Goal: Task Accomplishment & Management: Complete application form

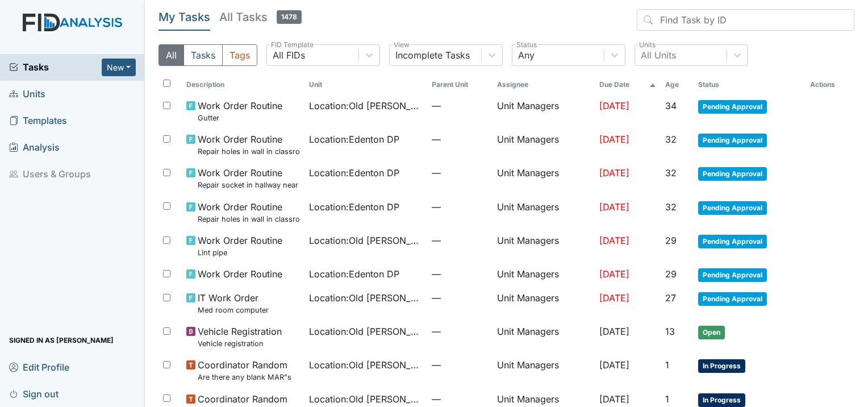
click at [21, 95] on span "Units" at bounding box center [27, 94] width 36 height 18
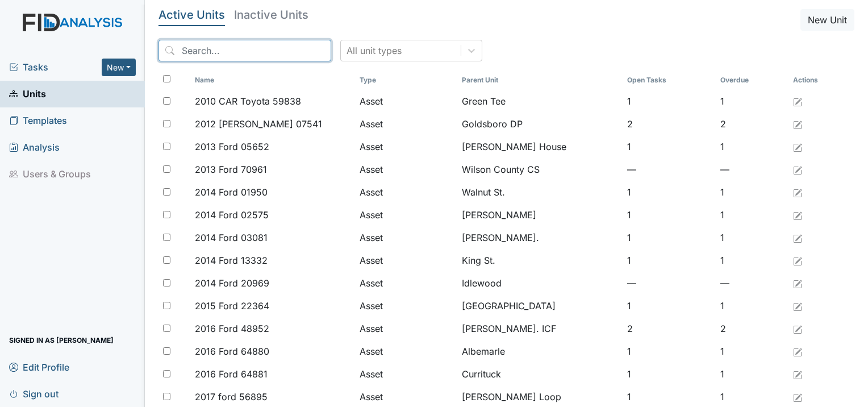
click at [207, 57] on input "search" at bounding box center [245, 51] width 173 height 22
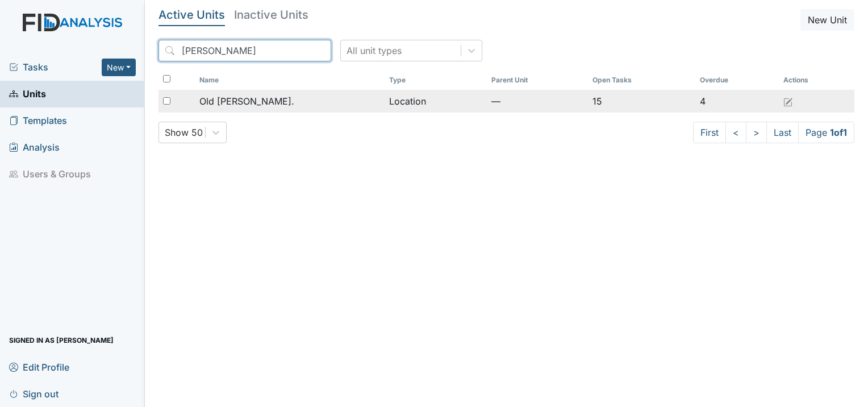
type input "roper"
click at [257, 105] on span "Old [PERSON_NAME]." at bounding box center [246, 101] width 95 height 14
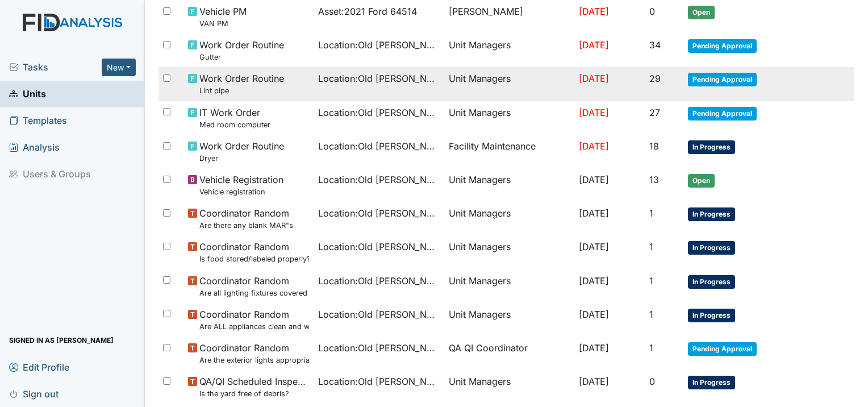
scroll to position [170, 0]
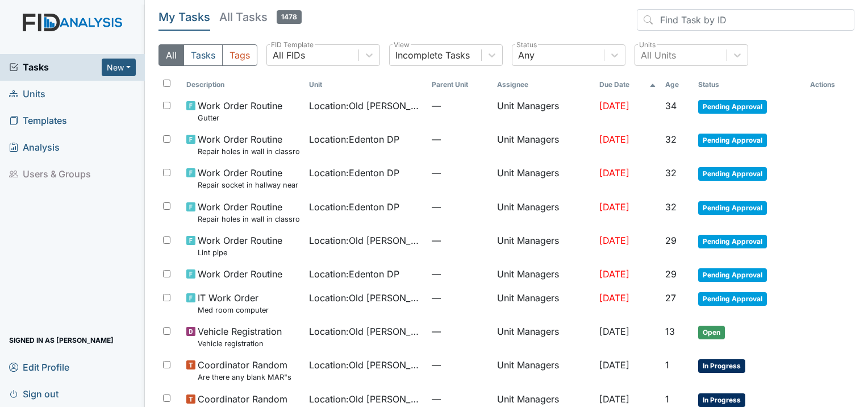
click at [28, 93] on span "Units" at bounding box center [27, 94] width 36 height 18
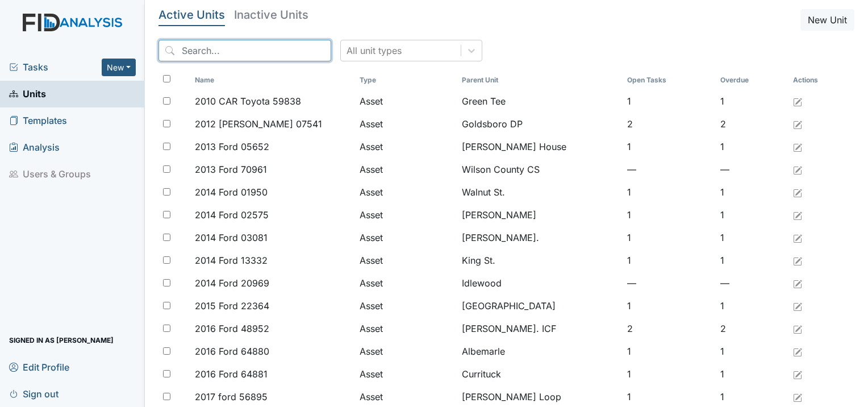
click at [271, 55] on input "search" at bounding box center [245, 51] width 173 height 22
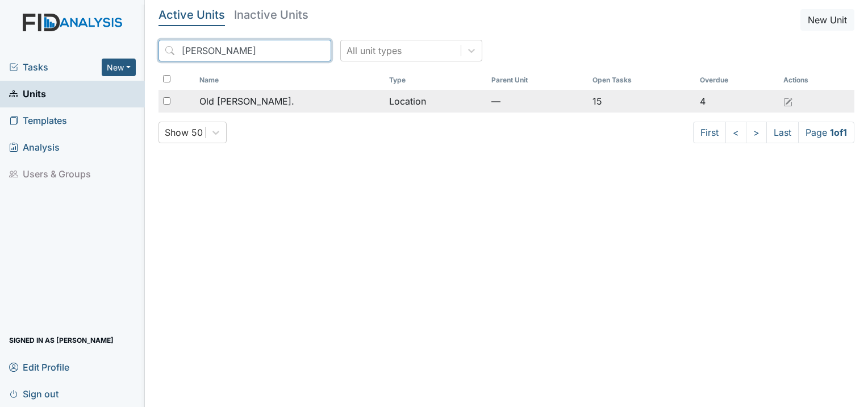
type input "[PERSON_NAME]"
click at [232, 99] on span "Old [PERSON_NAME]." at bounding box center [246, 101] width 95 height 14
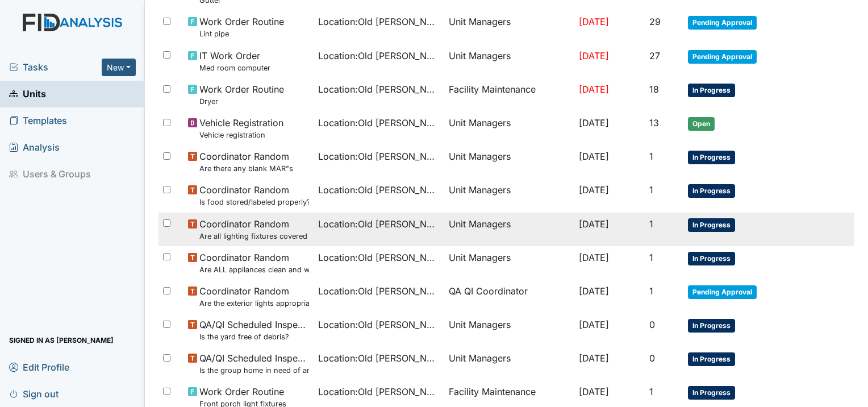
scroll to position [227, 0]
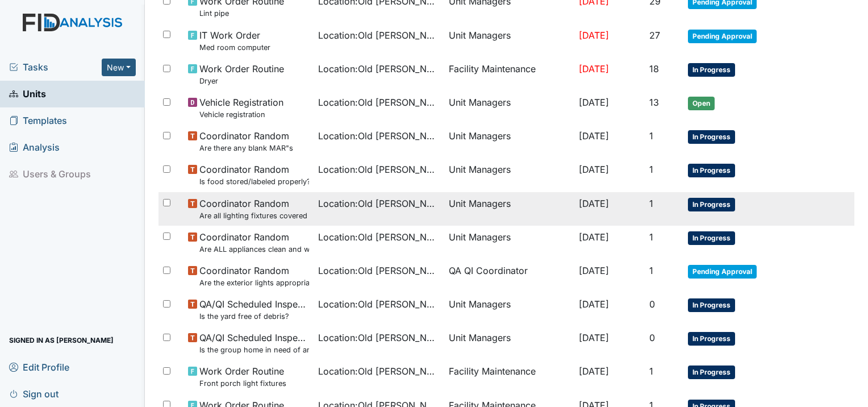
click at [300, 211] on small "Are all lighting fixtures covered and free of debris?" at bounding box center [254, 215] width 110 height 11
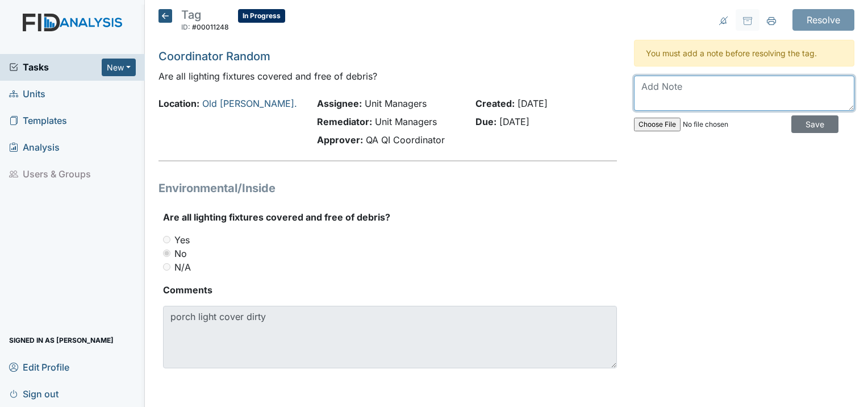
click at [675, 92] on textarea at bounding box center [744, 93] width 220 height 35
type textarea "w"
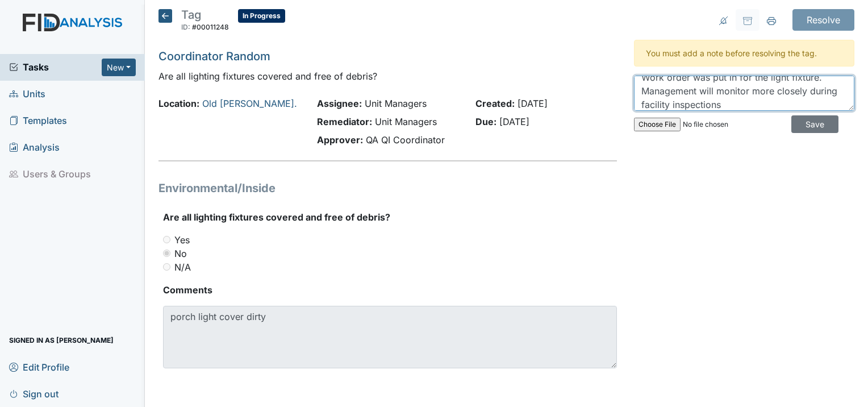
click at [725, 106] on textarea "Work order was put in for the light fixture. Management will monitor more close…" at bounding box center [744, 93] width 220 height 35
type textarea "Work order was put in for the light fixture. Management will monitor more close…"
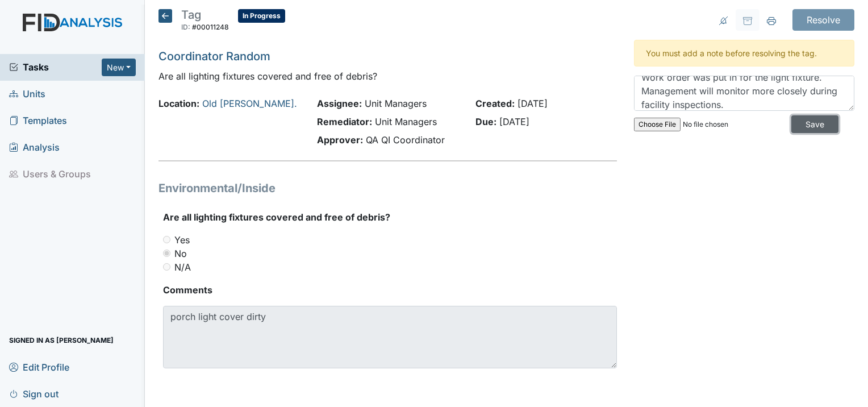
click at [822, 124] on input "Save" at bounding box center [814, 124] width 47 height 18
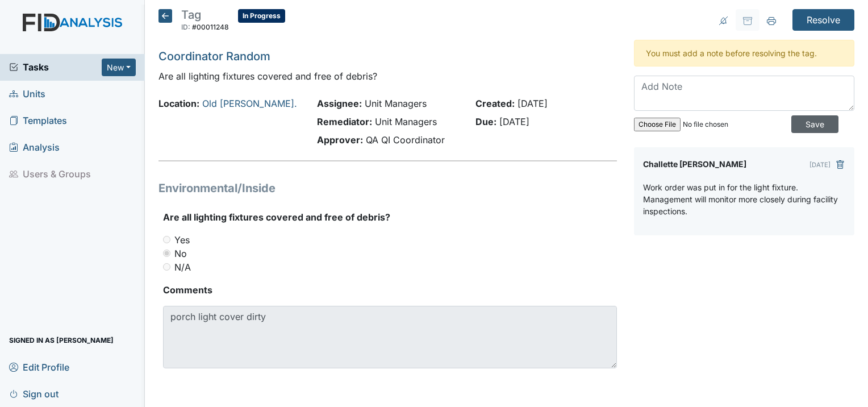
scroll to position [0, 0]
click at [827, 18] on input "Resolve" at bounding box center [824, 20] width 62 height 22
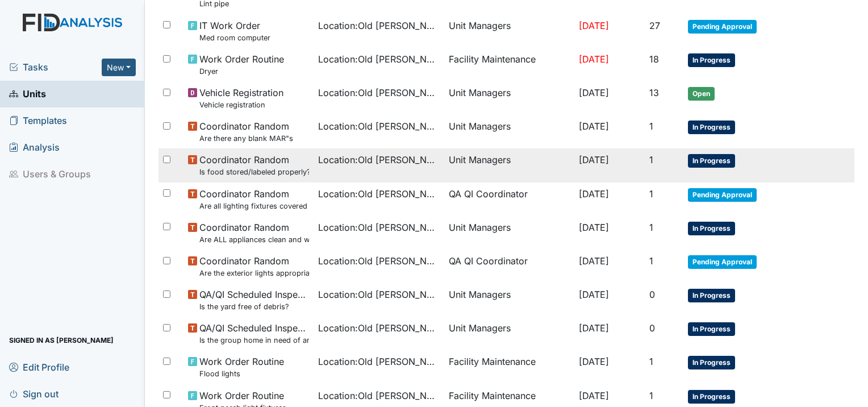
scroll to position [284, 0]
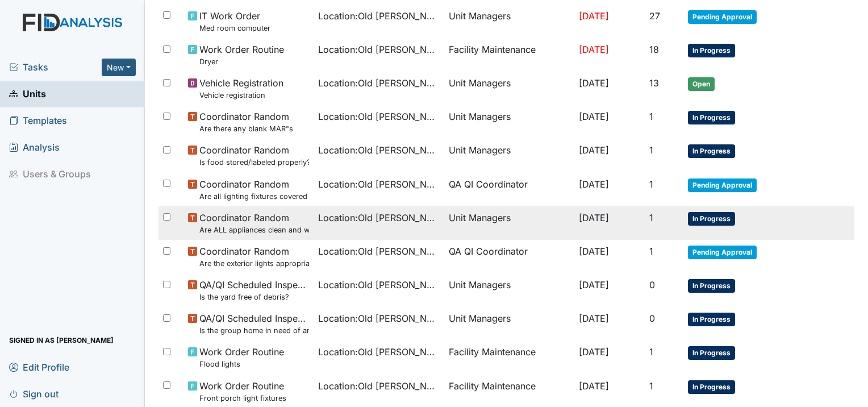
click at [253, 226] on small "Are ALL appliances clean and working properly?" at bounding box center [254, 229] width 110 height 11
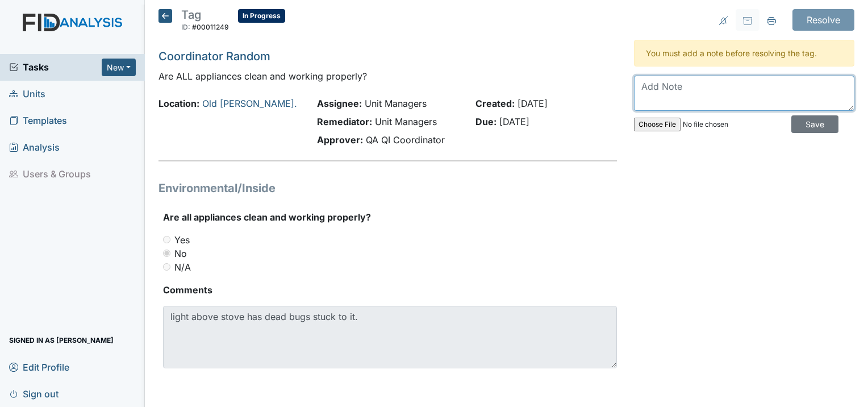
click at [654, 86] on textarea at bounding box center [744, 93] width 220 height 35
type textarea "Z"
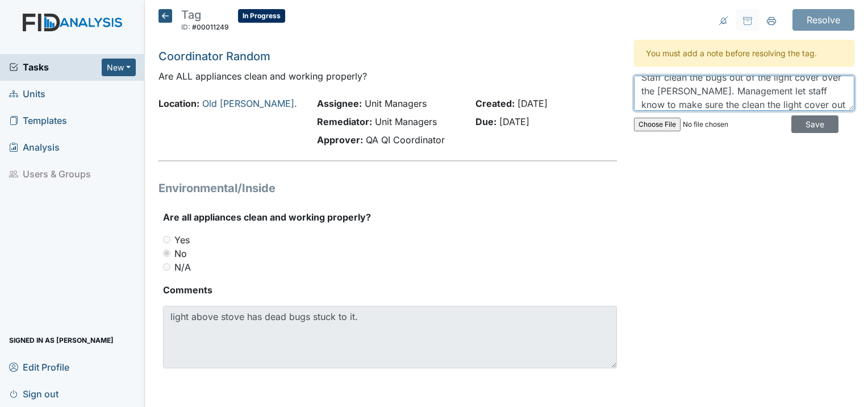
scroll to position [23, 0]
click at [800, 105] on textarea "Staff clean the bugs out of the light cover over the [PERSON_NAME]. Management …" at bounding box center [744, 93] width 220 height 35
type textarea "Staff clean the bugs out of the light cover over the [PERSON_NAME]. Management …"
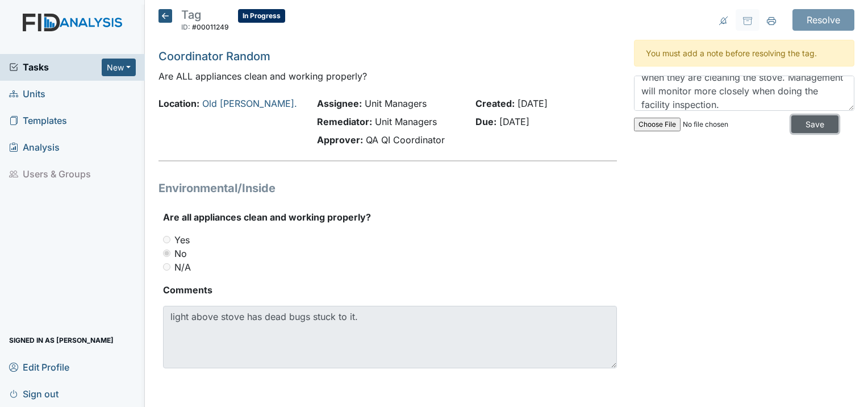
click at [819, 124] on input "Save" at bounding box center [814, 124] width 47 height 18
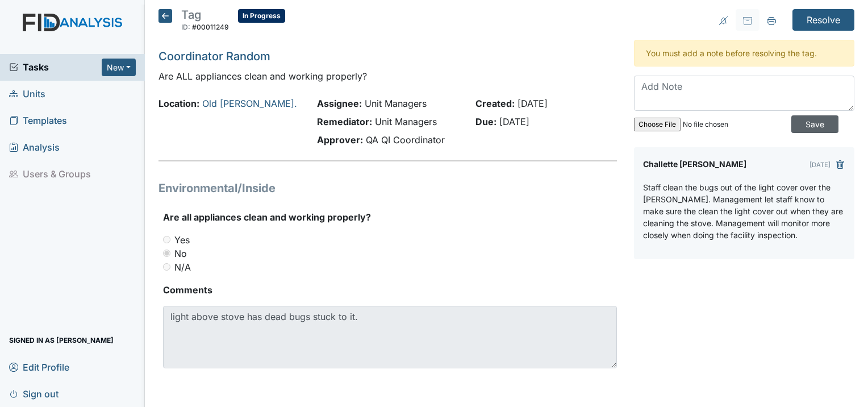
scroll to position [0, 0]
click at [824, 13] on input "Resolve" at bounding box center [824, 20] width 62 height 22
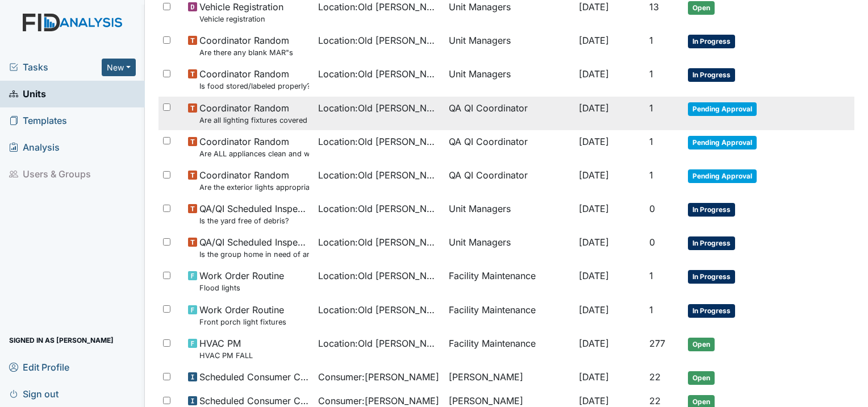
scroll to position [341, 0]
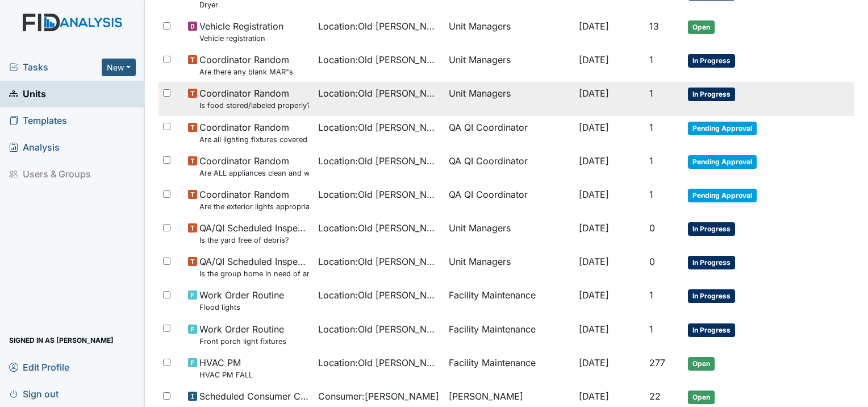
click at [314, 104] on td "Location : [GEOGRAPHIC_DATA][PERSON_NAME]." at bounding box center [379, 99] width 130 height 34
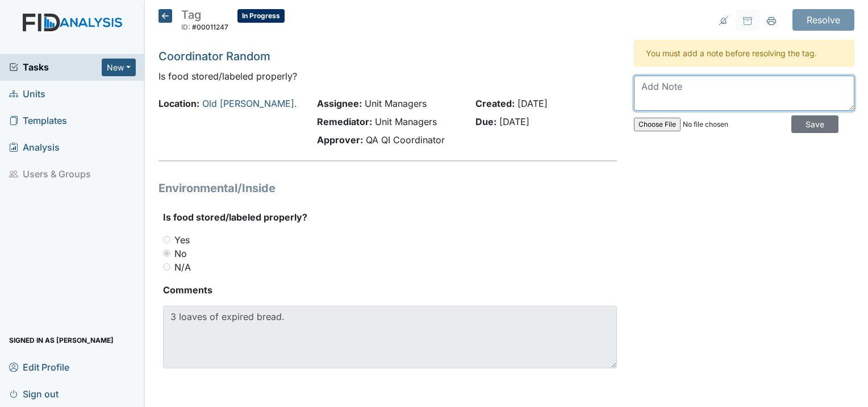
click at [651, 85] on textarea at bounding box center [744, 93] width 220 height 35
click at [673, 88] on textarea "Staff though out the" at bounding box center [744, 93] width 220 height 35
click at [727, 84] on textarea "Staff throughout the" at bounding box center [744, 93] width 220 height 35
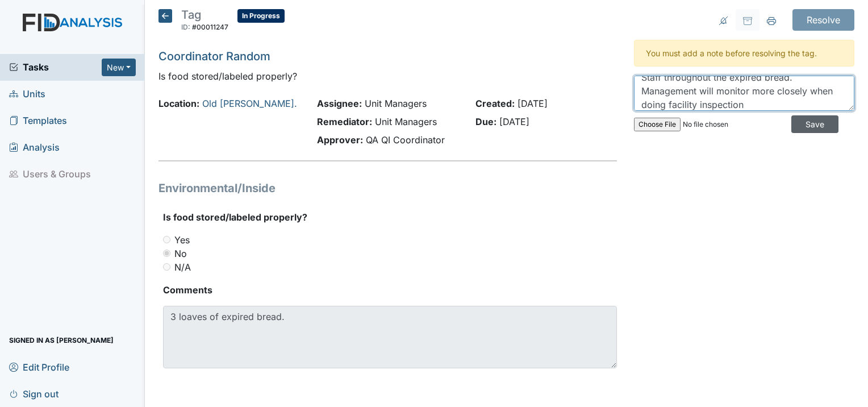
type textarea "Staff throughout the expired bread. Management will monitor more closely when d…"
click at [807, 124] on input "Save" at bounding box center [814, 124] width 47 height 18
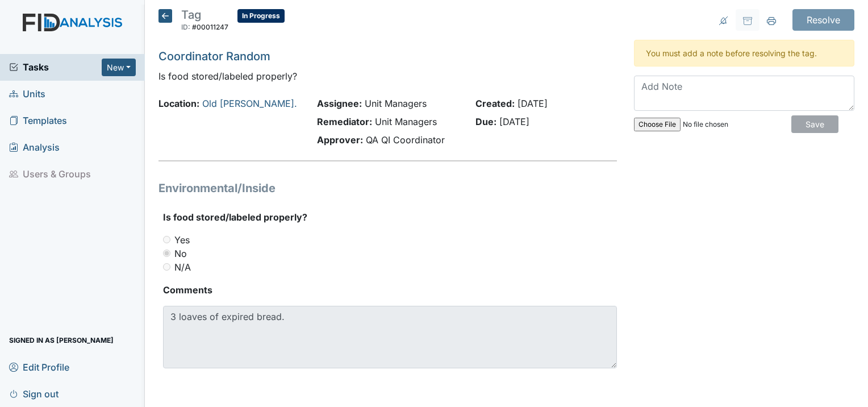
scroll to position [0, 0]
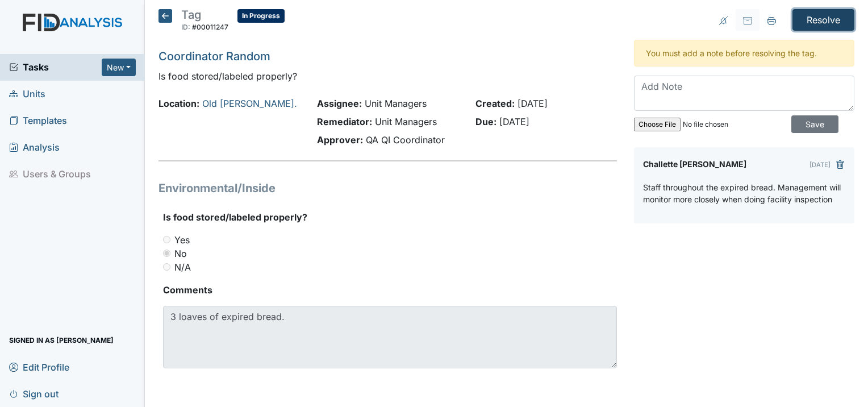
click at [835, 16] on input "Resolve" at bounding box center [824, 20] width 62 height 22
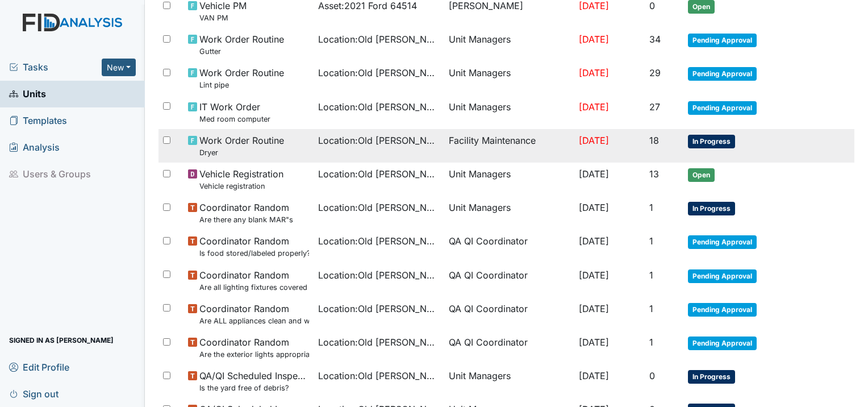
scroll to position [227, 0]
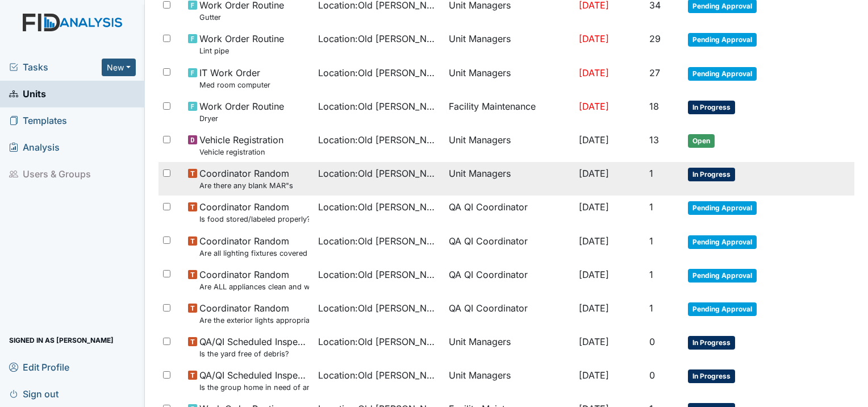
click at [273, 175] on span "Coordinator Random Are there any blank MAR"s" at bounding box center [246, 178] width 94 height 24
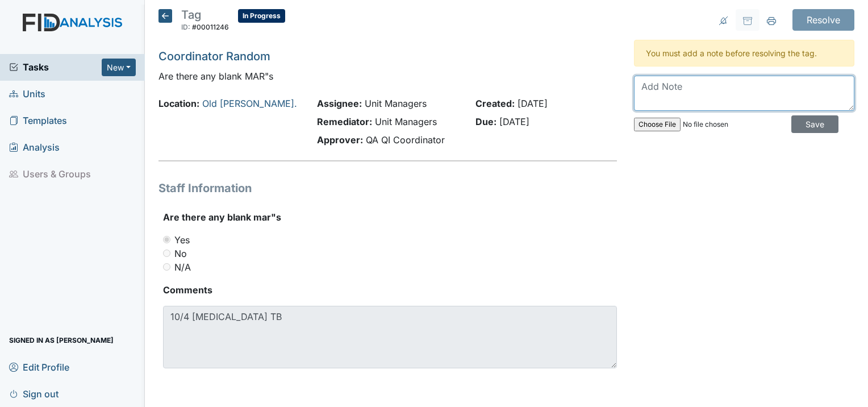
click at [647, 78] on textarea at bounding box center [744, 93] width 220 height 35
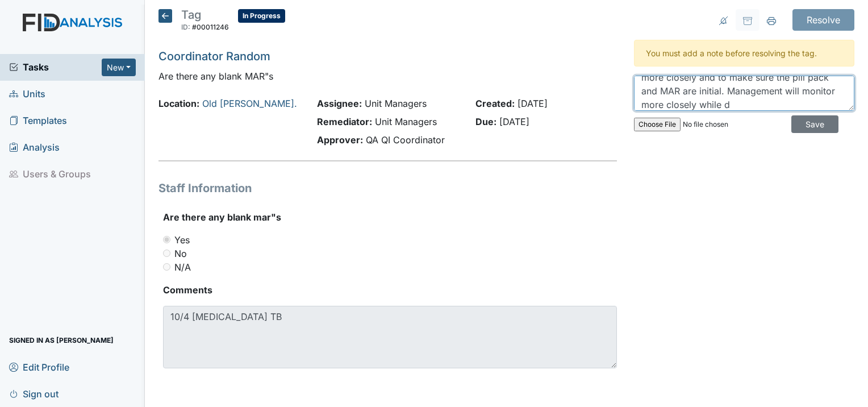
scroll to position [50, 0]
type textarea "Staff went back and put her initial, management remind staff while checking med…"
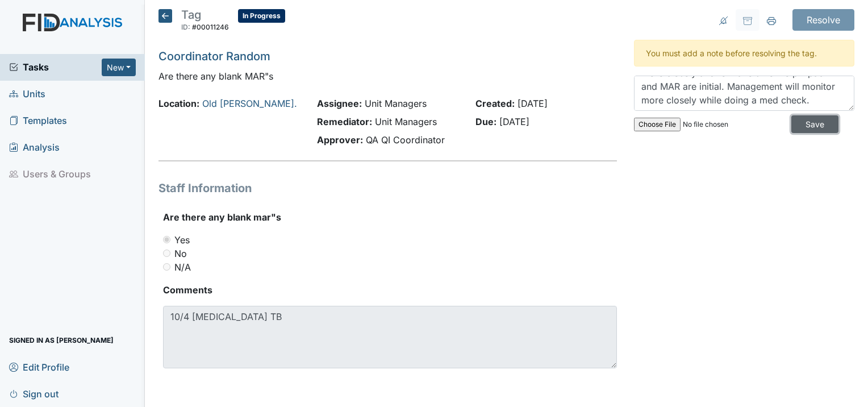
click at [811, 124] on input "Save" at bounding box center [814, 124] width 47 height 18
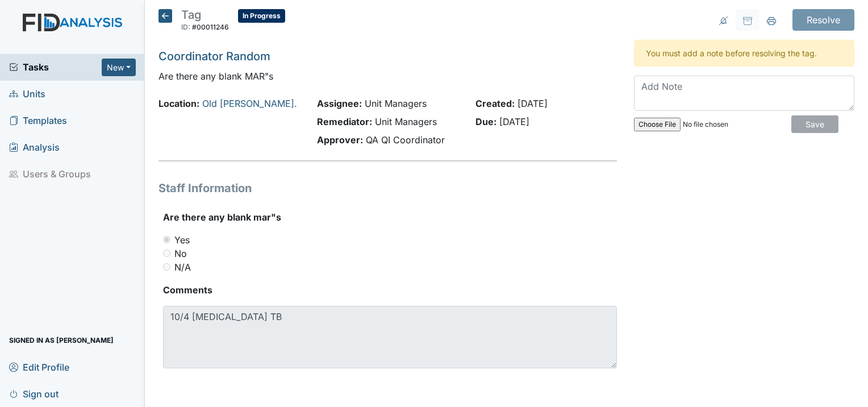
scroll to position [0, 0]
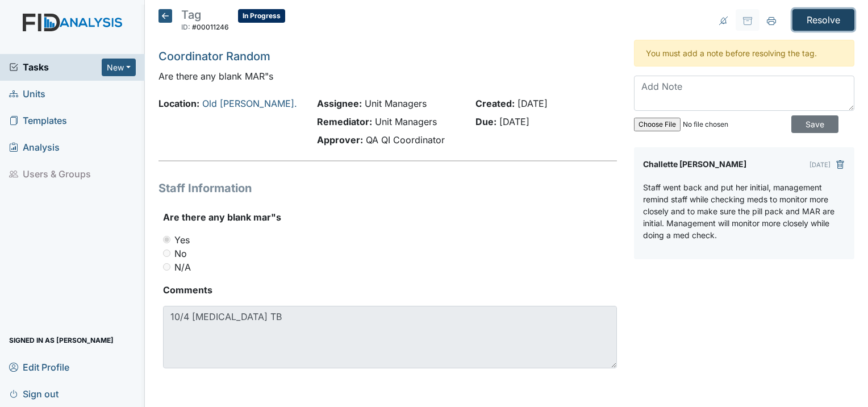
click at [815, 22] on input "Resolve" at bounding box center [824, 20] width 62 height 22
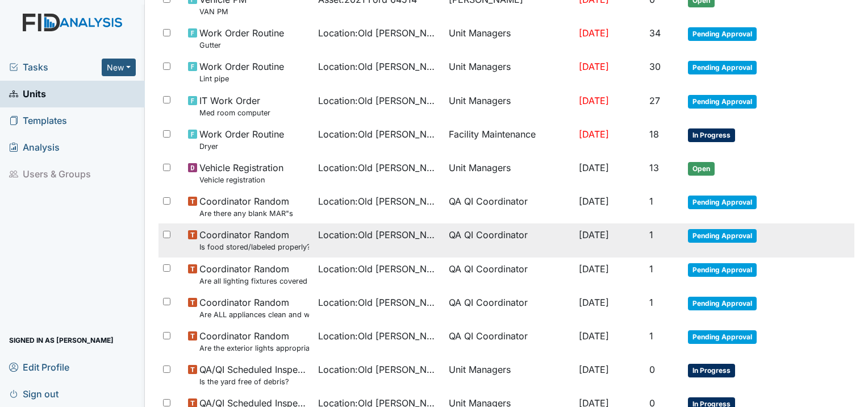
scroll to position [227, 0]
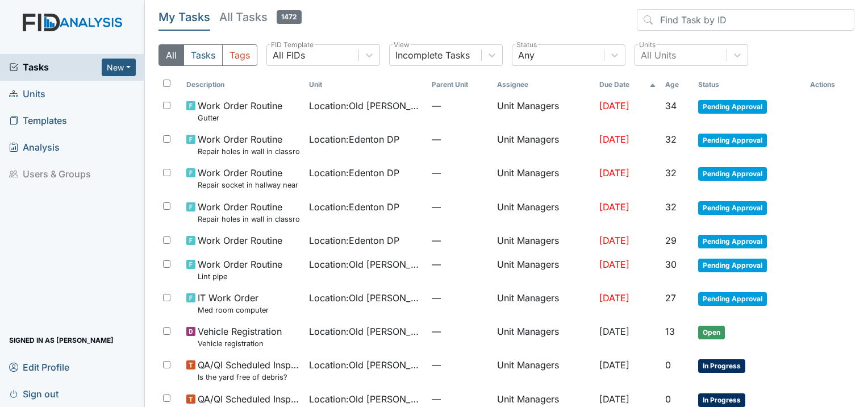
click at [11, 93] on icon at bounding box center [13, 93] width 9 height 9
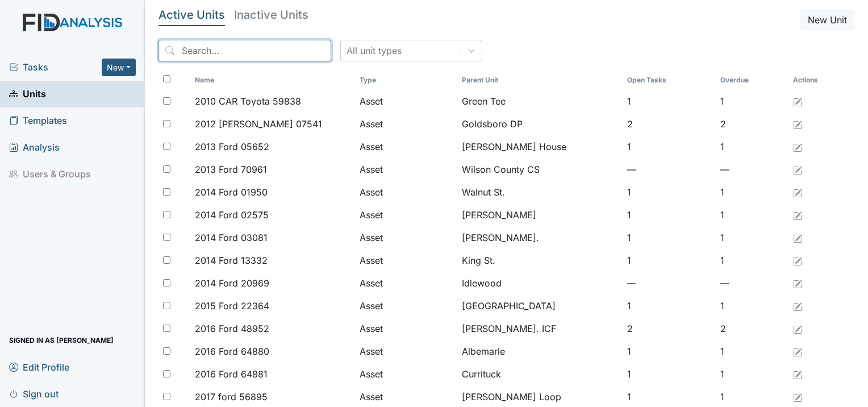
click at [288, 48] on input "search" at bounding box center [245, 51] width 173 height 22
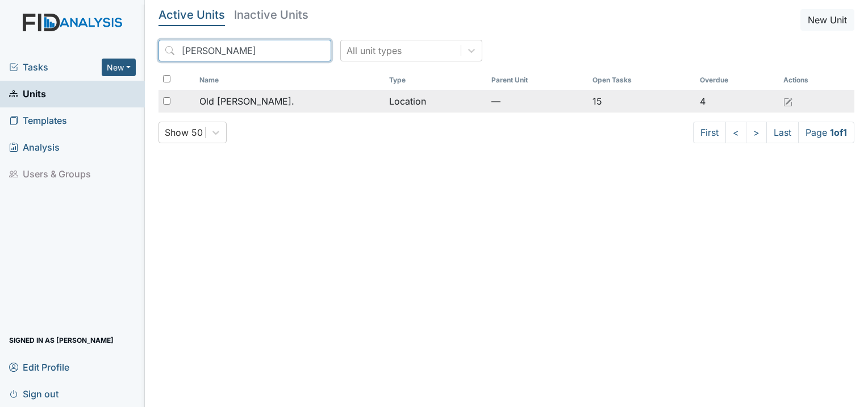
type input "roper"
click at [219, 102] on span "Old [PERSON_NAME]." at bounding box center [246, 101] width 95 height 14
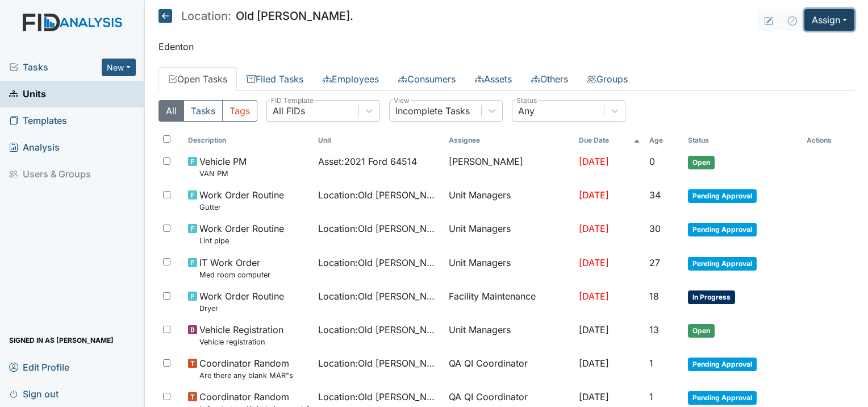
click at [815, 22] on button "Assign" at bounding box center [829, 20] width 50 height 22
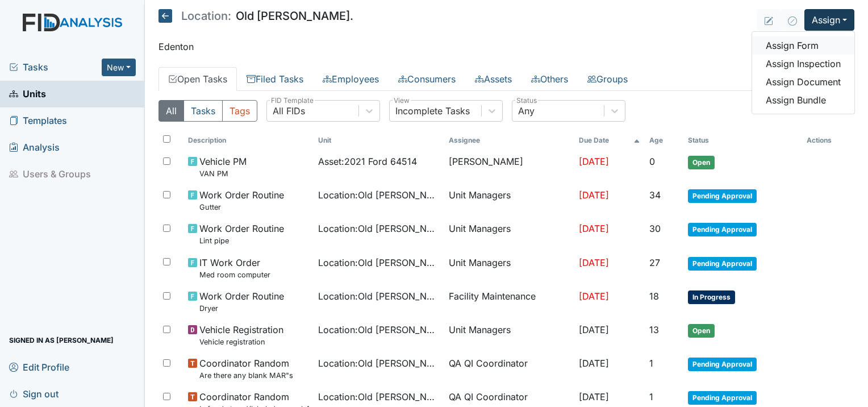
click at [814, 41] on link "Assign Form" at bounding box center [803, 45] width 102 height 18
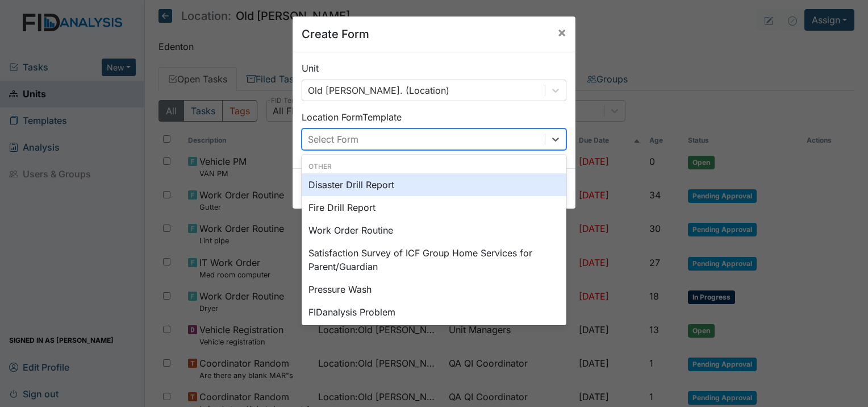
click at [427, 142] on div "Select Form" at bounding box center [423, 139] width 243 height 20
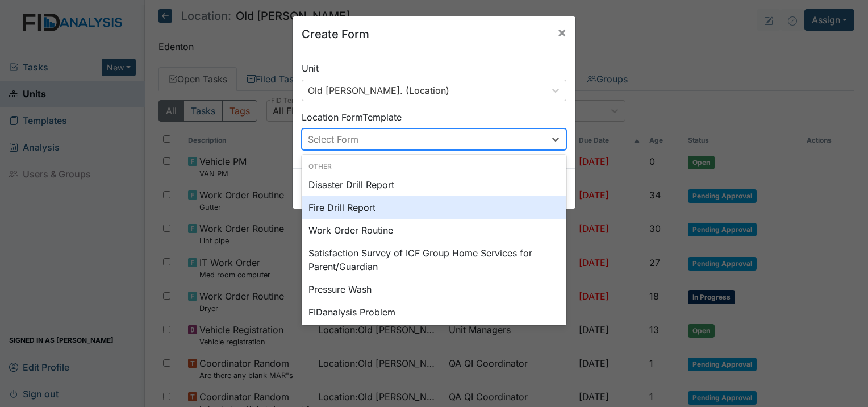
click at [314, 207] on div "Fire Drill Report" at bounding box center [434, 207] width 265 height 23
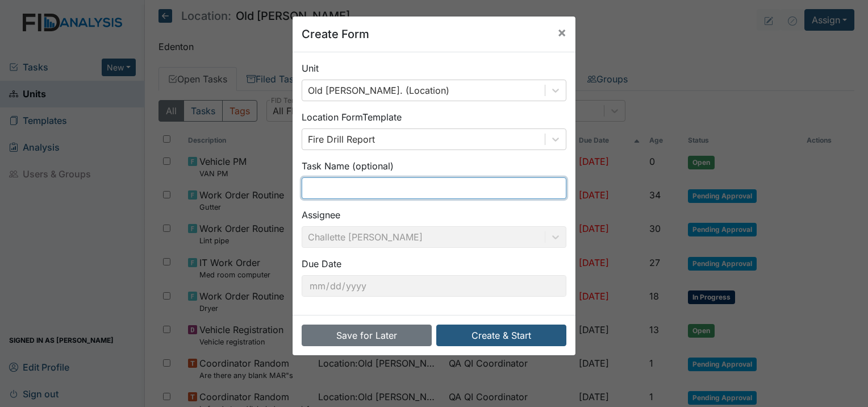
click at [323, 191] on input "text" at bounding box center [434, 188] width 265 height 22
type input "2nd shift Fire Drill"
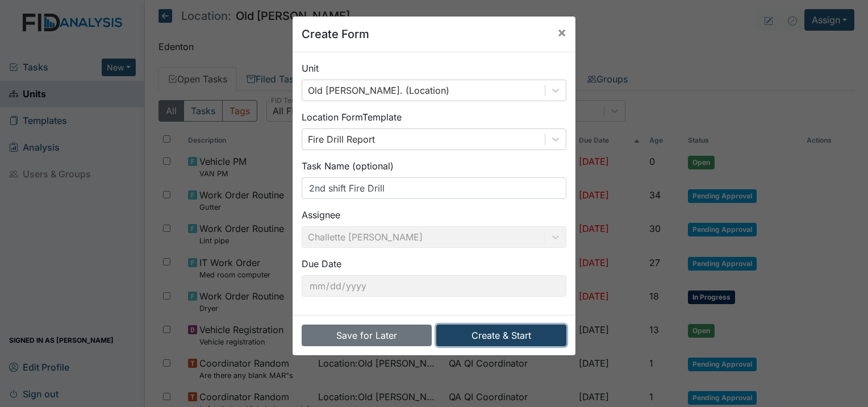
click at [499, 328] on button "Create & Start" at bounding box center [501, 335] width 130 height 22
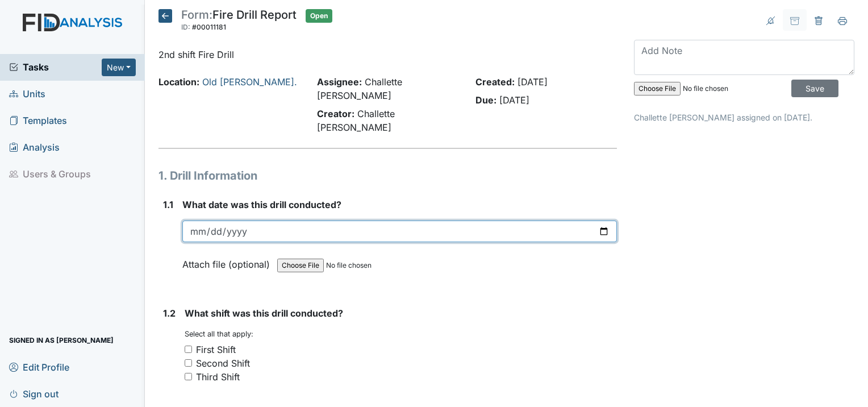
click at [199, 220] on input "date" at bounding box center [399, 231] width 435 height 22
type input "[DATE]"
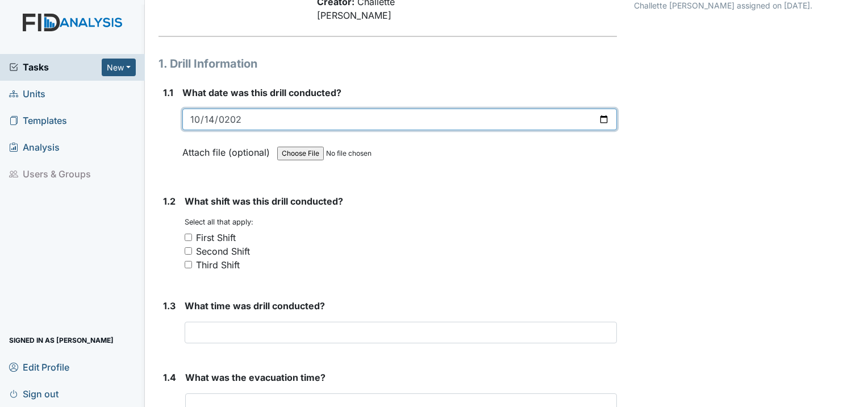
scroll to position [114, 0]
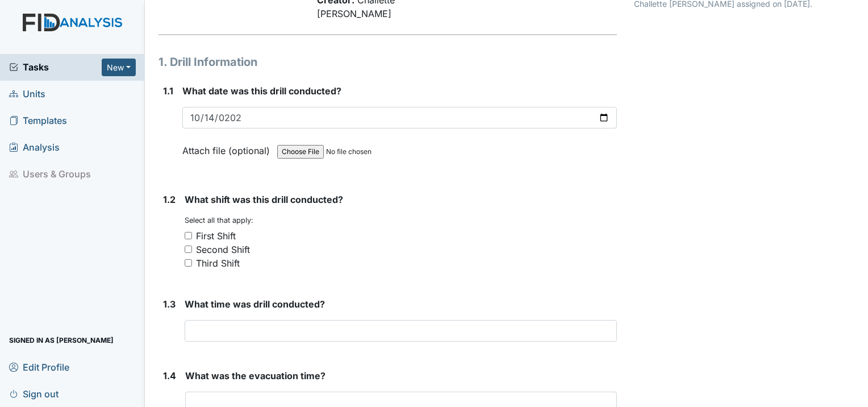
click at [191, 245] on input "Second Shift" at bounding box center [188, 248] width 7 height 7
checkbox input "true"
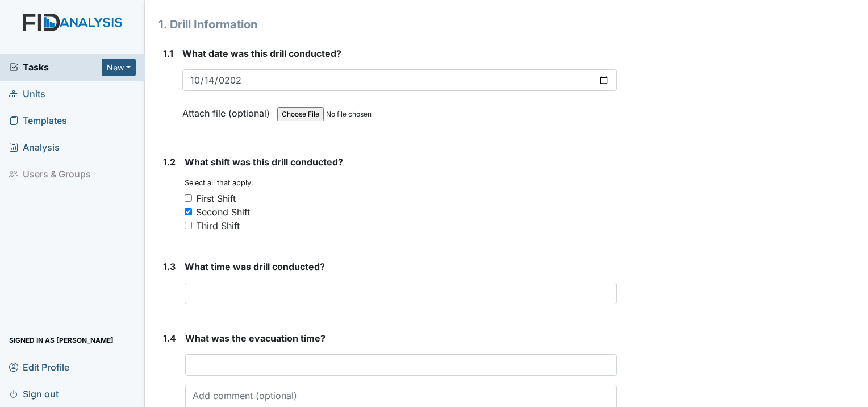
scroll to position [227, 0]
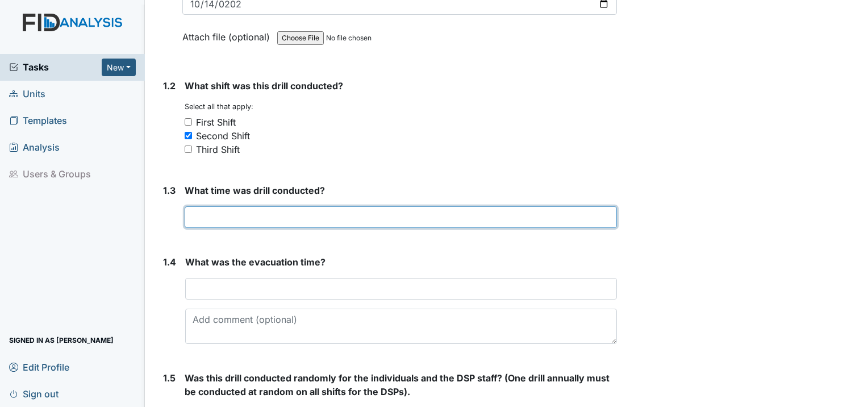
click at [236, 206] on input "text" at bounding box center [401, 217] width 432 height 22
type input "5:34"
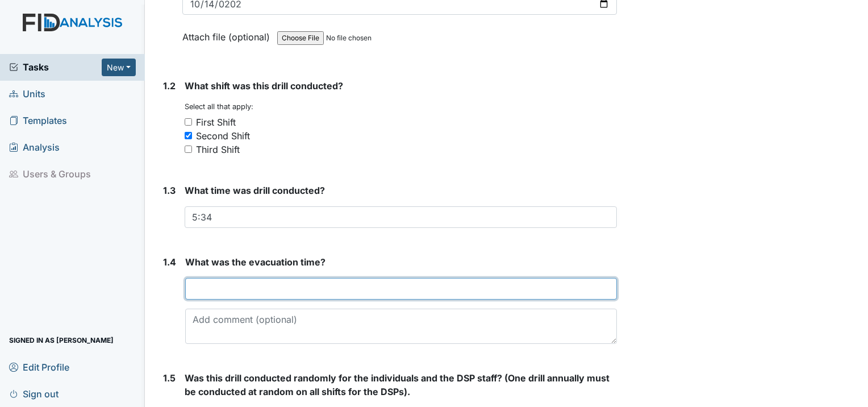
click at [212, 278] on input "text" at bounding box center [401, 289] width 432 height 22
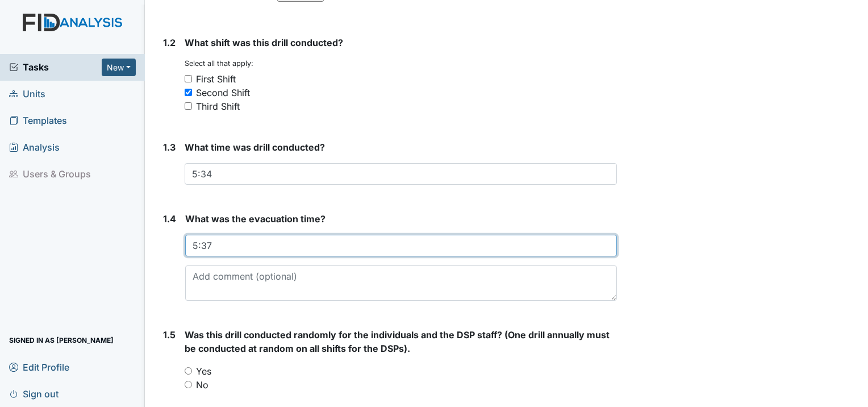
scroll to position [341, 0]
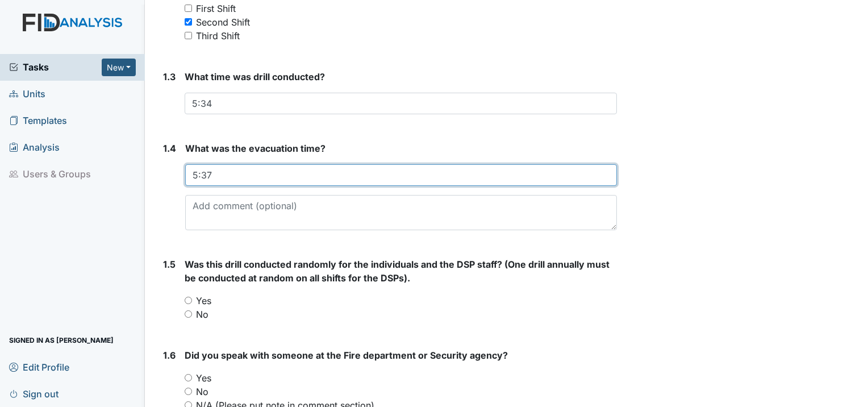
type input "5:37"
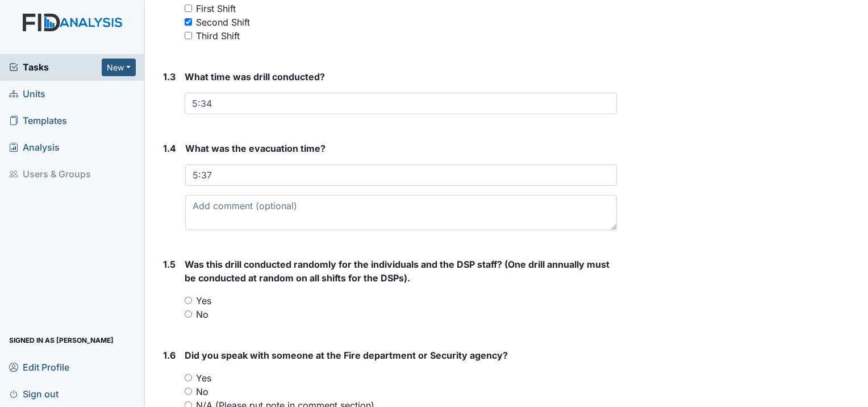
click at [188, 297] on input "Yes" at bounding box center [188, 300] width 7 height 7
radio input "true"
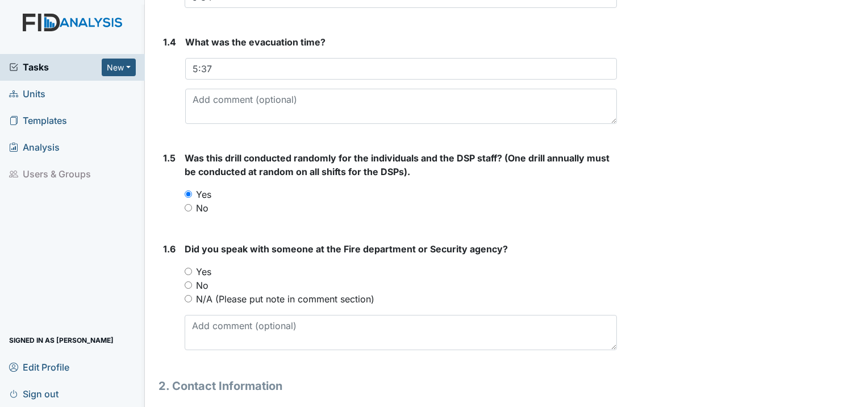
scroll to position [454, 0]
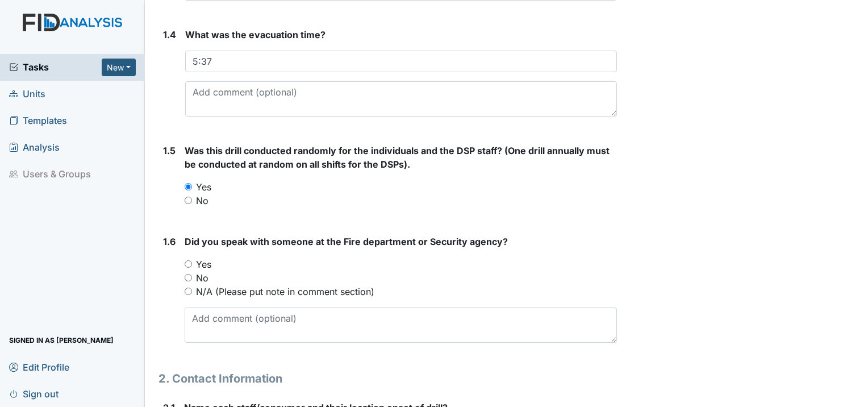
click at [190, 260] on input "Yes" at bounding box center [188, 263] width 7 height 7
radio input "true"
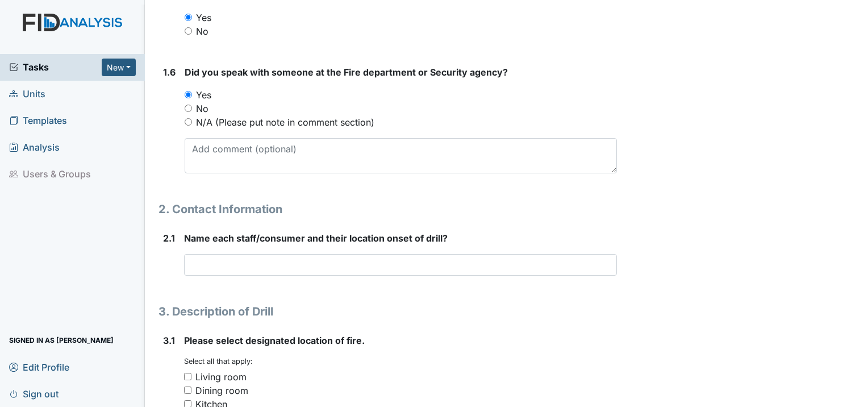
scroll to position [625, 0]
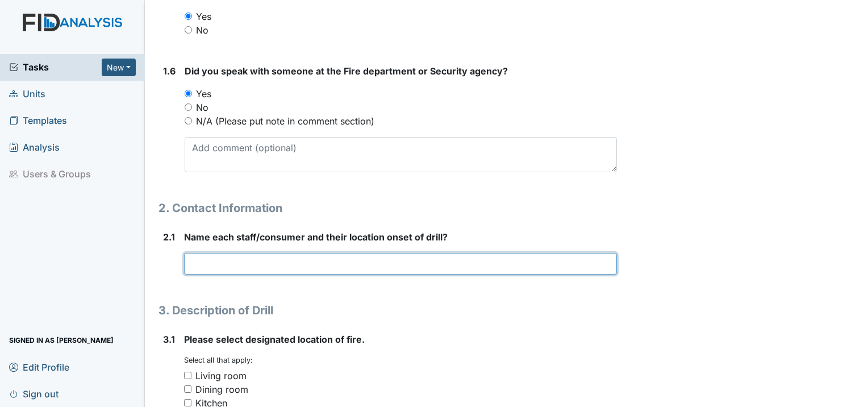
click at [191, 253] on input "text" at bounding box center [400, 264] width 433 height 22
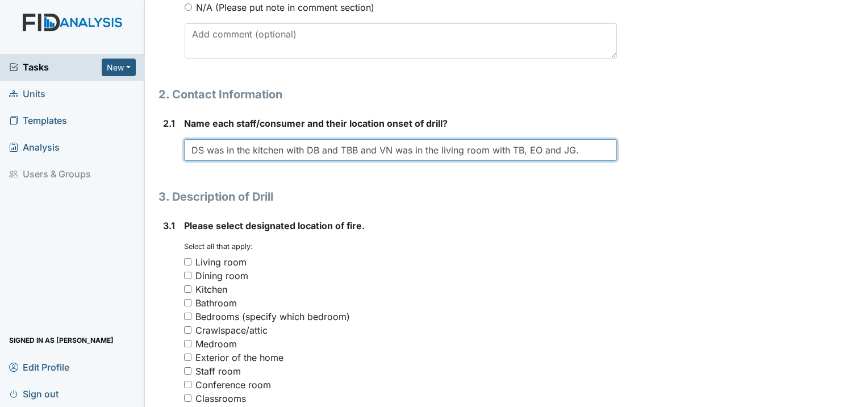
scroll to position [852, 0]
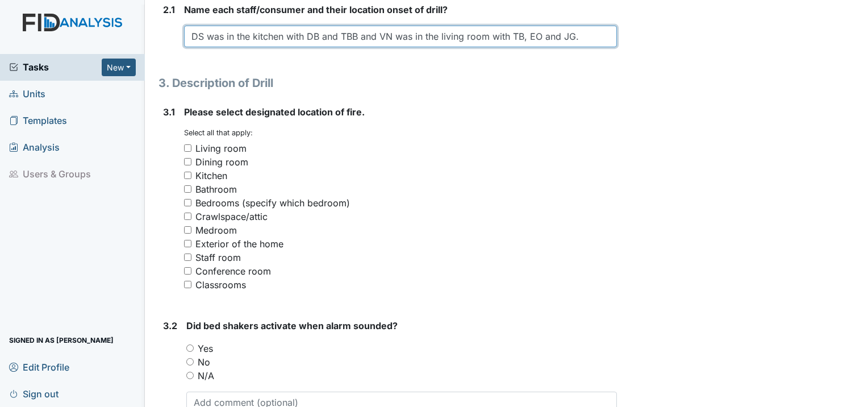
type input "DS was in the kitchen with DB and TBB and VN was in the living room with TB, EO…"
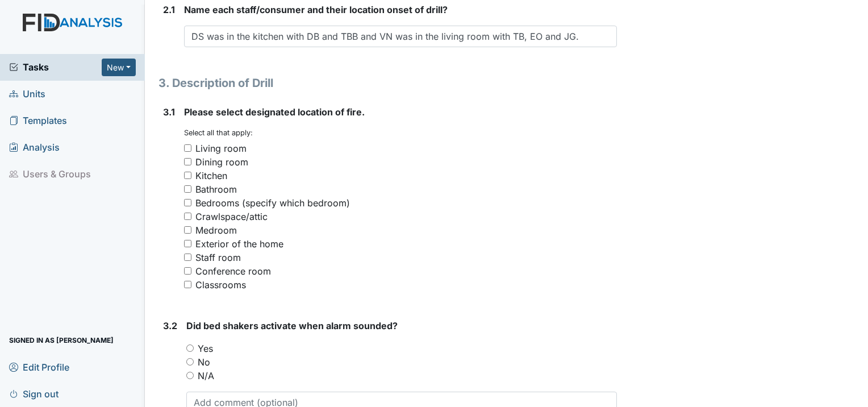
click at [193, 237] on div "Exterior of the home" at bounding box center [400, 244] width 433 height 14
drag, startPoint x: 188, startPoint y: 211, endPoint x: 191, endPoint y: 216, distance: 5.8
click at [190, 237] on div "Exterior of the home" at bounding box center [400, 244] width 433 height 14
click at [187, 240] on input "Exterior of the home" at bounding box center [187, 243] width 7 height 7
checkbox input "true"
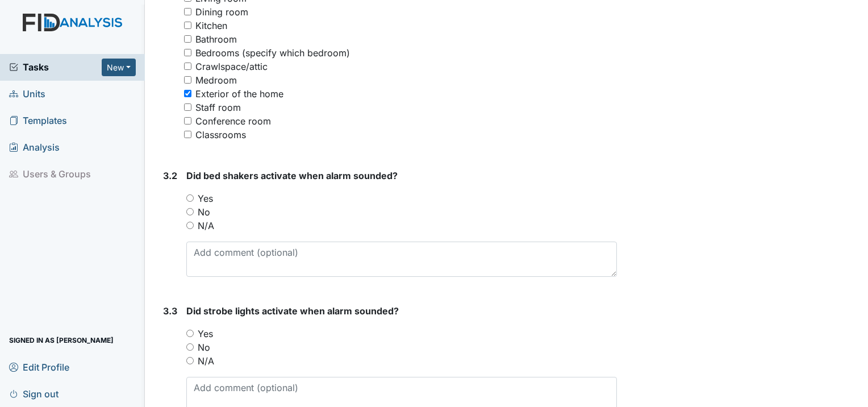
scroll to position [1023, 0]
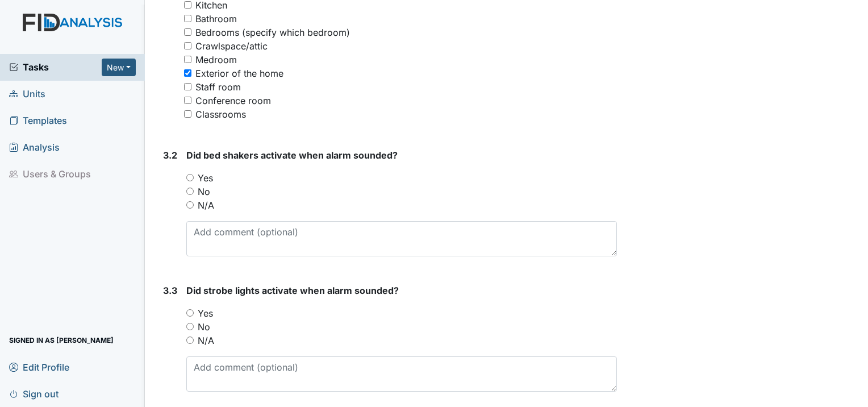
click at [189, 174] on input "Yes" at bounding box center [189, 177] width 7 height 7
radio input "true"
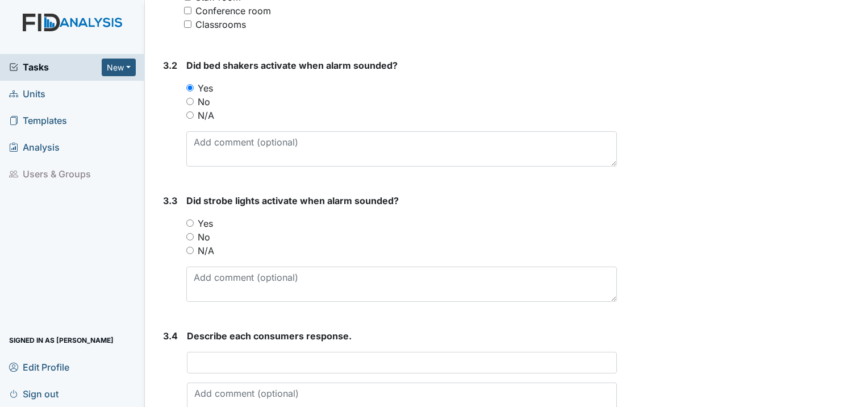
scroll to position [1136, 0]
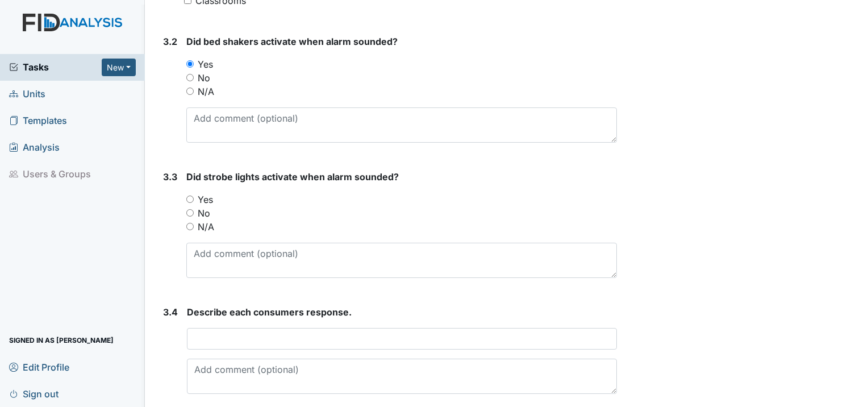
drag, startPoint x: 211, startPoint y: 165, endPoint x: 199, endPoint y: 171, distance: 13.2
click at [199, 171] on div "Did strobe lights activate when alarm sounded? You must select one of the below…" at bounding box center [401, 224] width 431 height 108
click at [194, 193] on div "Yes" at bounding box center [401, 200] width 431 height 14
click at [189, 195] on input "Yes" at bounding box center [189, 198] width 7 height 7
radio input "true"
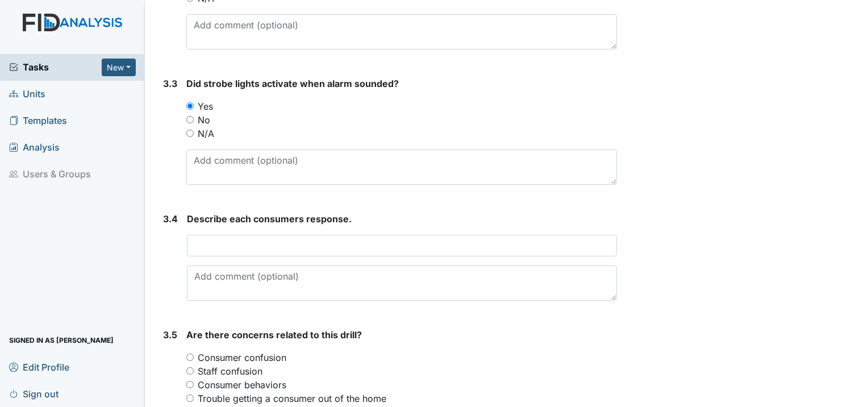
scroll to position [1250, 0]
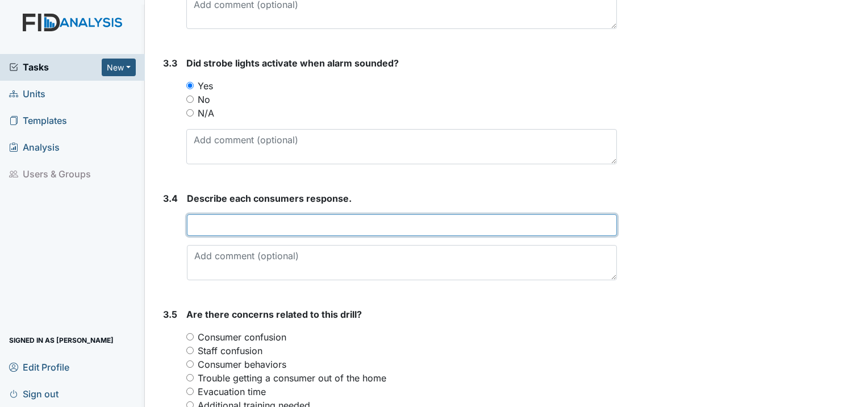
click at [305, 214] on input "text" at bounding box center [402, 225] width 430 height 22
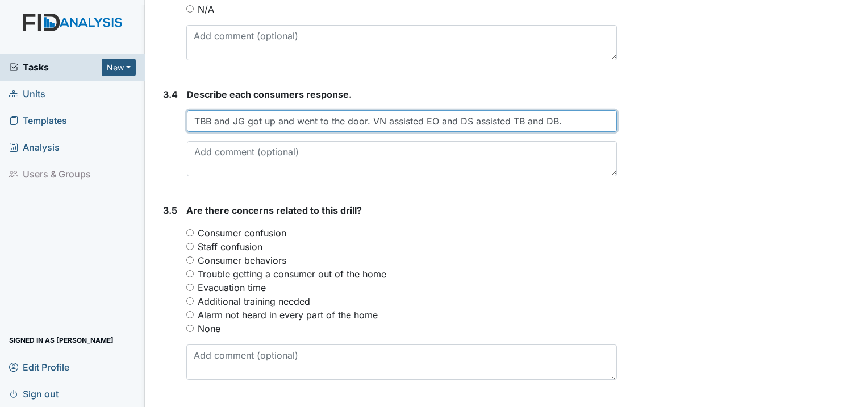
scroll to position [1363, 0]
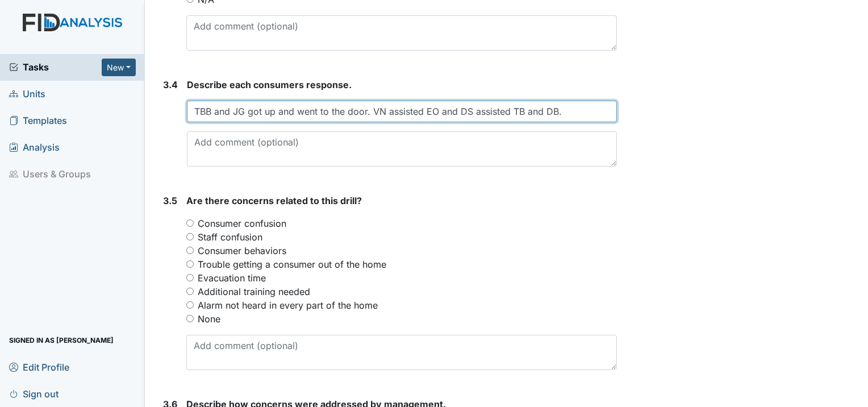
type input "TBB and JG got up and went to the door. VN assisted EO and DS assisted TB and D…"
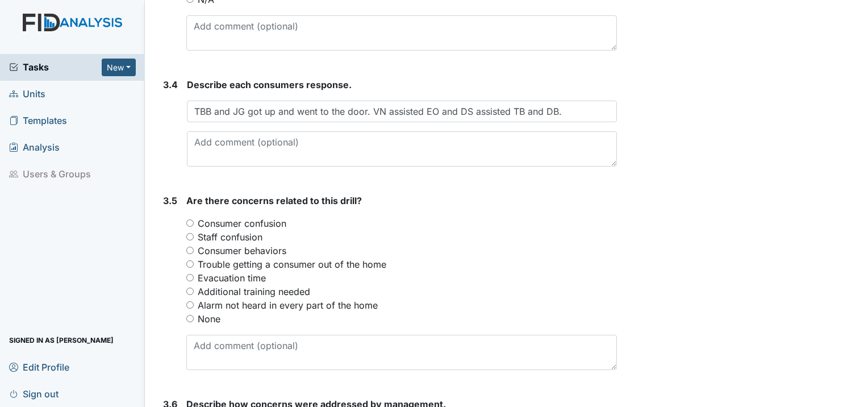
click at [186, 315] on input "None" at bounding box center [189, 318] width 7 height 7
radio input "true"
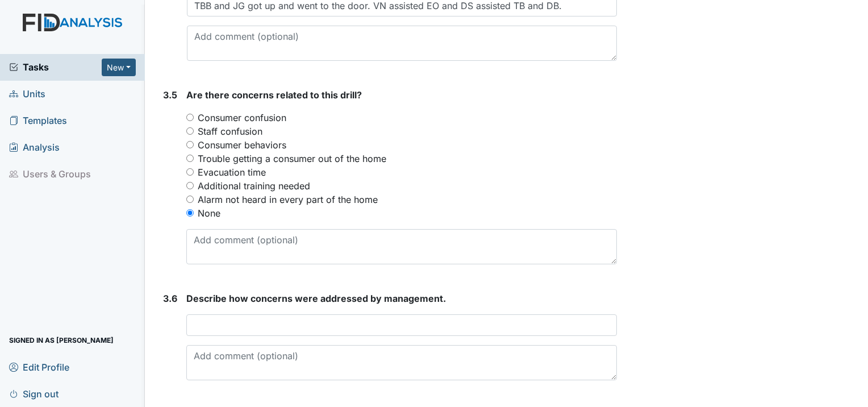
scroll to position [1470, 0]
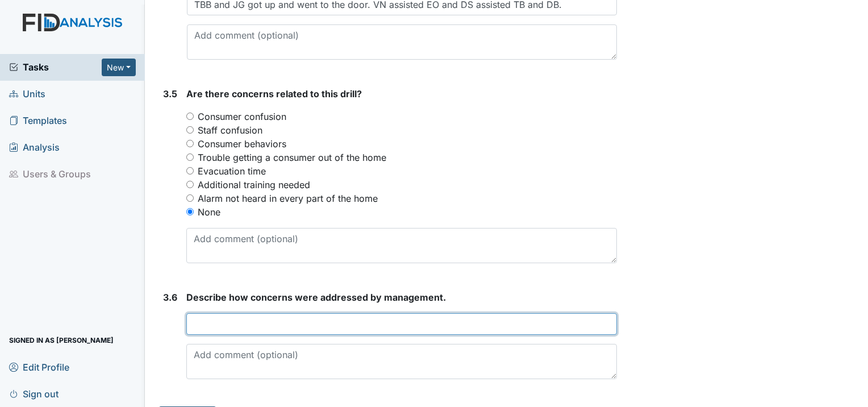
click at [242, 313] on input "text" at bounding box center [401, 324] width 431 height 22
type input "No concerns at this time."
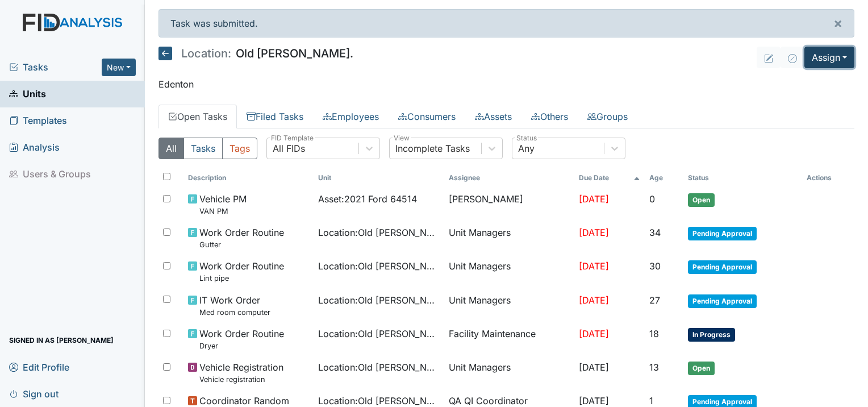
click at [811, 51] on button "Assign" at bounding box center [829, 58] width 50 height 22
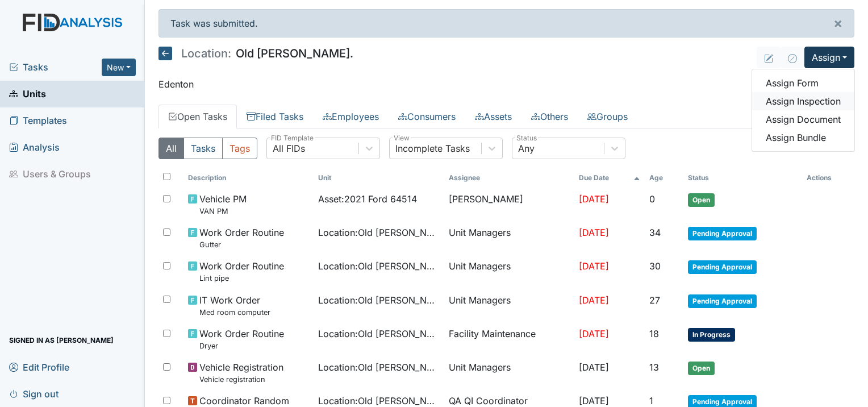
click at [790, 109] on link "Assign Inspection" at bounding box center [803, 101] width 102 height 18
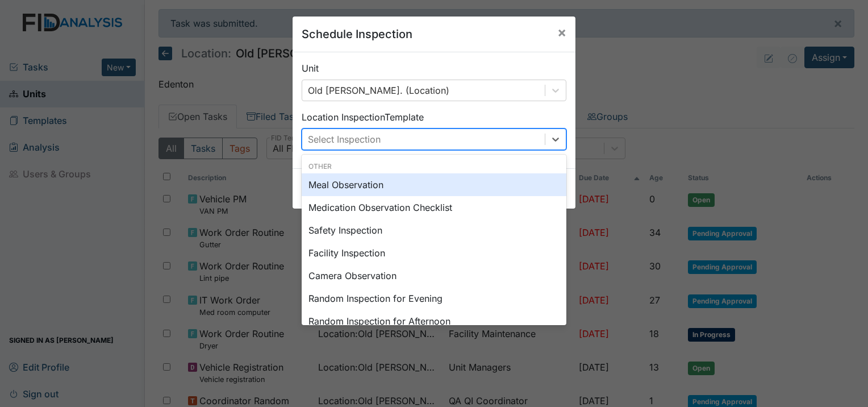
click at [473, 139] on div "Select Inspection" at bounding box center [423, 139] width 243 height 20
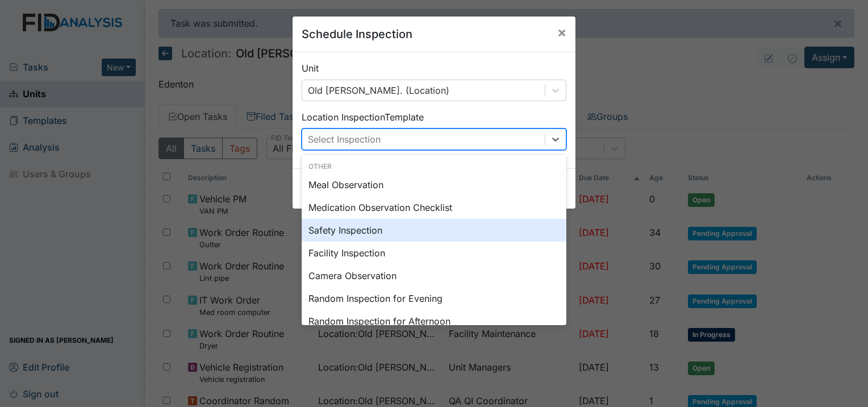
click at [382, 232] on div "Safety Inspection" at bounding box center [434, 230] width 265 height 23
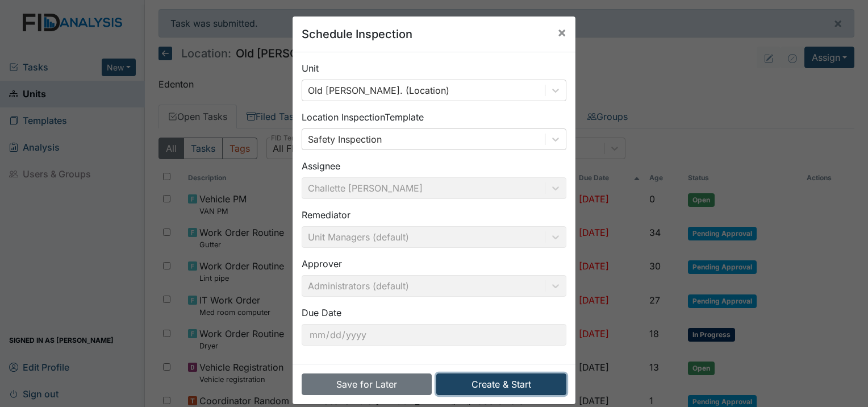
click at [502, 376] on button "Create & Start" at bounding box center [501, 384] width 130 height 22
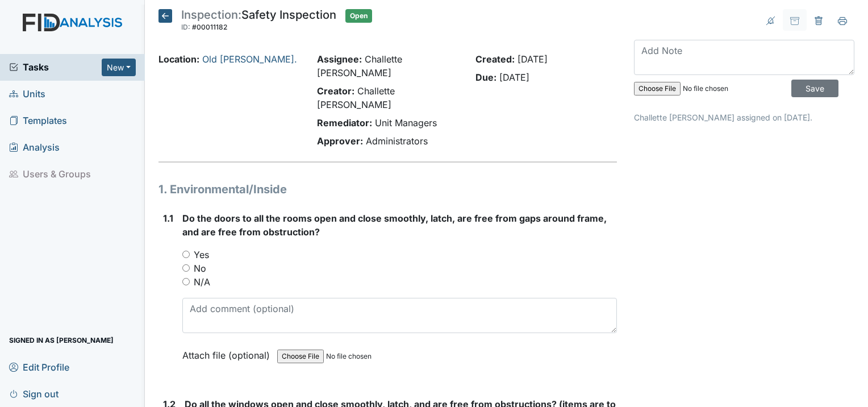
click at [184, 251] on input "Yes" at bounding box center [185, 254] width 7 height 7
radio input "true"
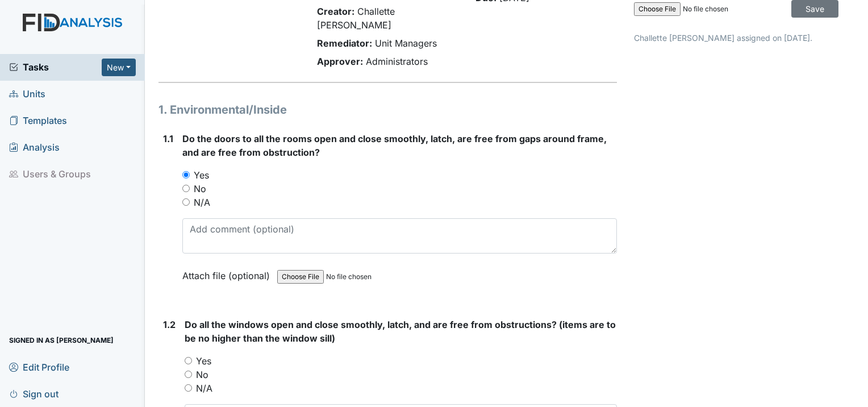
scroll to position [170, 0]
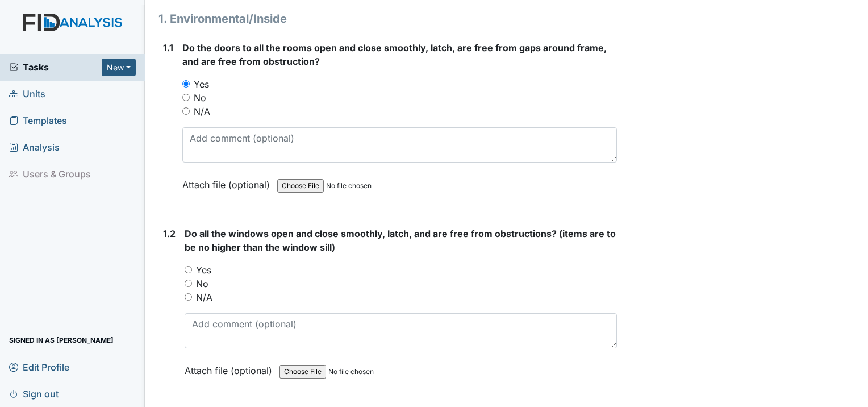
click at [187, 266] on input "Yes" at bounding box center [188, 269] width 7 height 7
radio input "true"
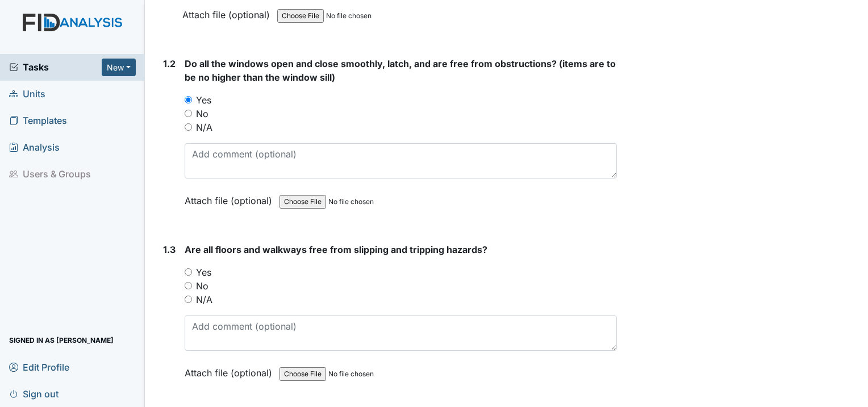
scroll to position [341, 0]
click at [186, 268] on input "Yes" at bounding box center [188, 271] width 7 height 7
radio input "true"
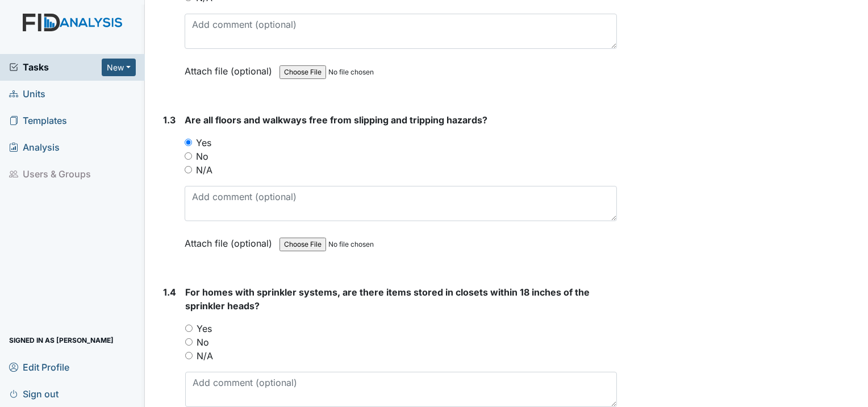
scroll to position [511, 0]
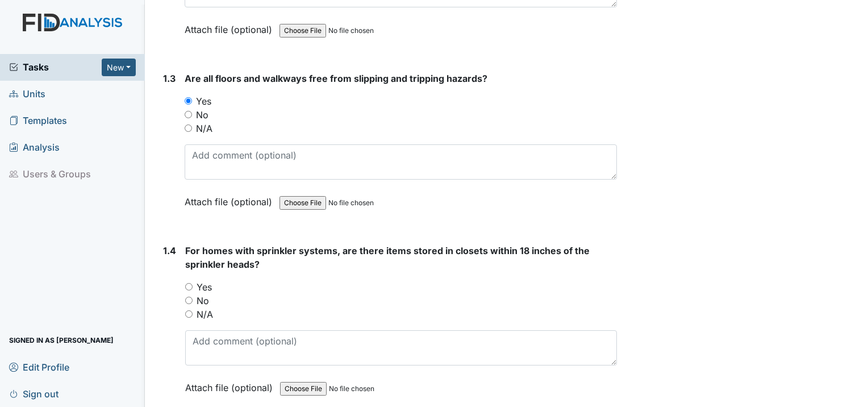
click at [186, 297] on input "No" at bounding box center [188, 300] width 7 height 7
radio input "true"
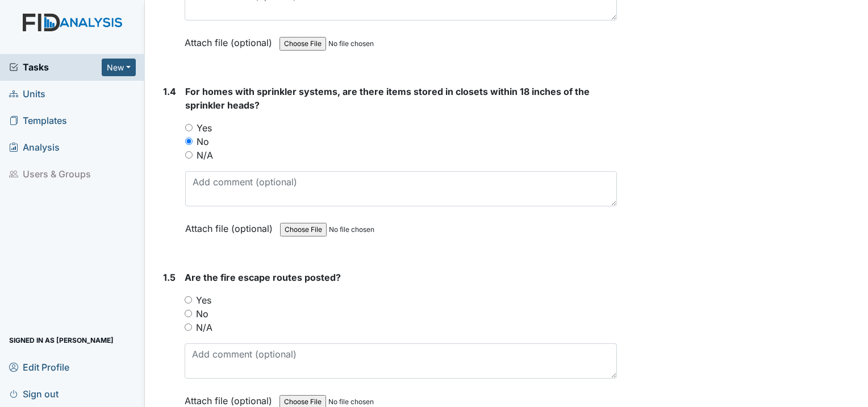
scroll to position [682, 0]
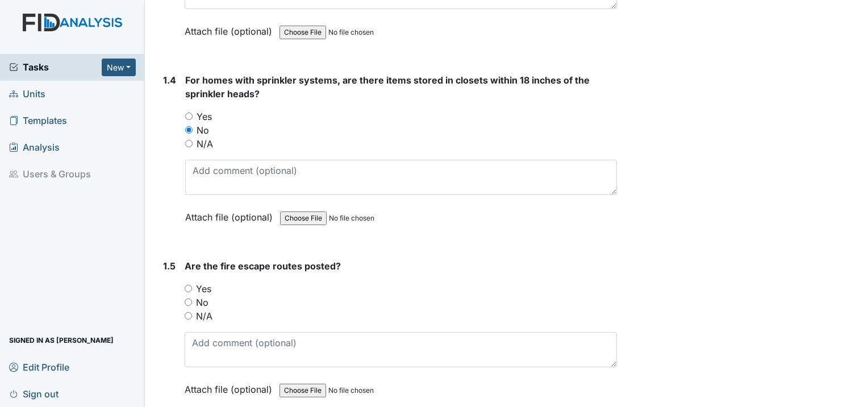
click at [186, 285] on input "Yes" at bounding box center [188, 288] width 7 height 7
radio input "true"
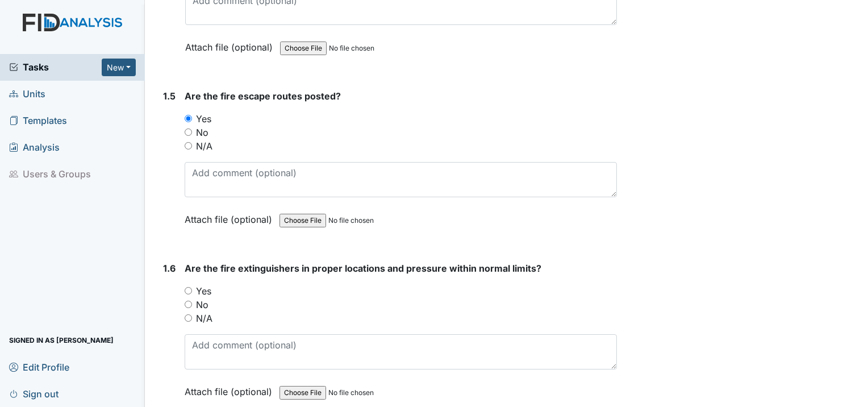
scroll to position [852, 0]
click at [189, 286] on input "Yes" at bounding box center [188, 289] width 7 height 7
radio input "true"
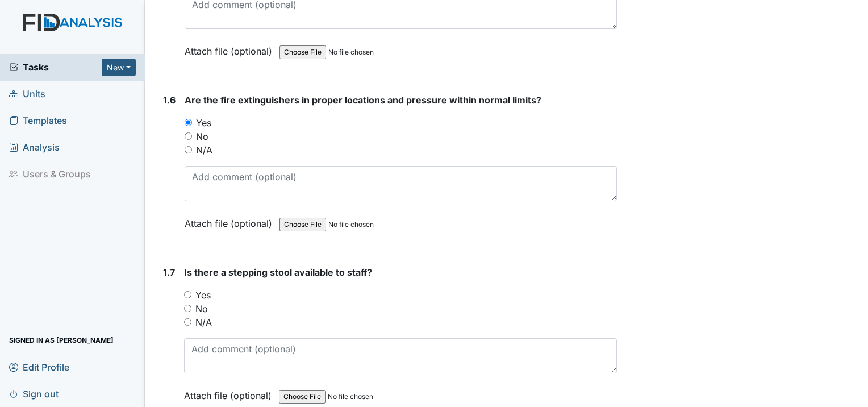
scroll to position [1023, 0]
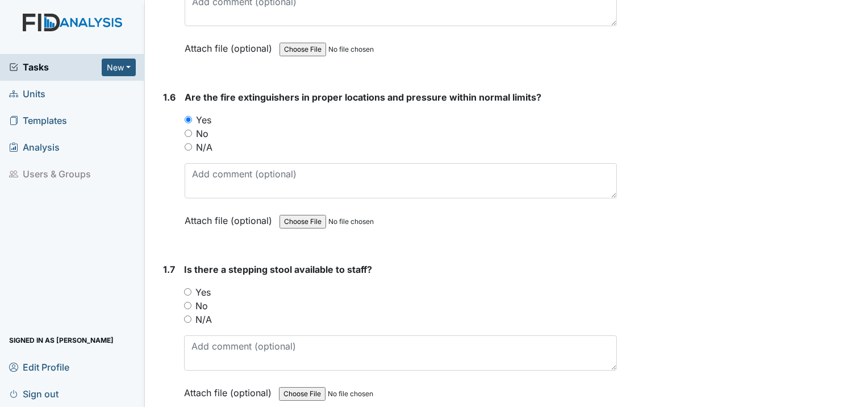
drag, startPoint x: 186, startPoint y: 258, endPoint x: 191, endPoint y: 261, distance: 5.8
click at [187, 288] on input "Yes" at bounding box center [187, 291] width 7 height 7
radio input "true"
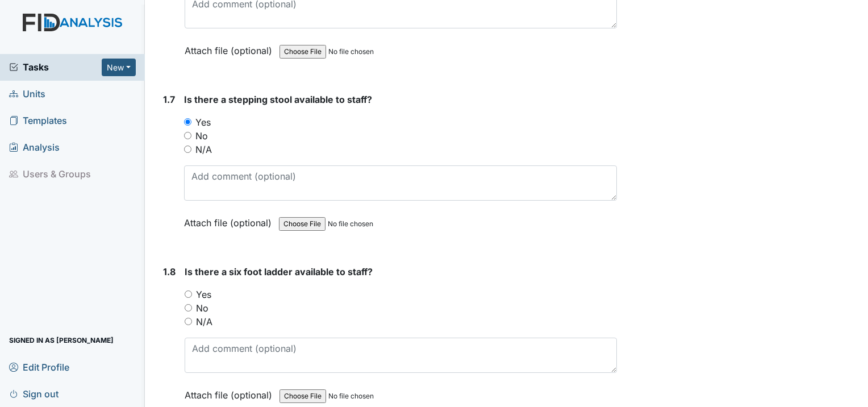
scroll to position [1193, 0]
click at [187, 290] on input "Yes" at bounding box center [188, 293] width 7 height 7
radio input "true"
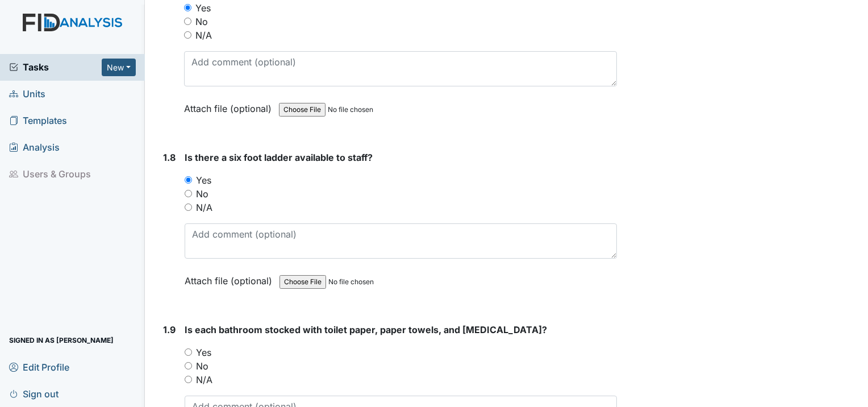
scroll to position [1363, 0]
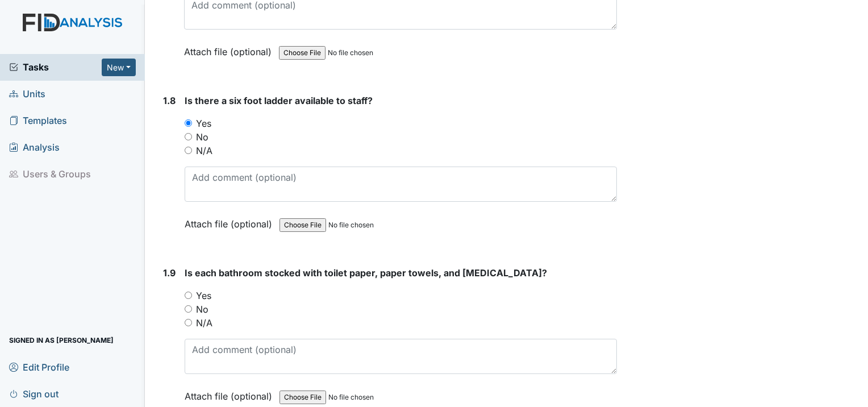
click at [189, 291] on input "Yes" at bounding box center [188, 294] width 7 height 7
radio input "true"
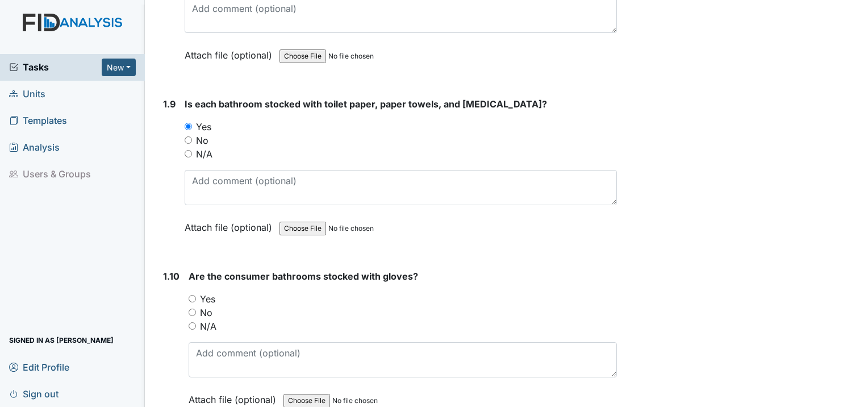
scroll to position [1534, 0]
click at [189, 293] on input "Yes" at bounding box center [192, 296] width 7 height 7
radio input "true"
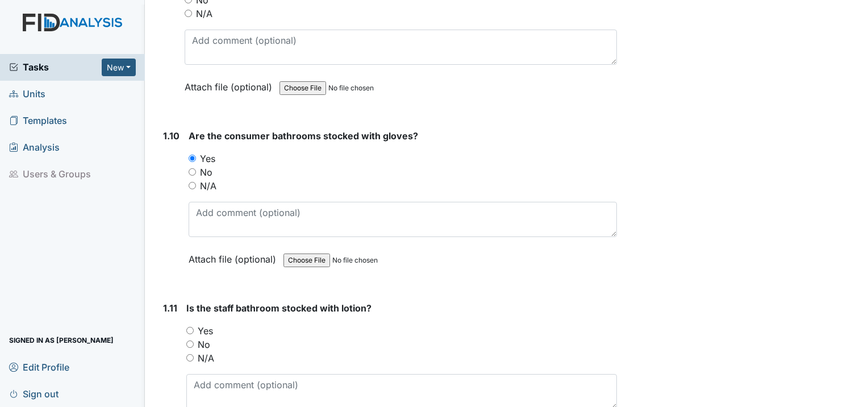
scroll to position [1704, 0]
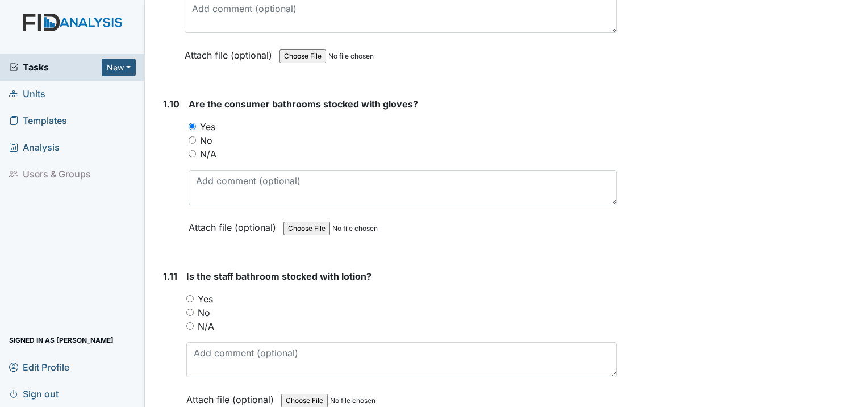
click at [189, 295] on input "Yes" at bounding box center [189, 298] width 7 height 7
radio input "true"
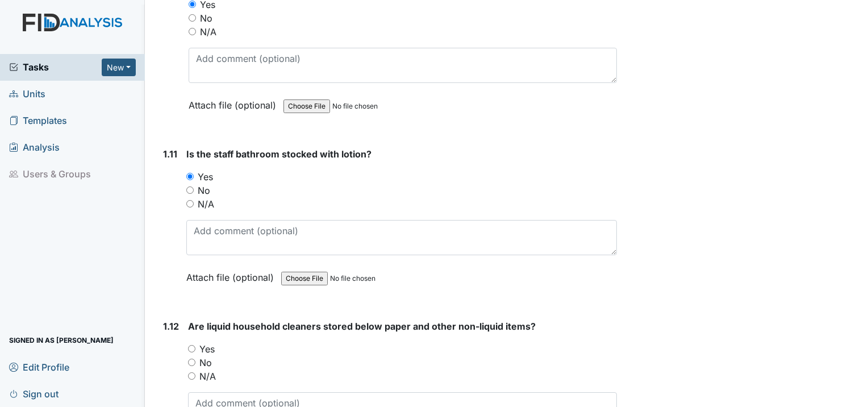
scroll to position [1875, 0]
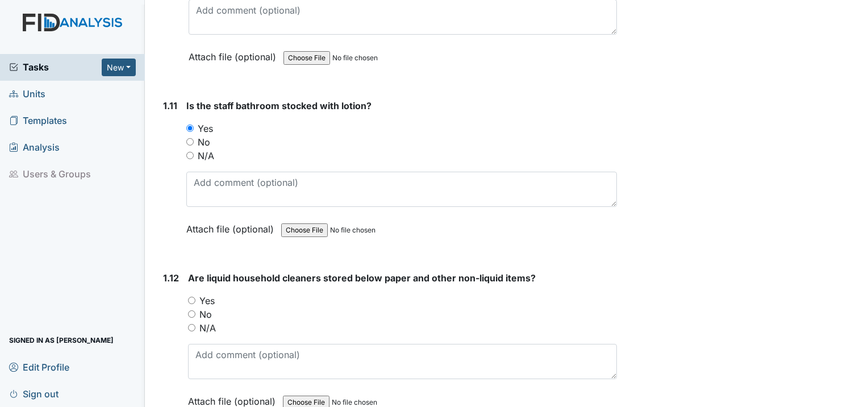
click at [191, 297] on input "Yes" at bounding box center [191, 300] width 7 height 7
radio input "true"
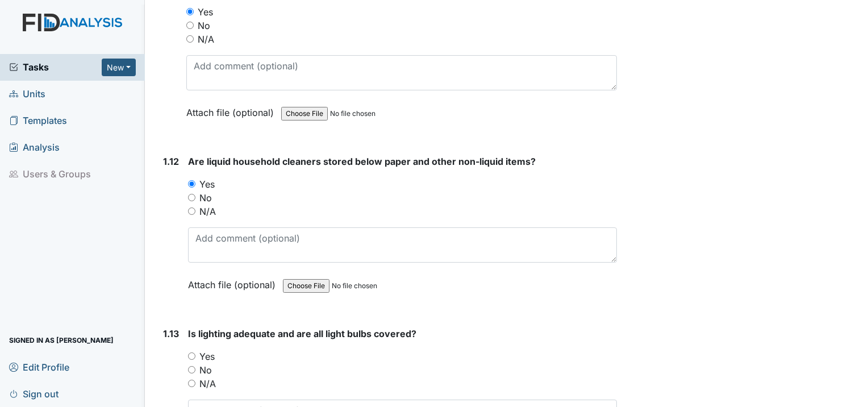
scroll to position [2045, 0]
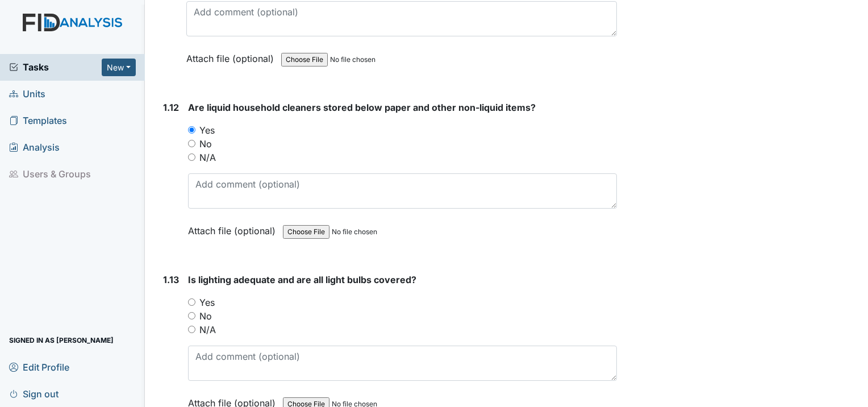
drag, startPoint x: 186, startPoint y: 266, endPoint x: 196, endPoint y: 265, distance: 9.7
click at [189, 273] on div "1.13 Is lighting adequate and are all light bulbs covered? You must select one …" at bounding box center [388, 350] width 458 height 154
click at [197, 295] on div "Yes" at bounding box center [402, 302] width 429 height 14
click at [194, 298] on input "Yes" at bounding box center [191, 301] width 7 height 7
radio input "true"
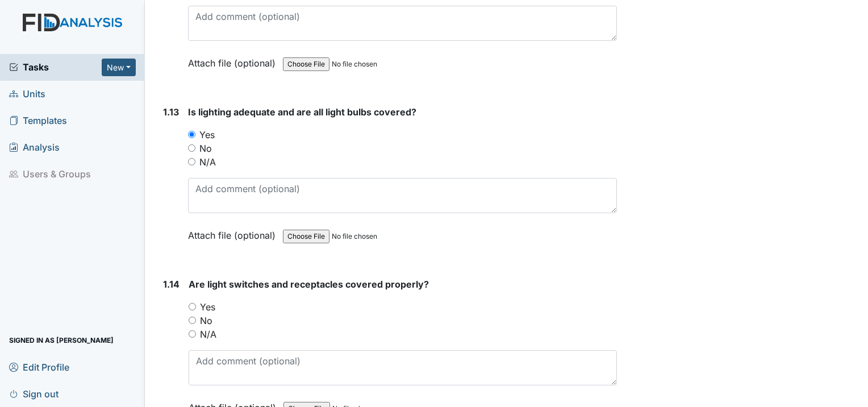
scroll to position [2216, 0]
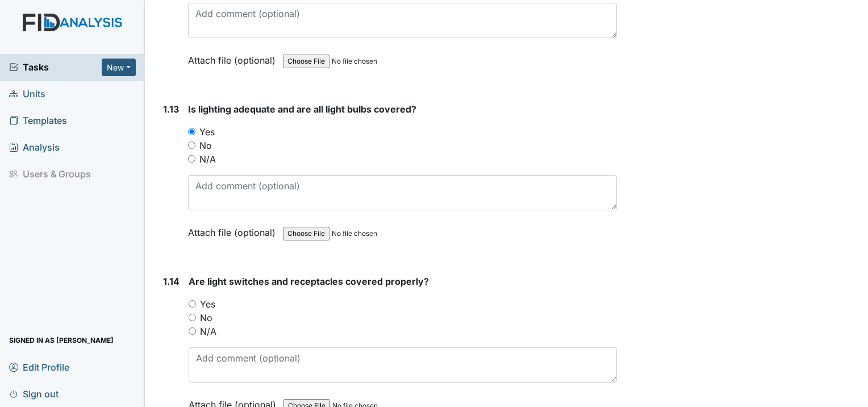
click at [193, 300] on input "Yes" at bounding box center [192, 303] width 7 height 7
radio input "true"
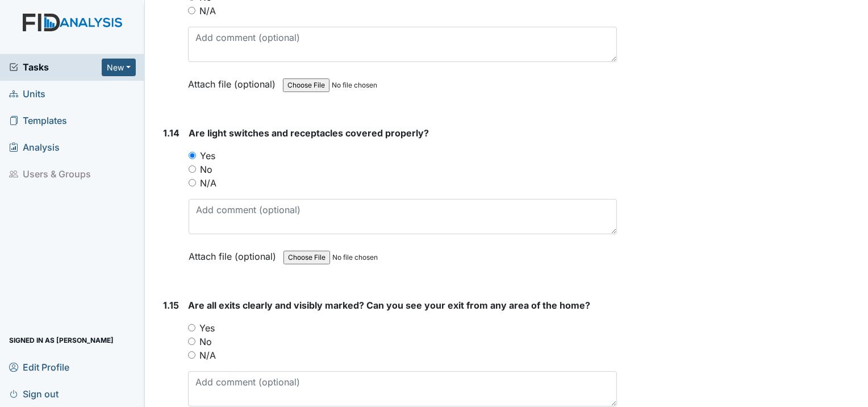
scroll to position [2386, 0]
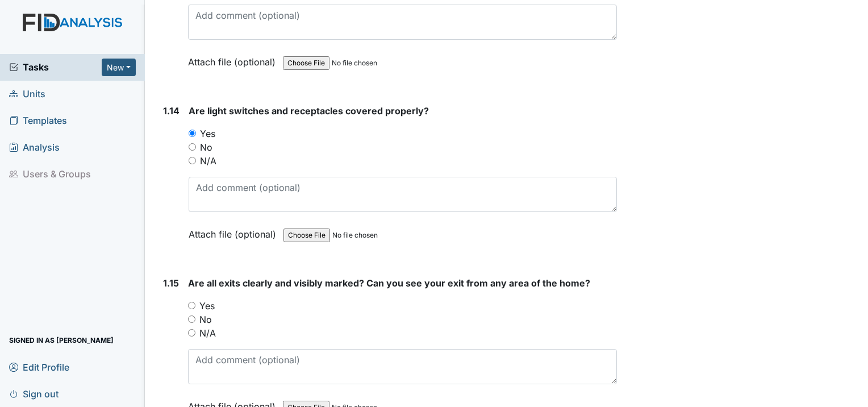
click at [189, 302] on input "Yes" at bounding box center [191, 305] width 7 height 7
radio input "true"
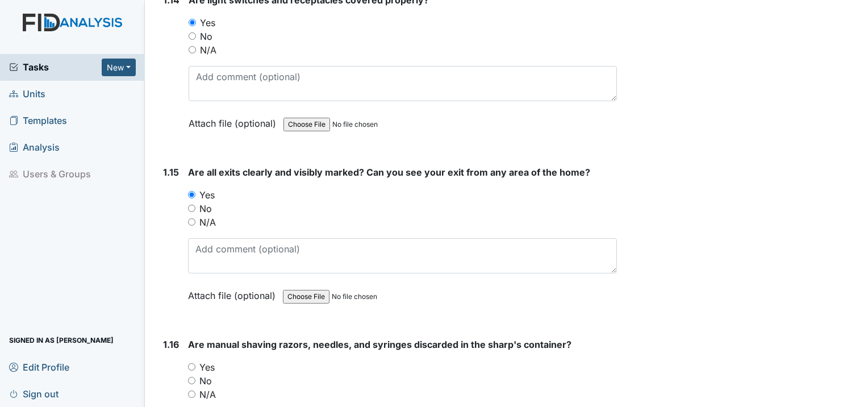
scroll to position [2557, 0]
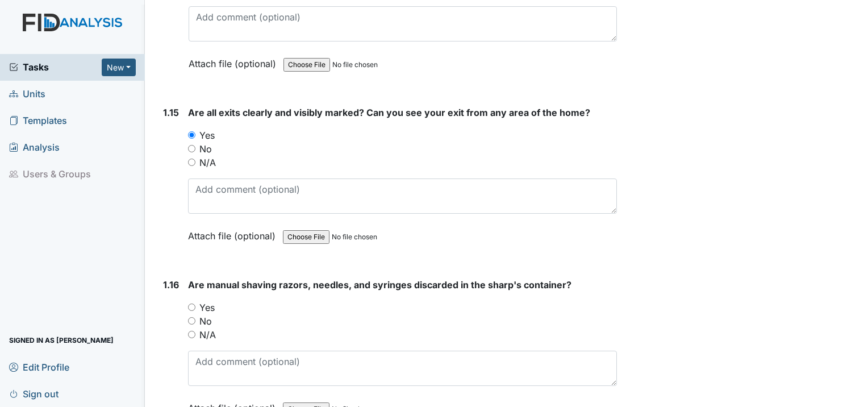
click at [194, 303] on input "Yes" at bounding box center [191, 306] width 7 height 7
radio input "true"
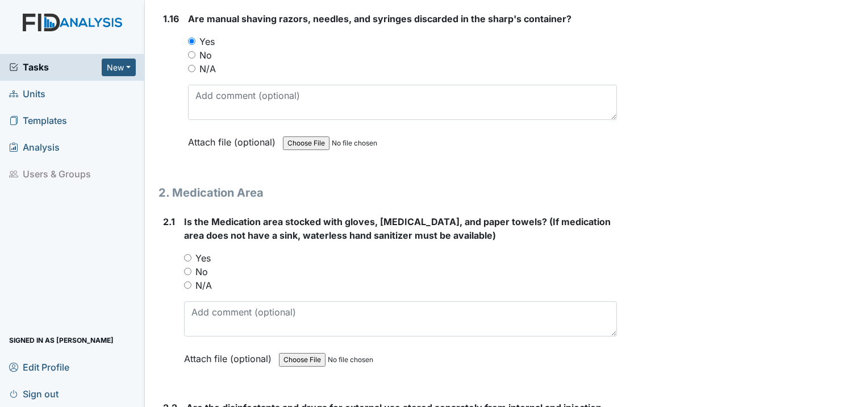
scroll to position [2841, 0]
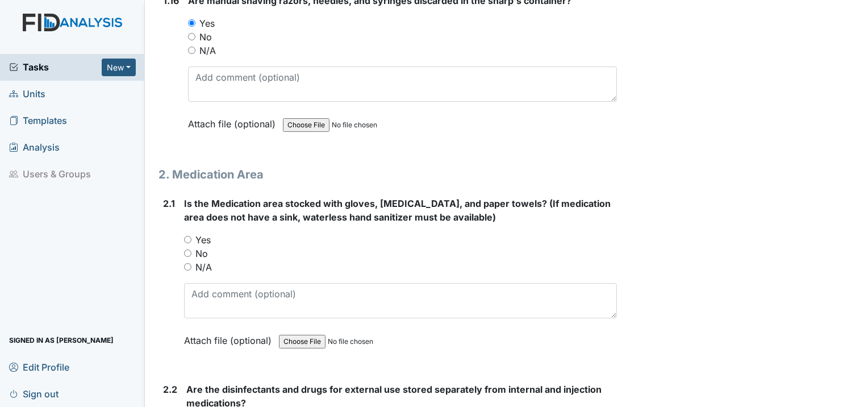
click at [183, 203] on div "2.1 Is the Medication area stocked with gloves, antibacterial soap, and paper t…" at bounding box center [388, 281] width 458 height 168
click at [186, 236] on input "Yes" at bounding box center [187, 239] width 7 height 7
radio input "true"
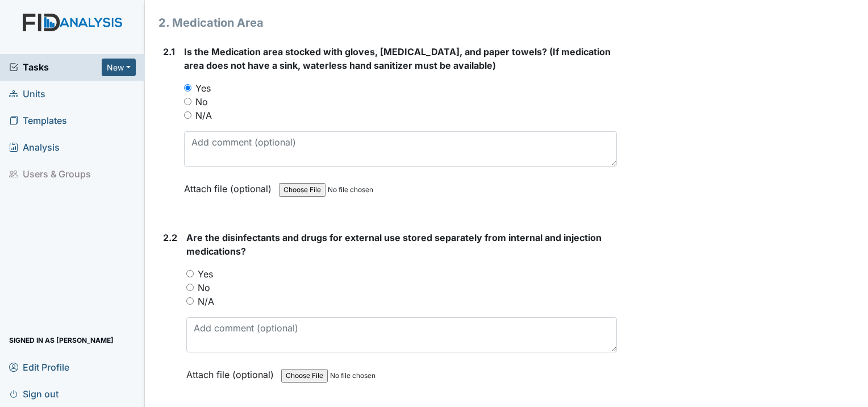
scroll to position [3011, 0]
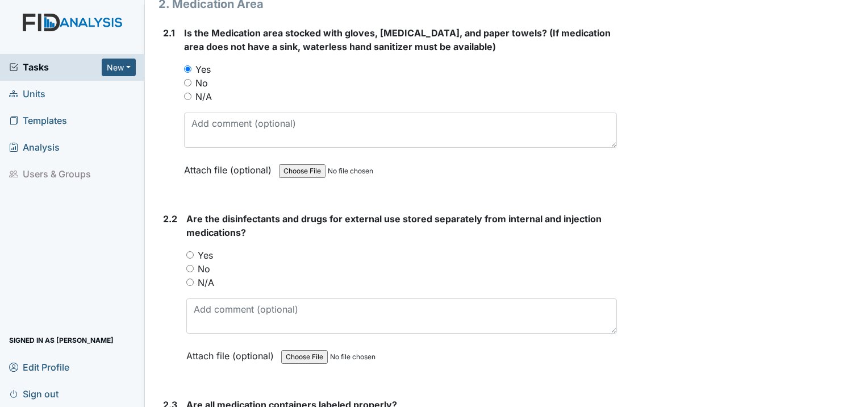
click at [189, 251] on input "Yes" at bounding box center [189, 254] width 7 height 7
radio input "true"
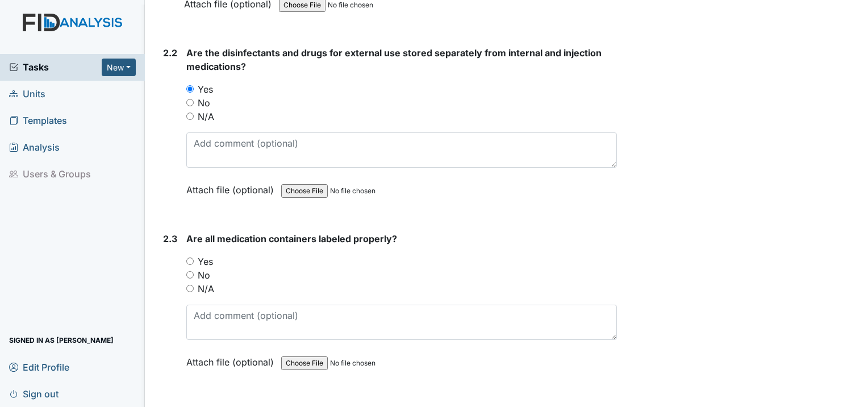
scroll to position [3181, 0]
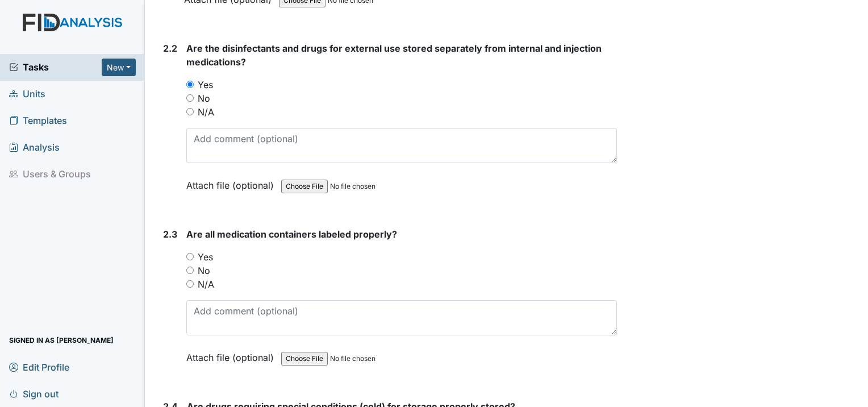
click at [191, 250] on div "Yes" at bounding box center [401, 257] width 431 height 14
click at [191, 253] on input "Yes" at bounding box center [189, 256] width 7 height 7
radio input "true"
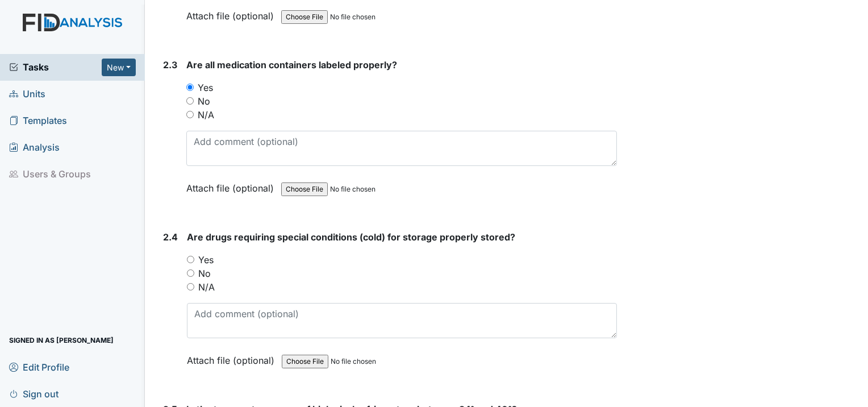
scroll to position [3352, 0]
click at [192, 255] on input "Yes" at bounding box center [190, 258] width 7 height 7
radio input "true"
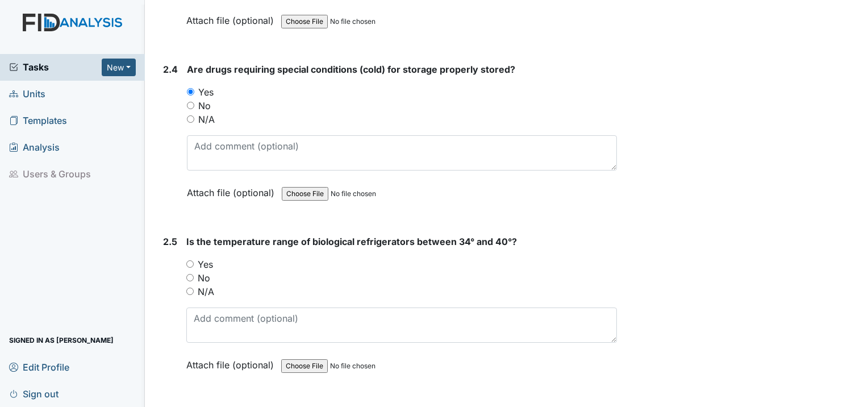
scroll to position [3522, 0]
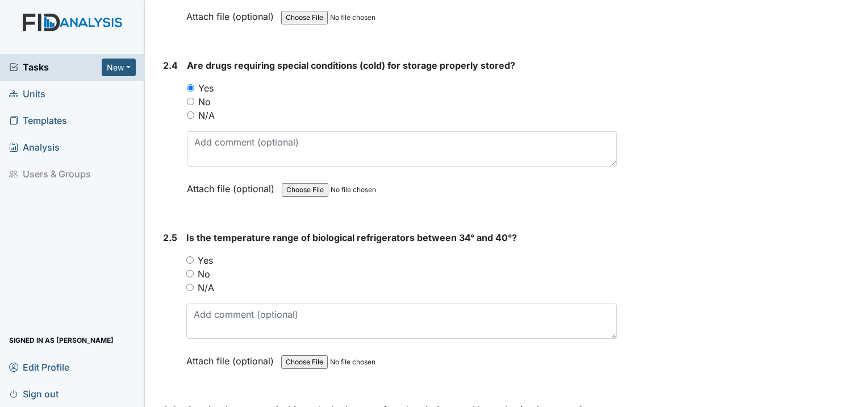
click at [188, 256] on input "Yes" at bounding box center [189, 259] width 7 height 7
radio input "true"
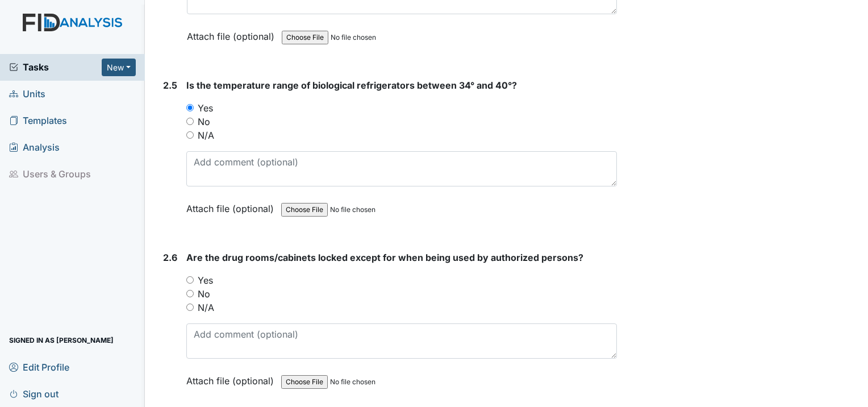
scroll to position [3693, 0]
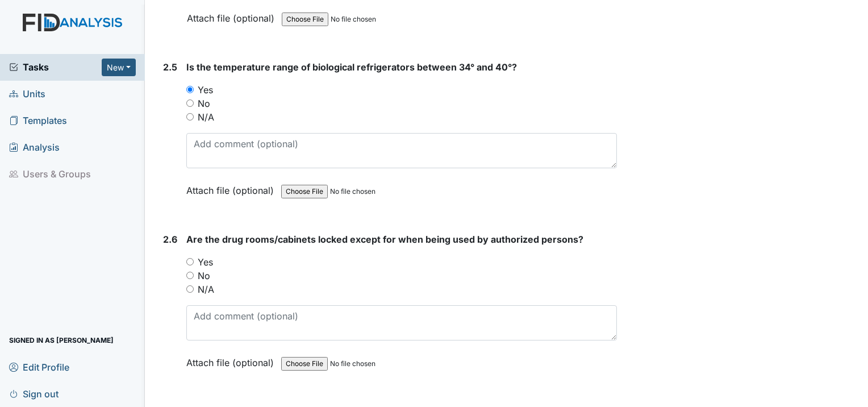
click at [187, 258] on input "Yes" at bounding box center [189, 261] width 7 height 7
radio input "true"
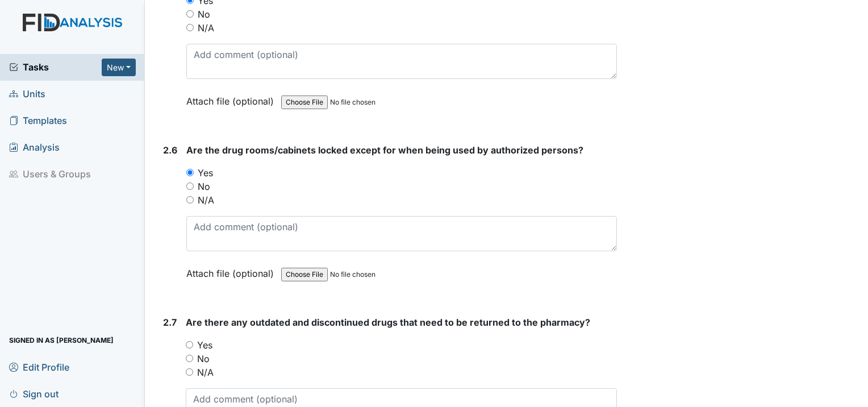
scroll to position [3863, 0]
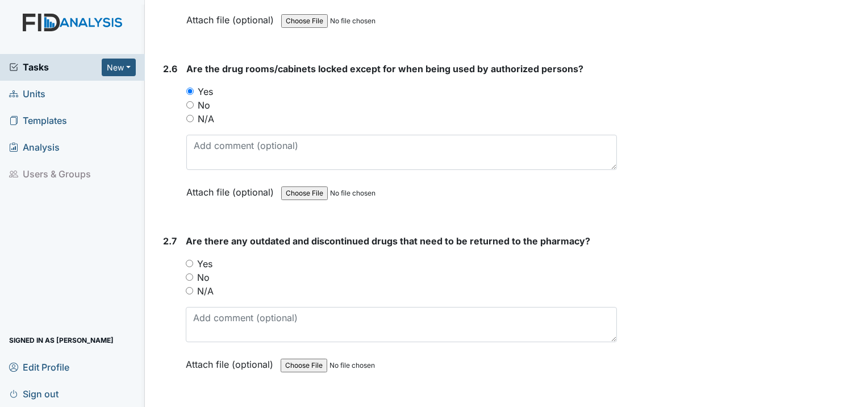
click at [191, 273] on input "No" at bounding box center [189, 276] width 7 height 7
radio input "true"
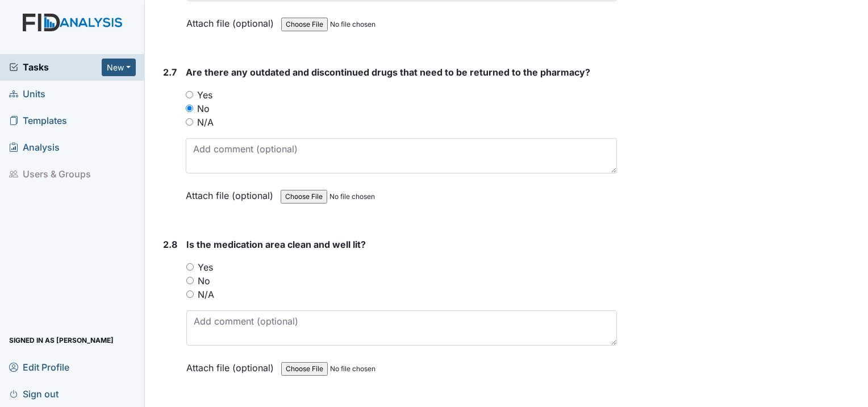
scroll to position [4034, 0]
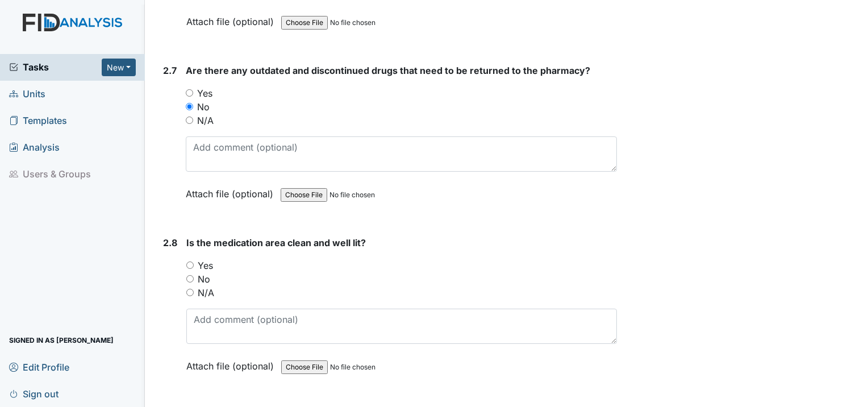
click at [187, 261] on input "Yes" at bounding box center [189, 264] width 7 height 7
radio input "true"
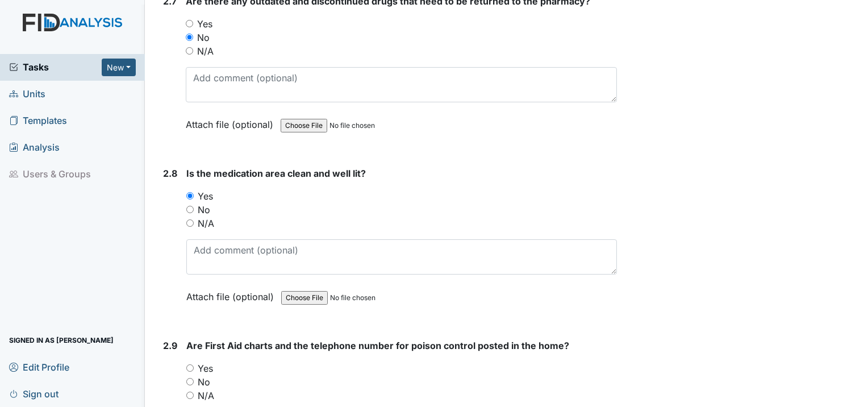
scroll to position [4147, 0]
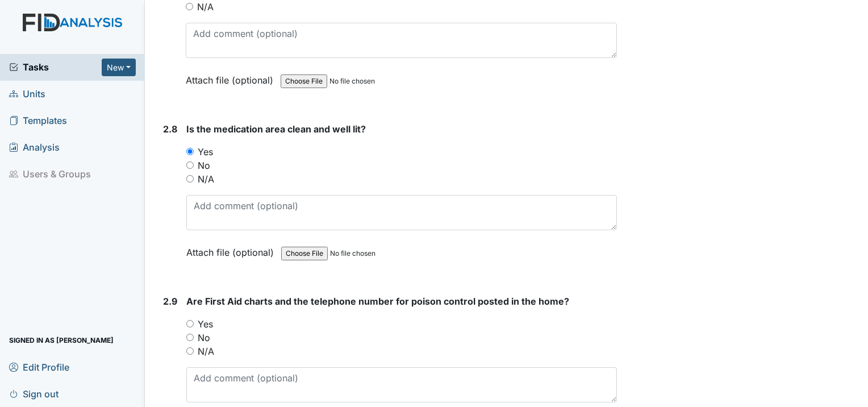
click at [190, 320] on input "Yes" at bounding box center [189, 323] width 7 height 7
radio input "true"
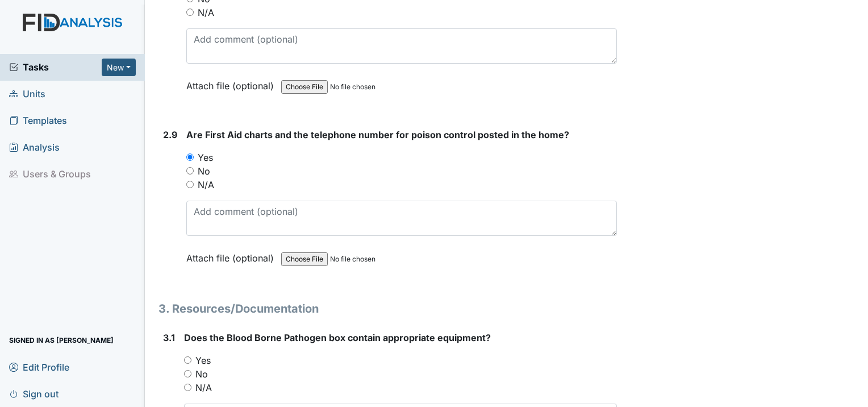
scroll to position [4318, 0]
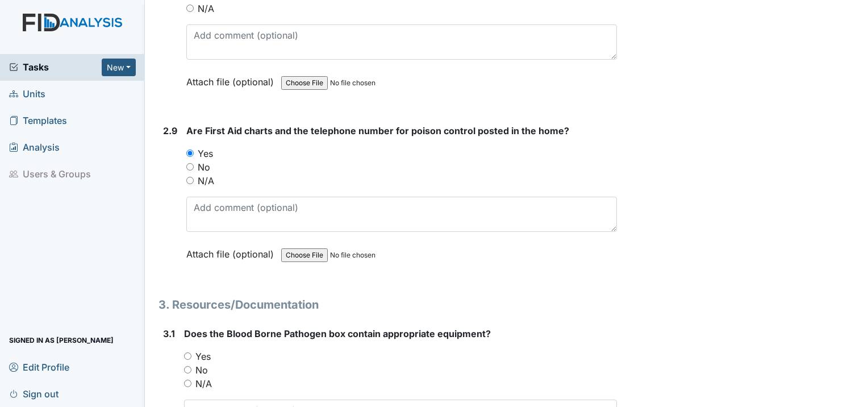
click at [187, 352] on input "Yes" at bounding box center [187, 355] width 7 height 7
radio input "true"
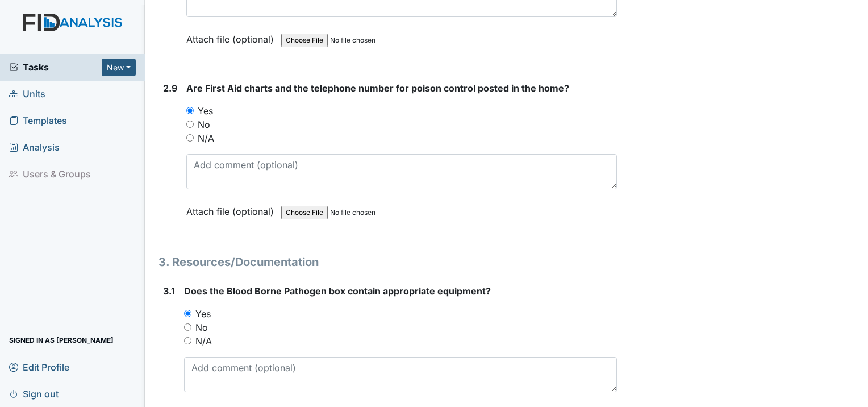
scroll to position [4488, 0]
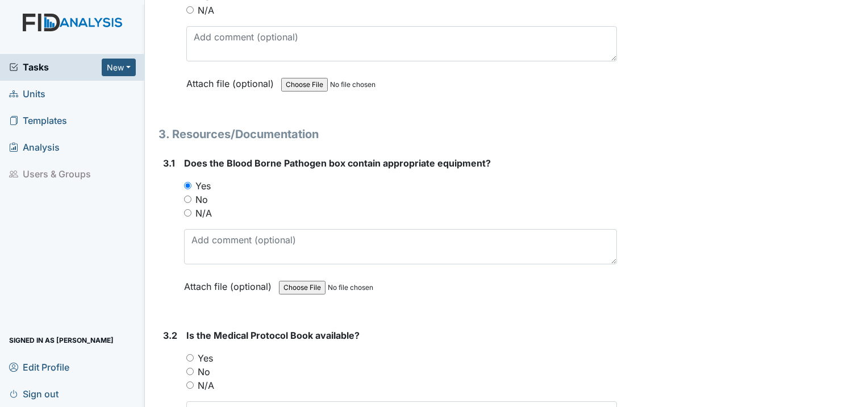
click at [190, 354] on input "Yes" at bounding box center [189, 357] width 7 height 7
radio input "true"
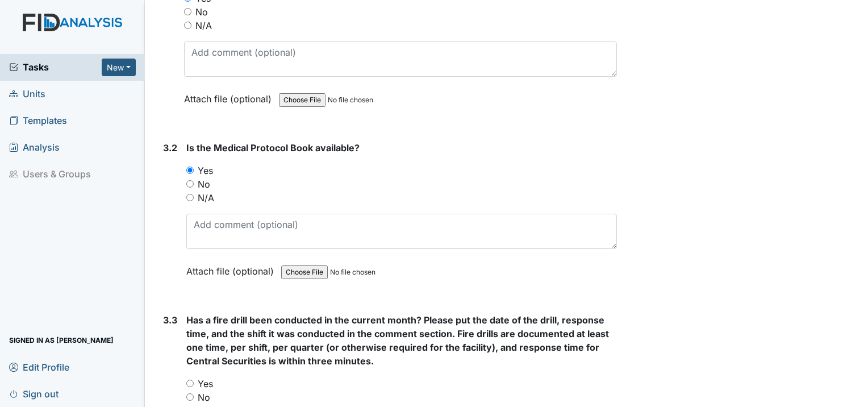
scroll to position [4715, 0]
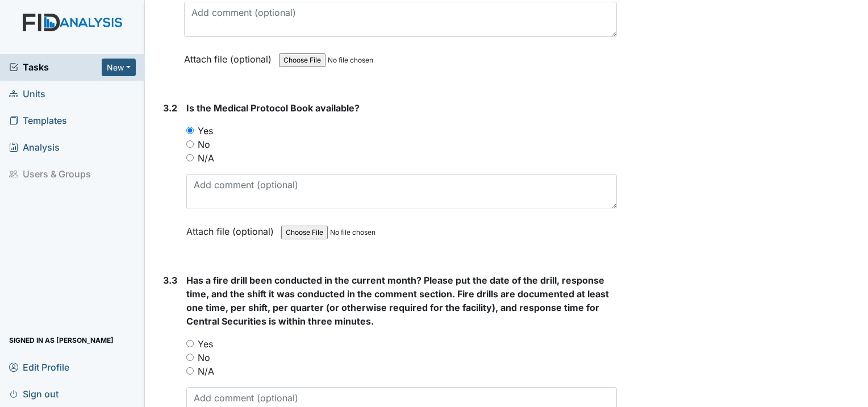
click at [192, 340] on input "Yes" at bounding box center [189, 343] width 7 height 7
radio input "true"
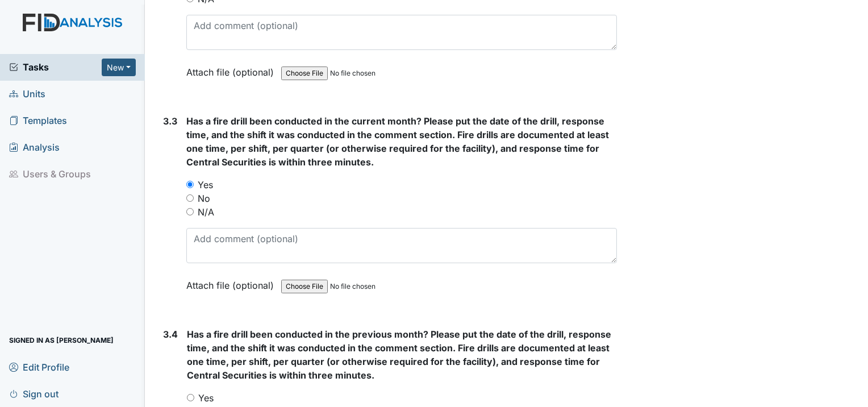
scroll to position [4886, 0]
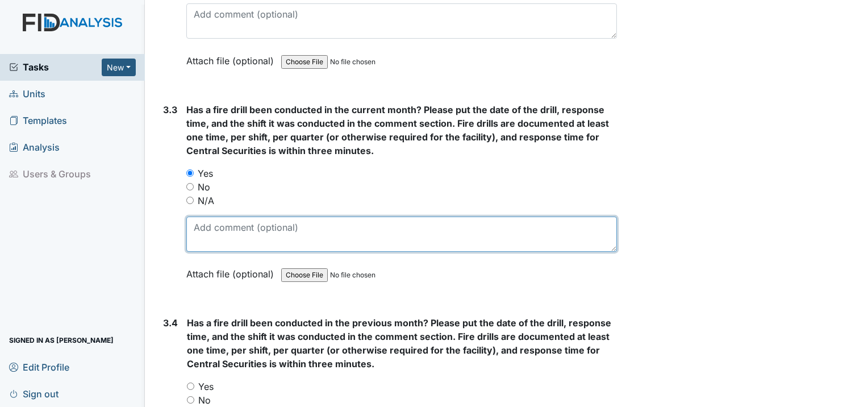
click at [207, 216] on textarea at bounding box center [401, 233] width 431 height 35
click at [201, 216] on textarea at bounding box center [401, 233] width 431 height 35
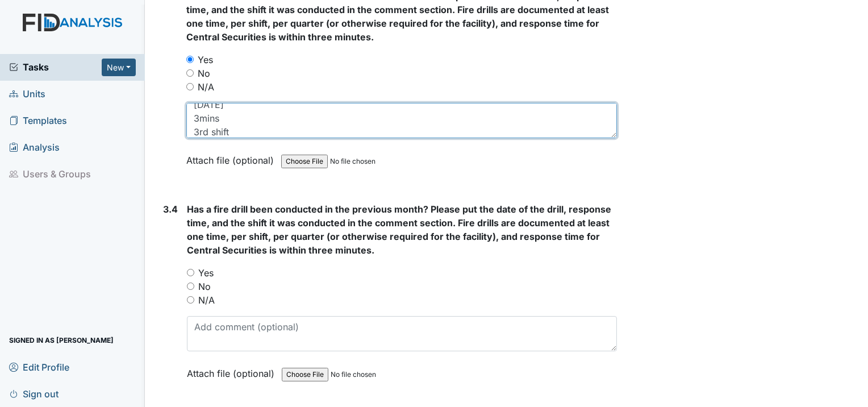
type textarea "8/17/2025 3mins 3rd shift"
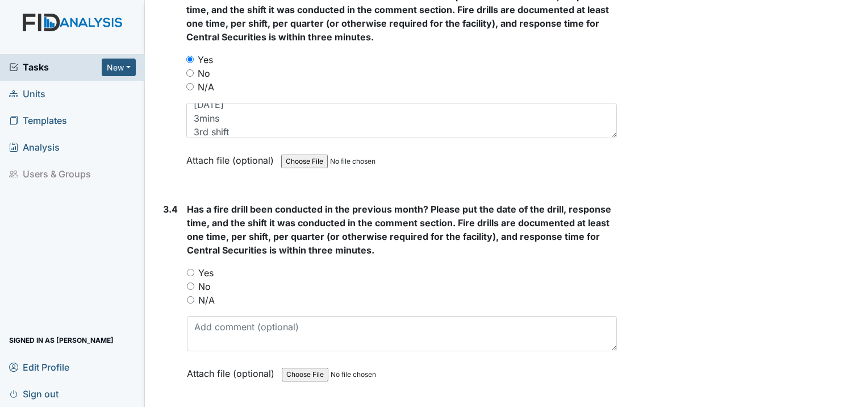
drag, startPoint x: 187, startPoint y: 223, endPoint x: 187, endPoint y: 230, distance: 7.4
click at [187, 266] on div "Yes" at bounding box center [402, 273] width 430 height 14
click at [187, 269] on input "Yes" at bounding box center [190, 272] width 7 height 7
radio input "true"
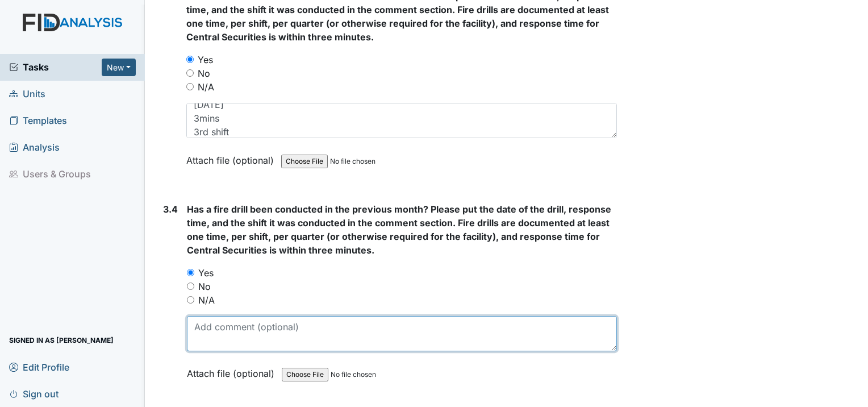
click at [218, 316] on textarea at bounding box center [402, 333] width 430 height 35
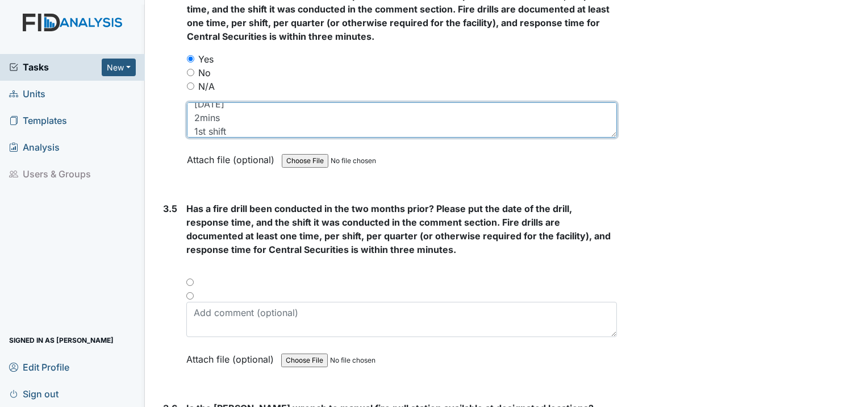
scroll to position [5227, 0]
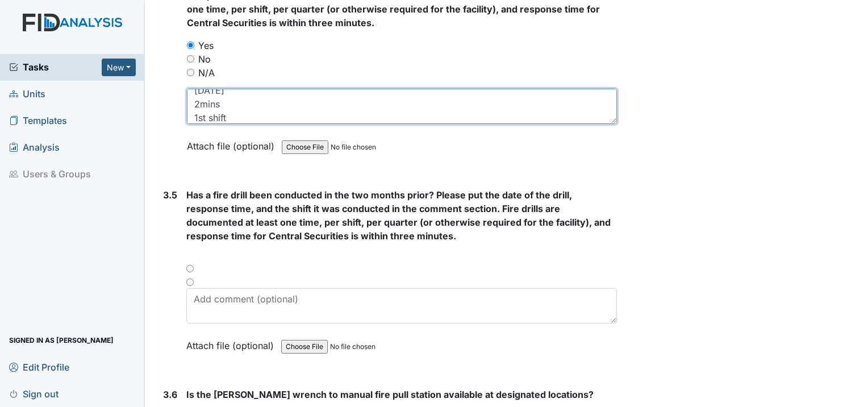
type textarea "9/6/2025 2mins 1st shift"
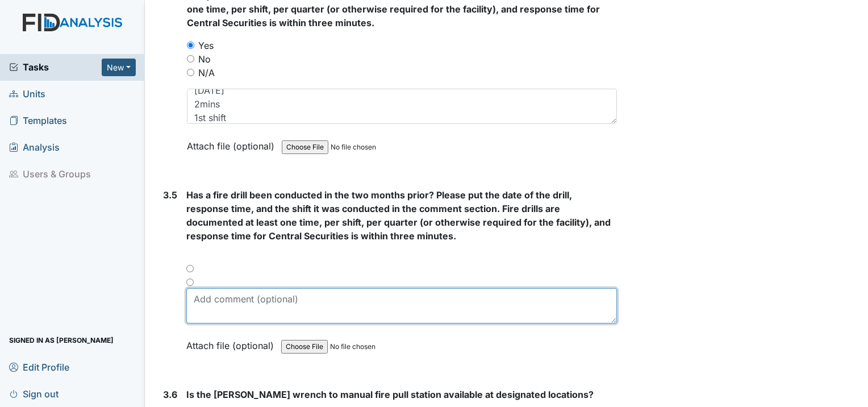
click at [202, 288] on textarea at bounding box center [401, 305] width 431 height 35
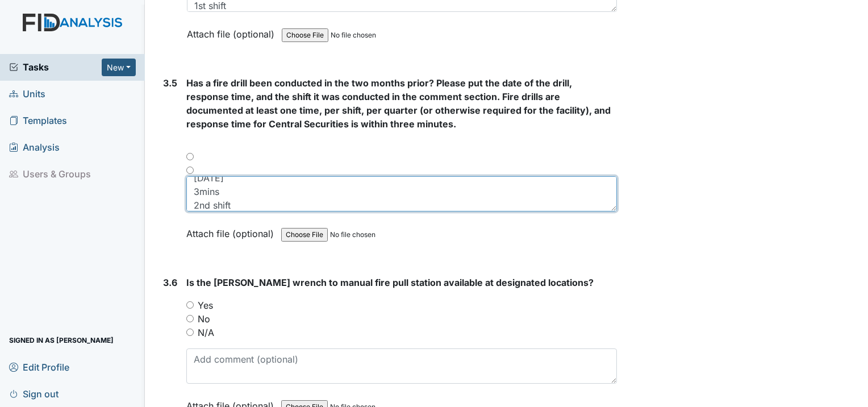
scroll to position [5340, 0]
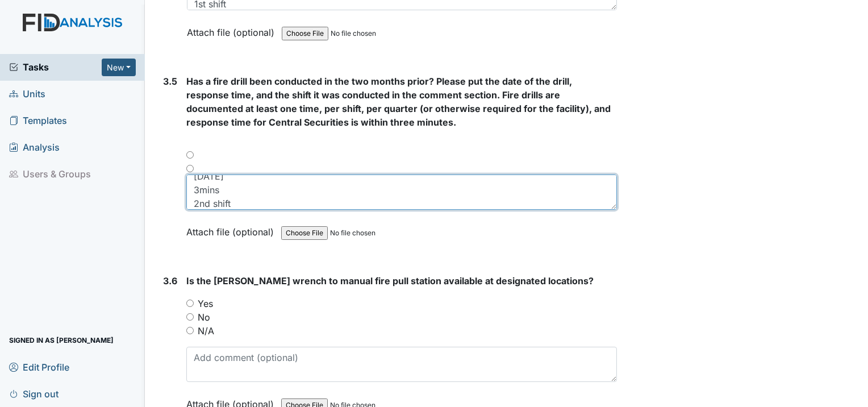
type textarea "10/14/2025 3mins 2nd shift"
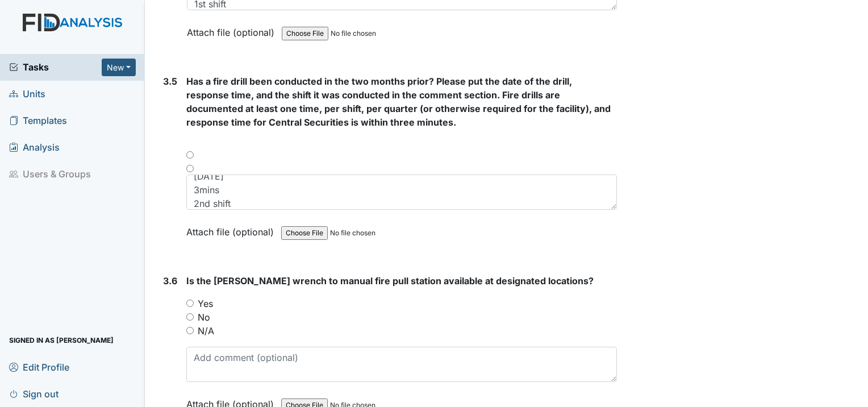
click at [188, 299] on input "Yes" at bounding box center [189, 302] width 7 height 7
radio input "true"
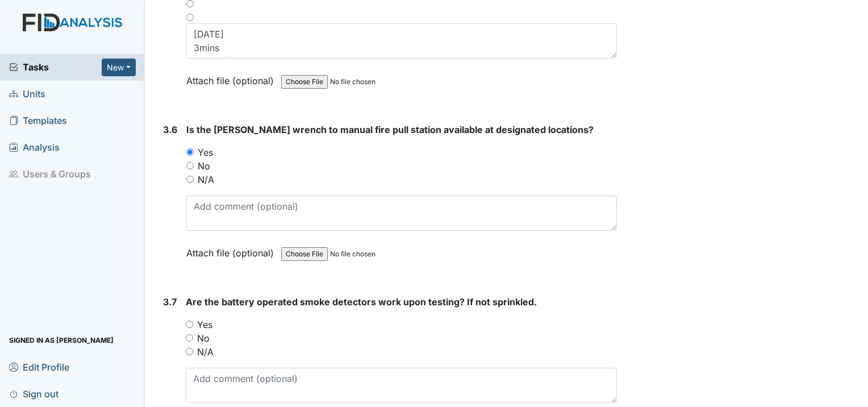
scroll to position [5511, 0]
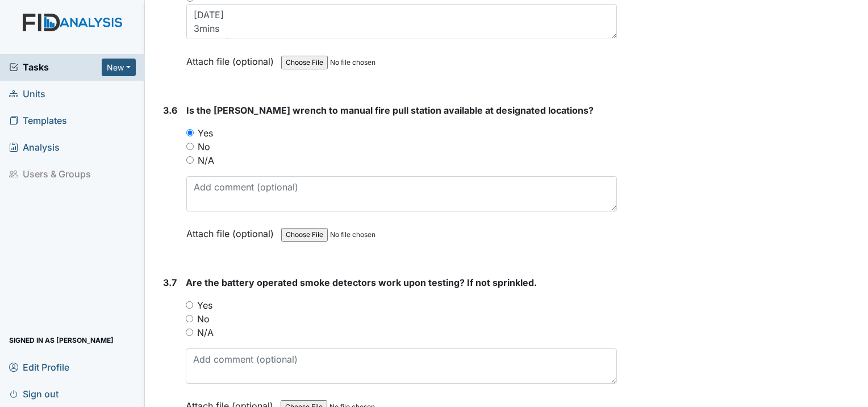
click at [193, 301] on input "Yes" at bounding box center [189, 304] width 7 height 7
radio input "true"
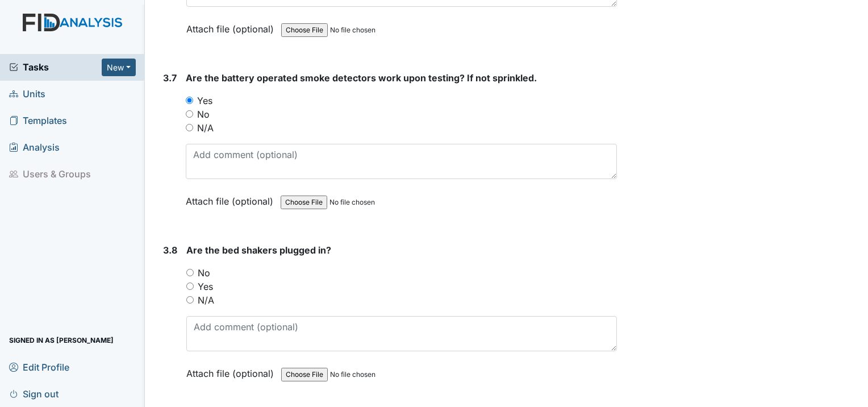
scroll to position [5738, 0]
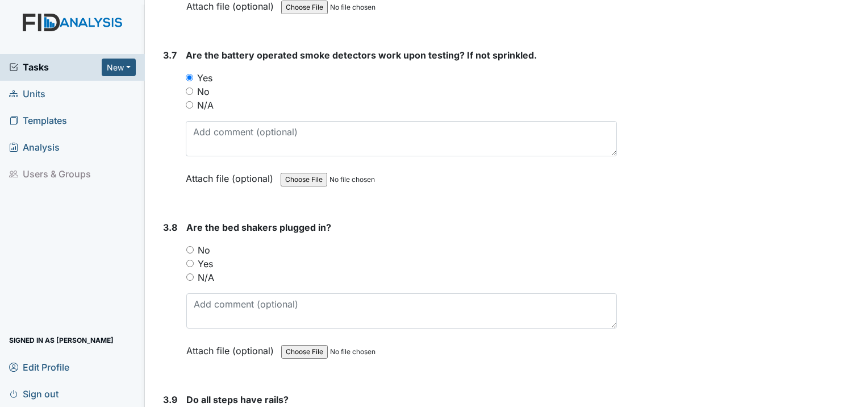
click at [189, 246] on input "No" at bounding box center [189, 249] width 7 height 7
radio input "true"
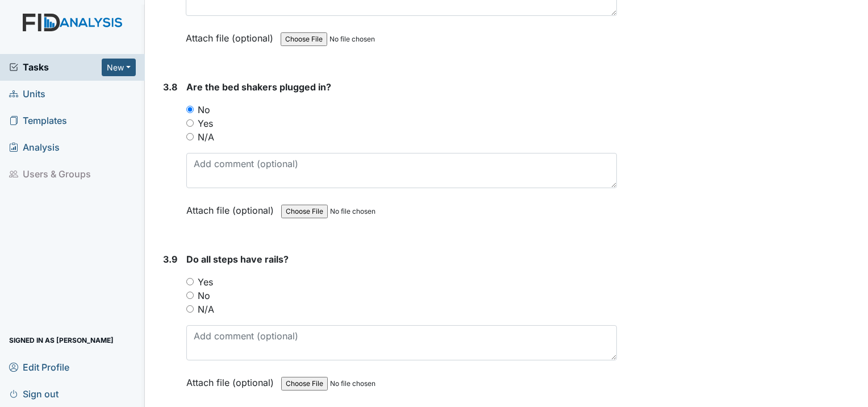
scroll to position [5908, 0]
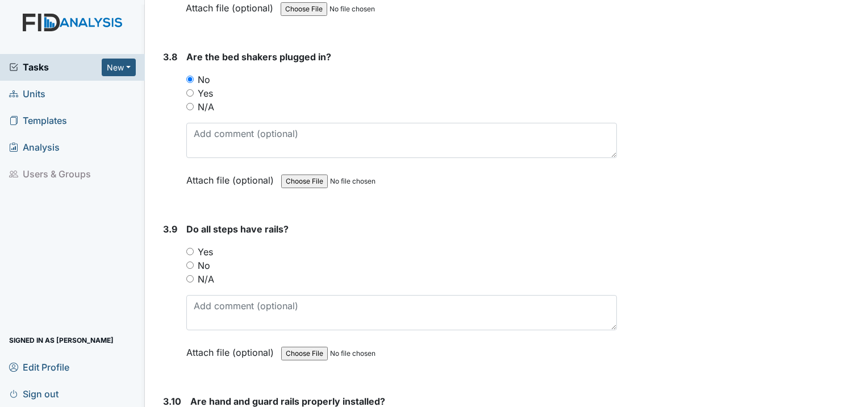
click at [191, 258] on div "No" at bounding box center [401, 265] width 431 height 14
click at [189, 261] on input "No" at bounding box center [189, 264] width 7 height 7
radio input "true"
click at [191, 275] on input "N/A" at bounding box center [189, 278] width 7 height 7
radio input "true"
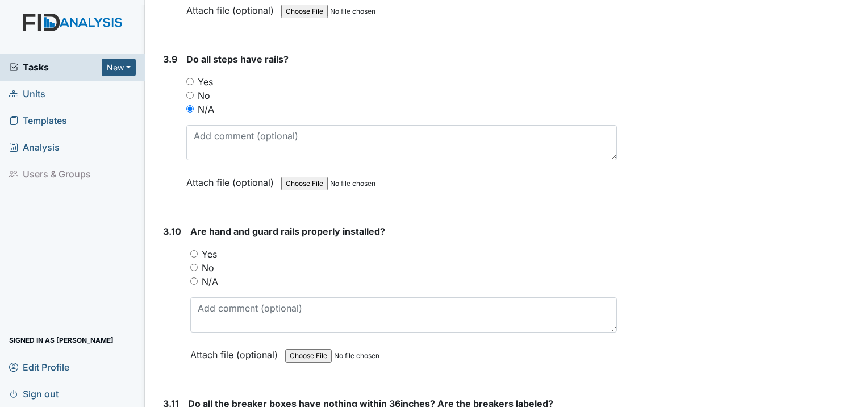
scroll to position [6079, 0]
click at [197, 277] on input "N/A" at bounding box center [193, 280] width 7 height 7
radio input "true"
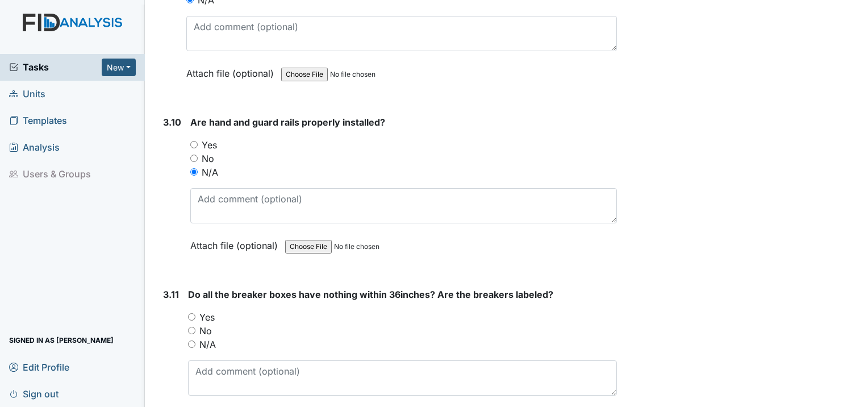
scroll to position [6192, 0]
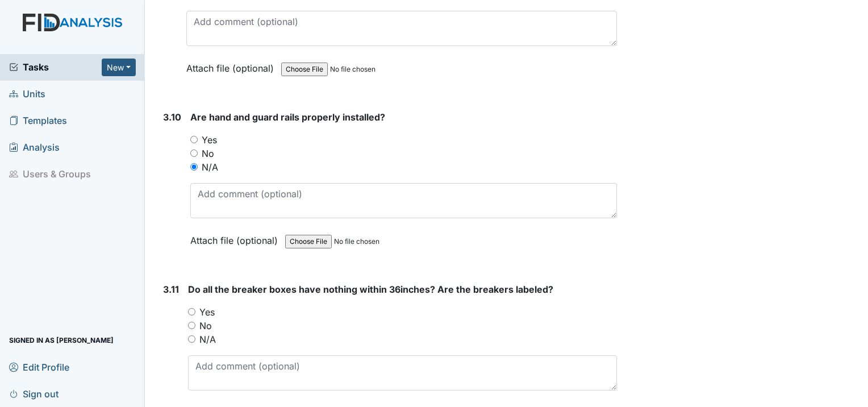
click at [190, 322] on input "No" at bounding box center [191, 325] width 7 height 7
radio input "true"
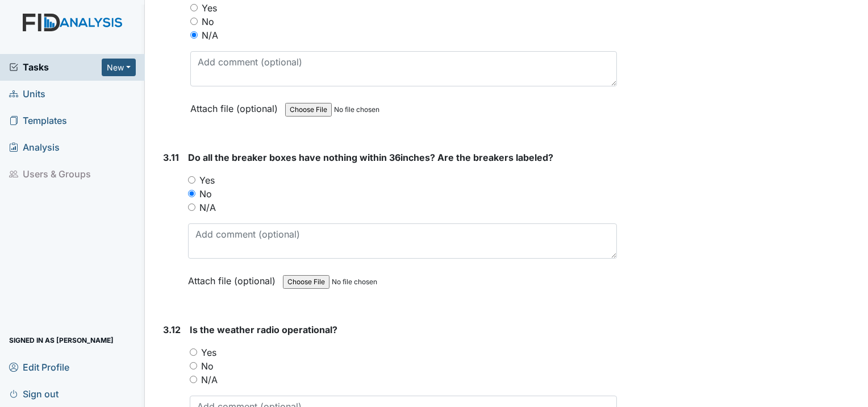
scroll to position [6363, 0]
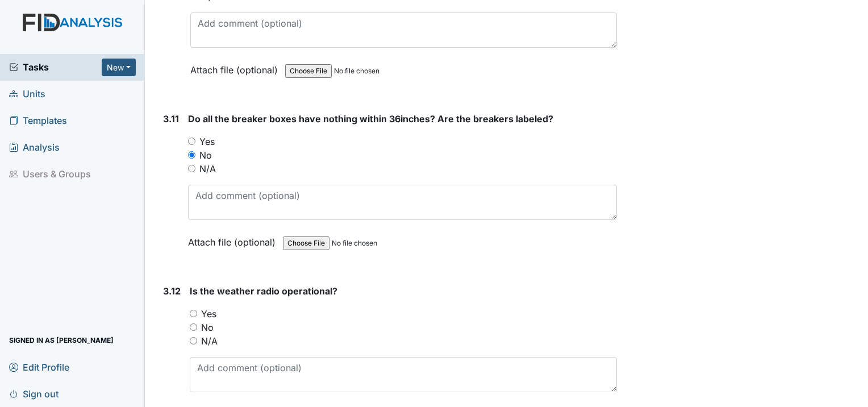
drag, startPoint x: 194, startPoint y: 264, endPoint x: 202, endPoint y: 264, distance: 8.5
click at [194, 310] on input "Yes" at bounding box center [193, 313] width 7 height 7
radio input "true"
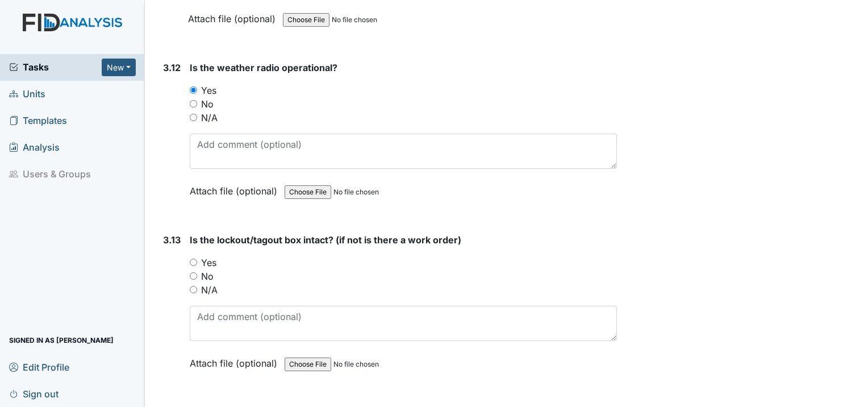
scroll to position [6590, 0]
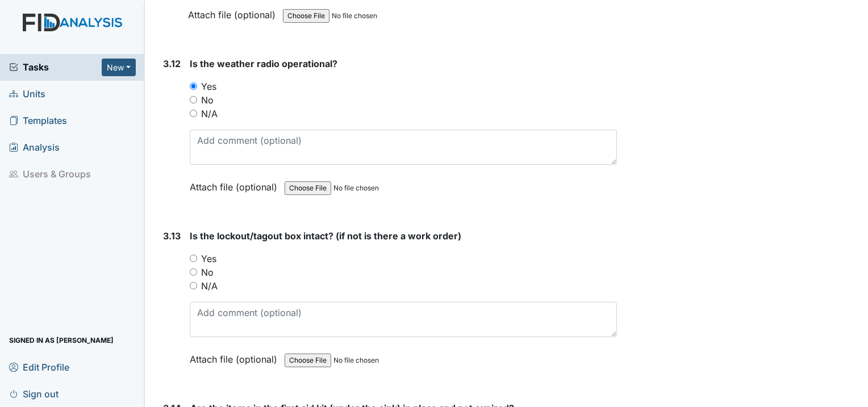
click at [193, 255] on input "Yes" at bounding box center [193, 258] width 7 height 7
radio input "true"
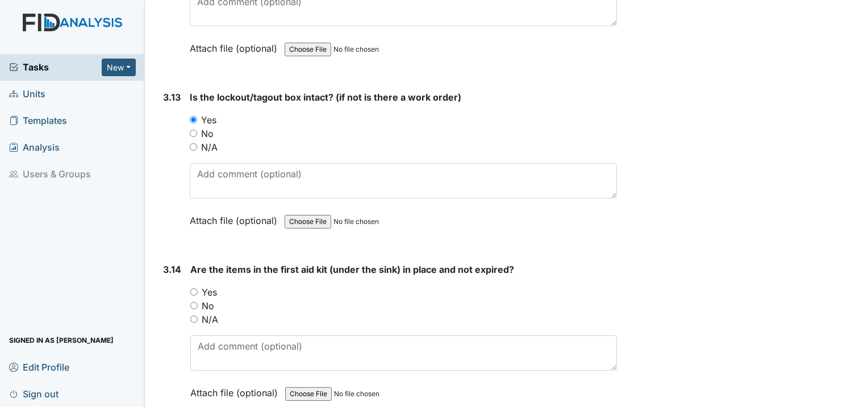
scroll to position [6761, 0]
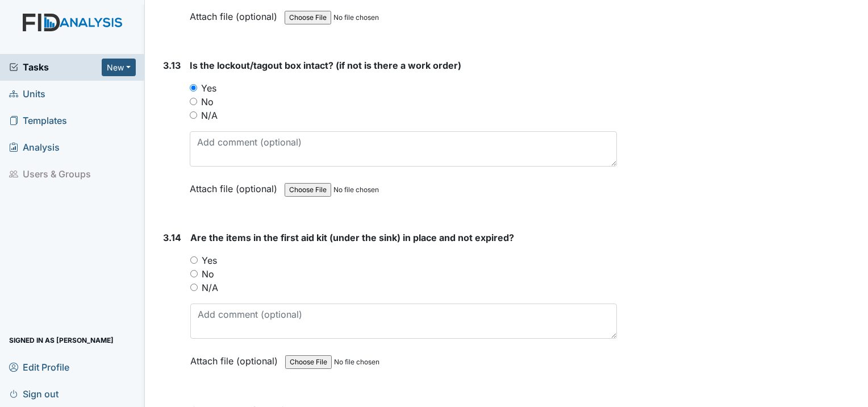
click at [194, 256] on input "Yes" at bounding box center [193, 259] width 7 height 7
radio input "true"
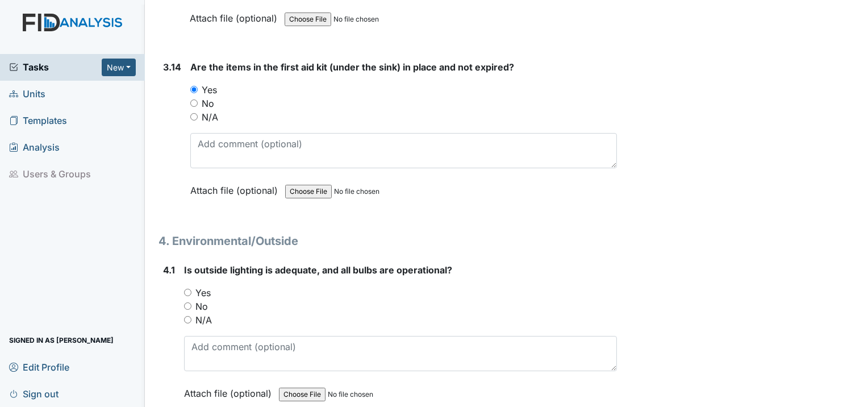
scroll to position [6988, 0]
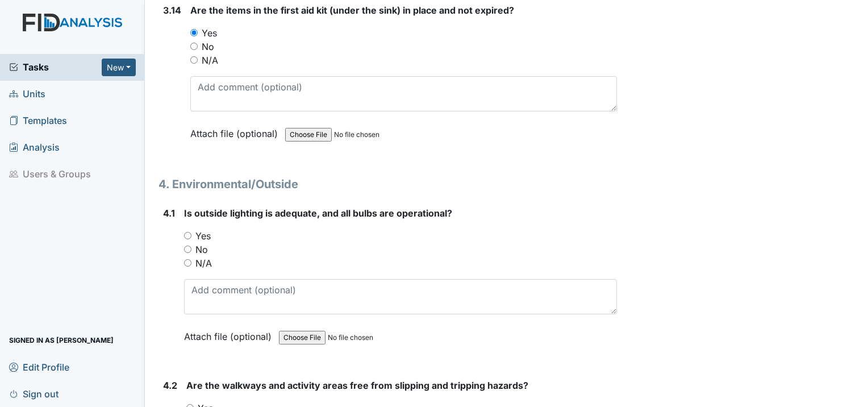
click at [188, 245] on input "No" at bounding box center [187, 248] width 7 height 7
radio input "true"
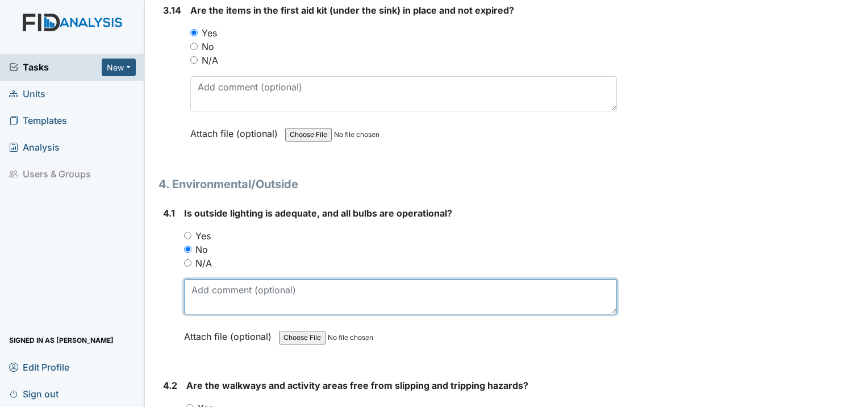
click at [209, 279] on textarea at bounding box center [400, 296] width 433 height 35
type textarea "L"
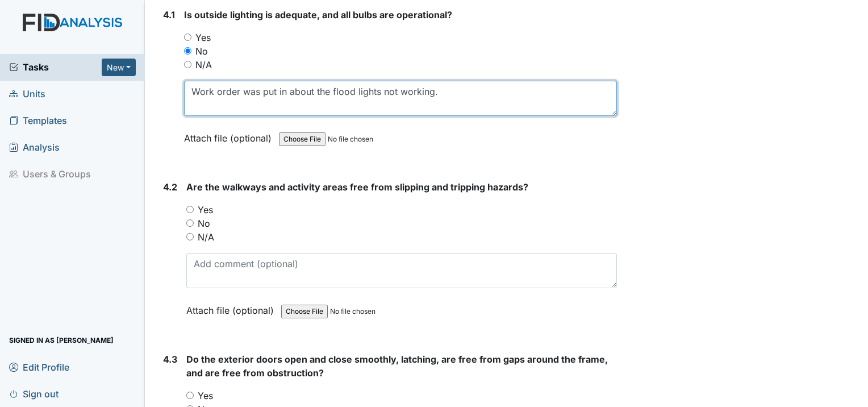
scroll to position [7215, 0]
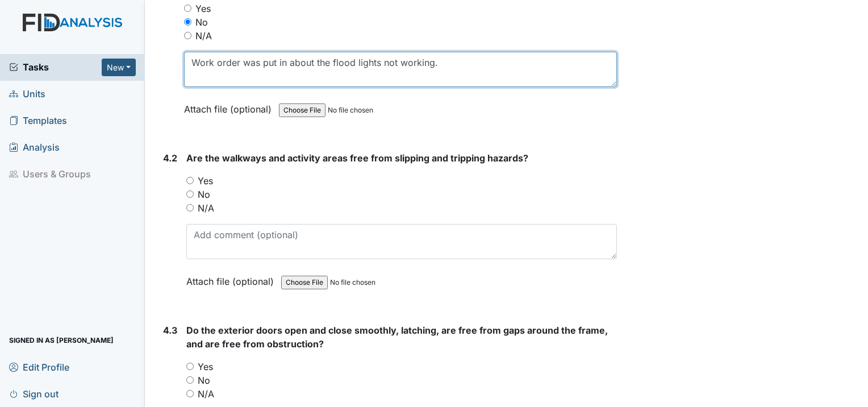
type textarea "Work order was put in about the flood lights not working."
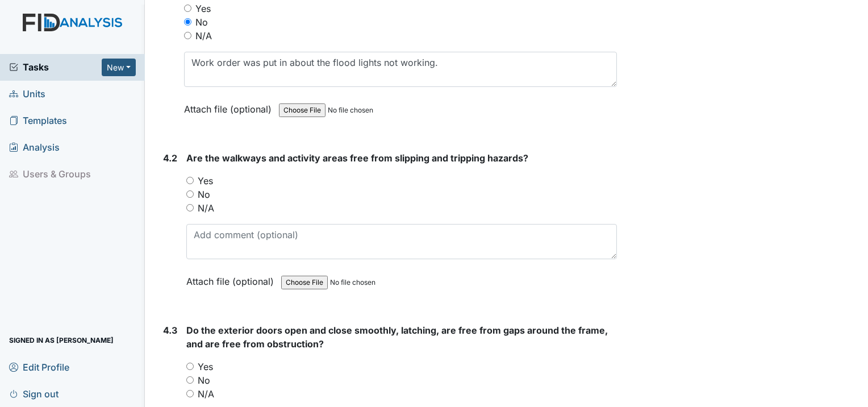
click at [193, 177] on input "Yes" at bounding box center [189, 180] width 7 height 7
radio input "true"
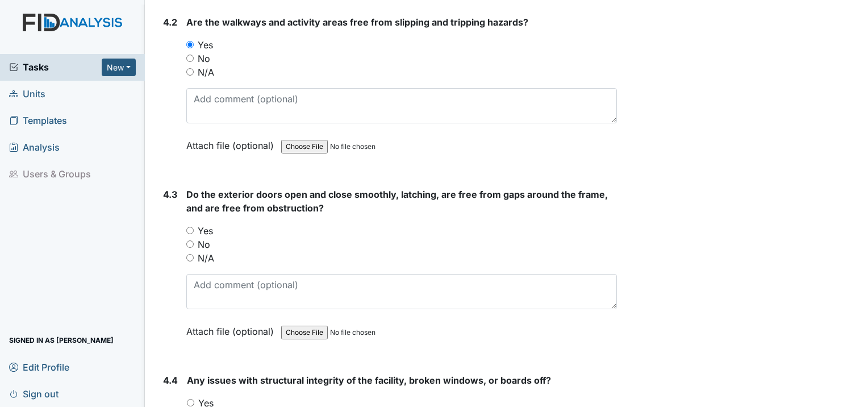
scroll to position [7386, 0]
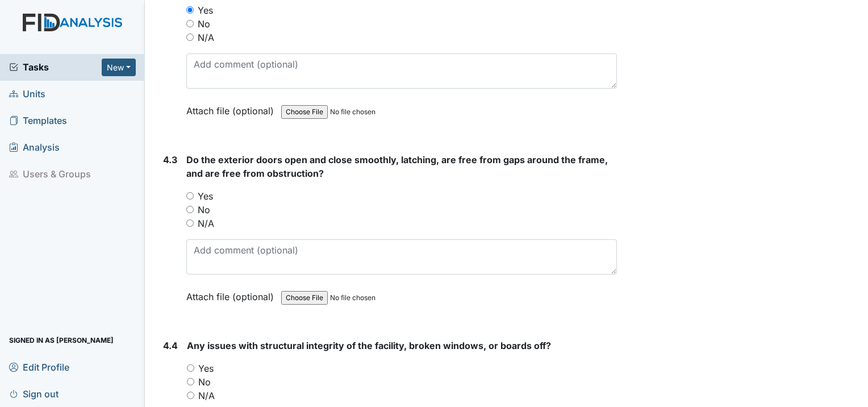
click at [188, 192] on input "Yes" at bounding box center [189, 195] width 7 height 7
radio input "true"
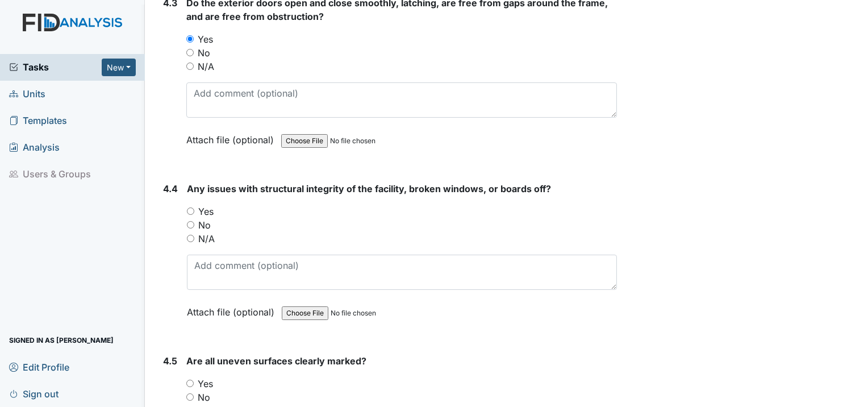
scroll to position [7556, 0]
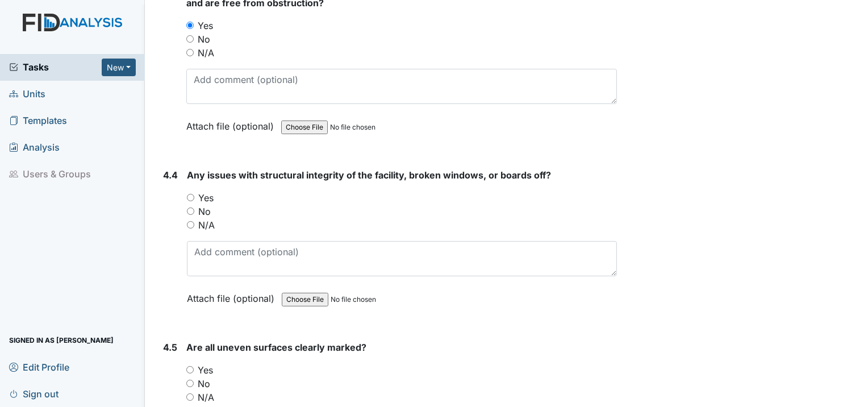
click at [188, 207] on input "No" at bounding box center [190, 210] width 7 height 7
radio input "true"
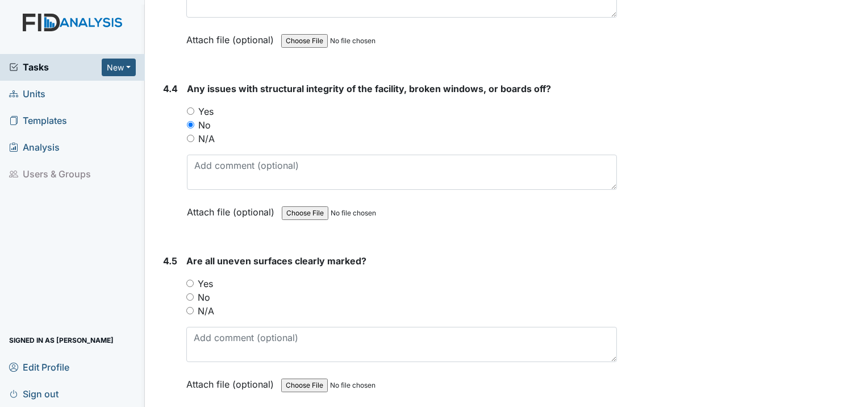
scroll to position [7670, 0]
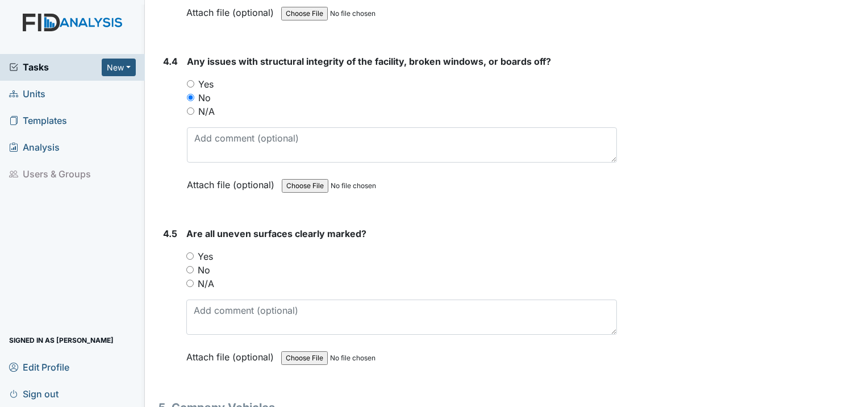
click at [190, 252] on input "Yes" at bounding box center [189, 255] width 7 height 7
radio input "true"
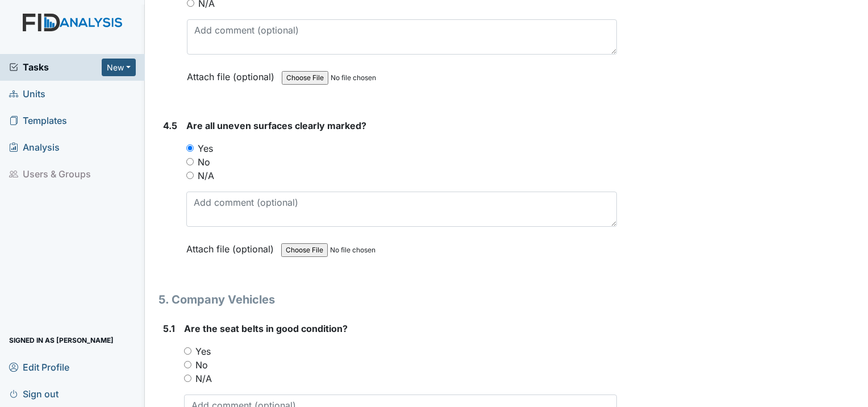
scroll to position [7840, 0]
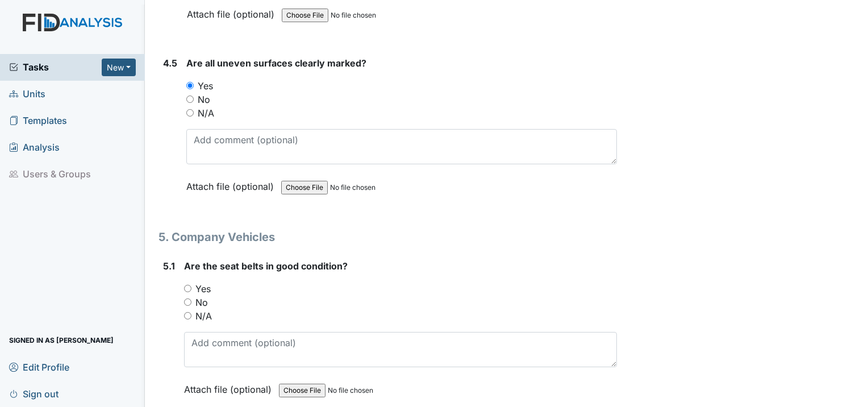
click at [189, 285] on input "Yes" at bounding box center [187, 288] width 7 height 7
radio input "true"
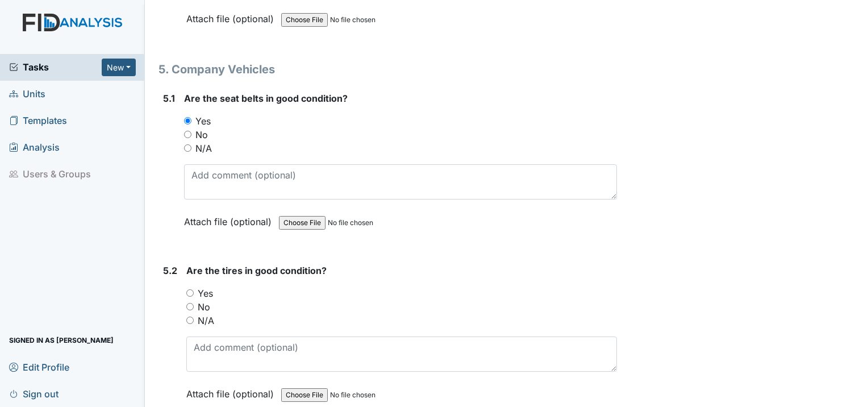
scroll to position [8010, 0]
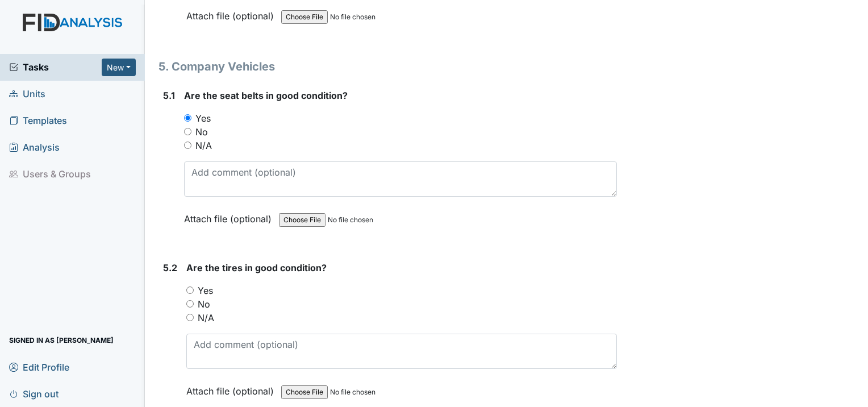
click at [185, 261] on div "5.2 Are the tires in good condition? You must select one of the below options. …" at bounding box center [388, 338] width 458 height 154
click at [193, 286] on input "Yes" at bounding box center [189, 289] width 7 height 7
radio input "true"
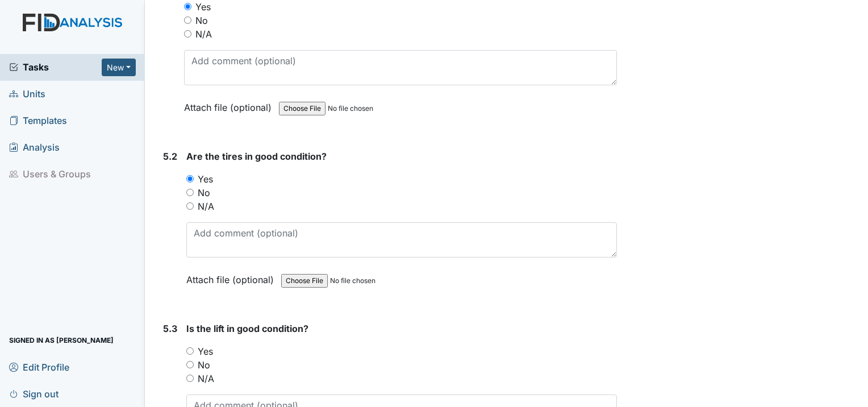
scroll to position [8181, 0]
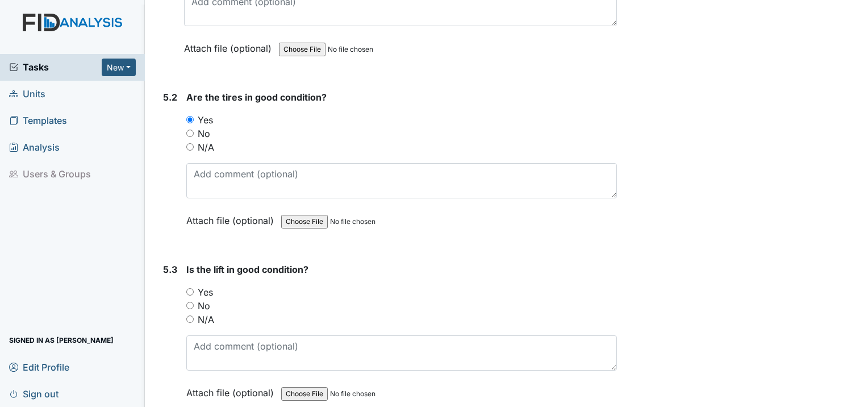
click at [189, 315] on input "N/A" at bounding box center [189, 318] width 7 height 7
radio input "true"
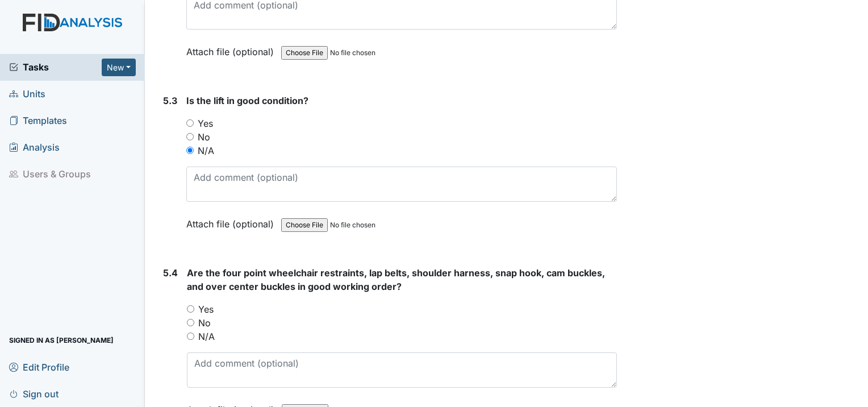
scroll to position [8351, 0]
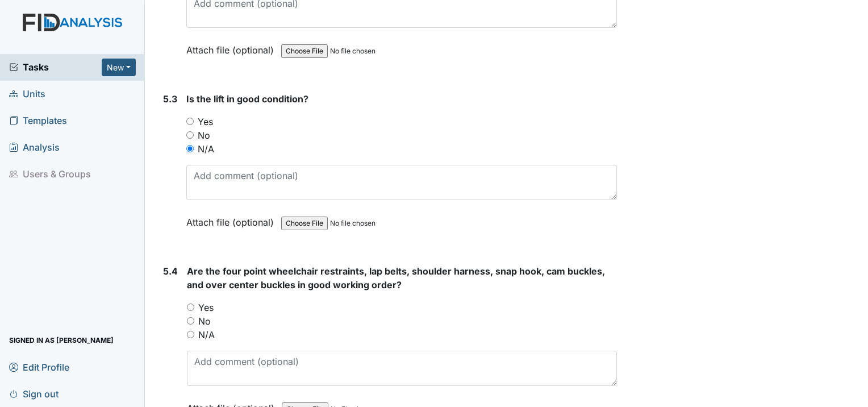
click at [187, 331] on input "N/A" at bounding box center [190, 334] width 7 height 7
radio input "true"
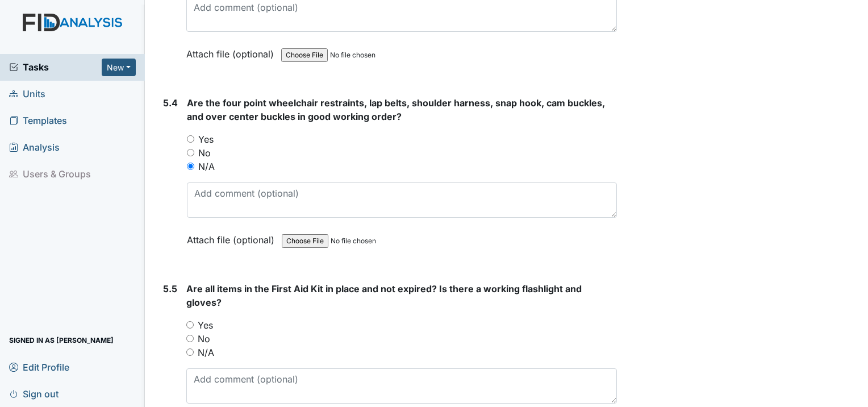
scroll to position [8522, 0]
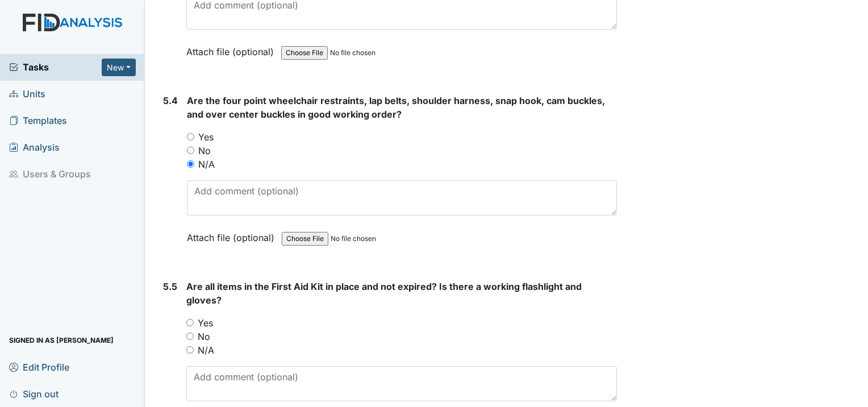
click at [190, 319] on input "Yes" at bounding box center [189, 322] width 7 height 7
radio input "true"
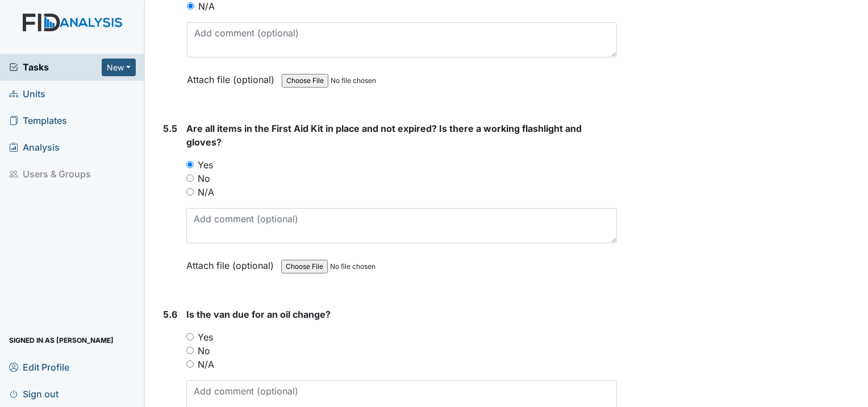
scroll to position [8692, 0]
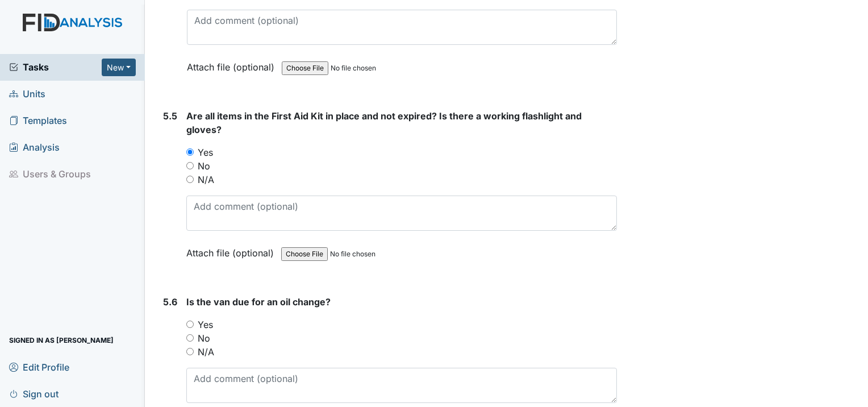
click at [188, 320] on input "Yes" at bounding box center [189, 323] width 7 height 7
radio input "true"
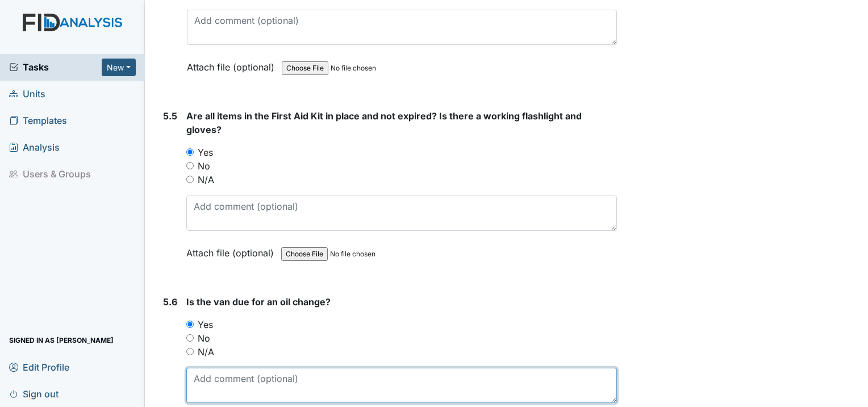
click at [195, 368] on textarea at bounding box center [401, 385] width 431 height 35
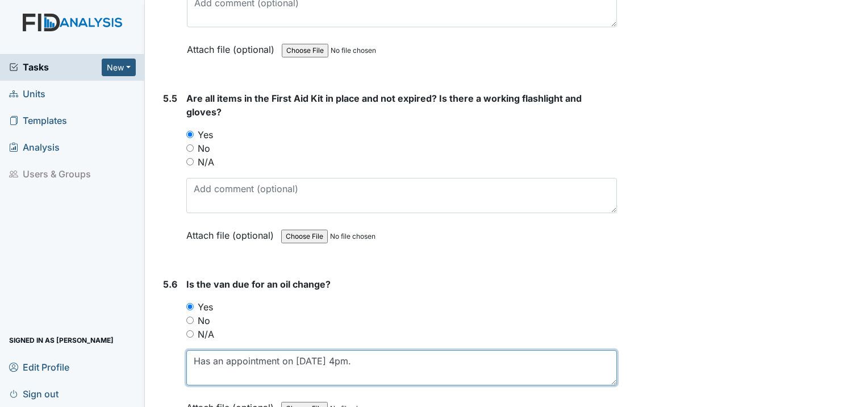
scroll to position [8727, 0]
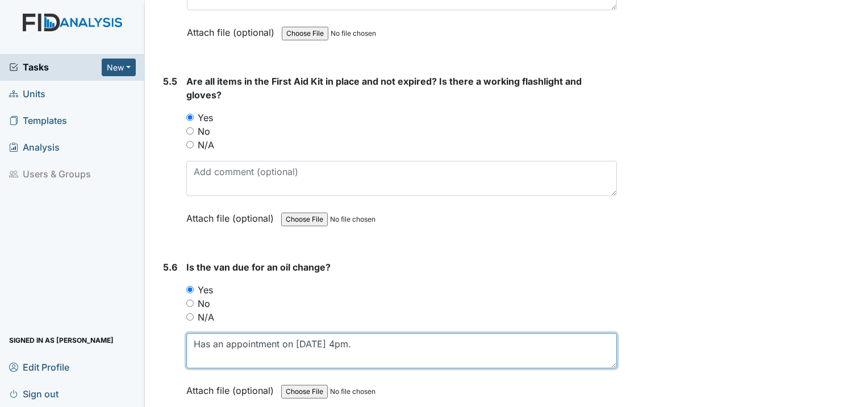
type textarea "Has an appointment on October 16th at 4pm."
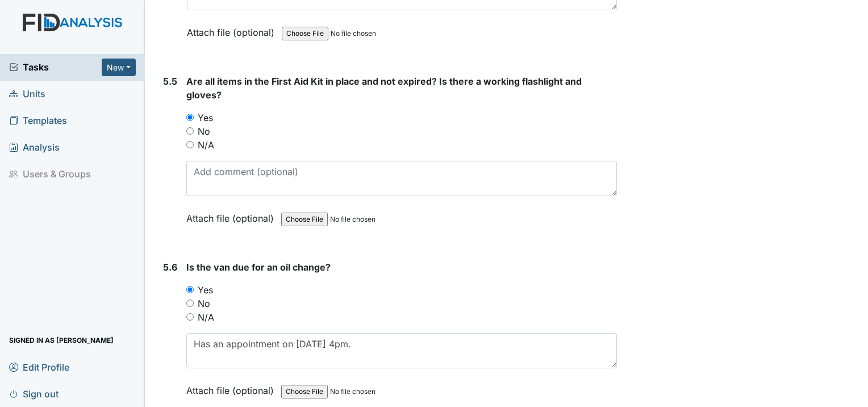
click at [199, 400] on main "Inspection: Safety Inspection ID: #00011182 Open Autosaving... Location: Old Ro…" at bounding box center [506, 203] width 723 height 407
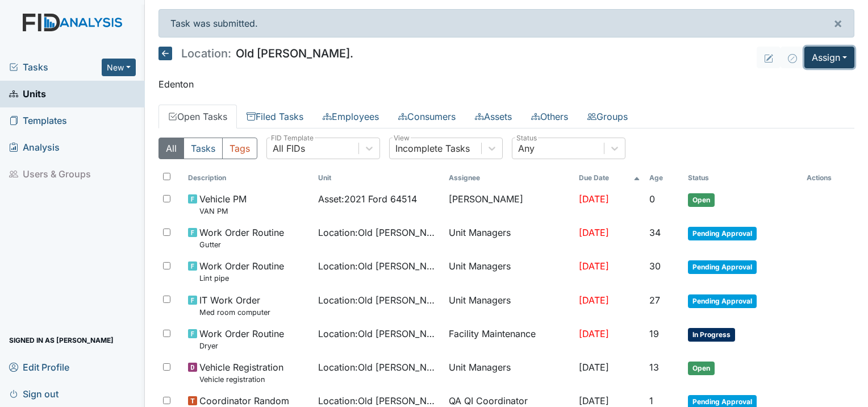
click at [819, 58] on button "Assign" at bounding box center [829, 58] width 50 height 22
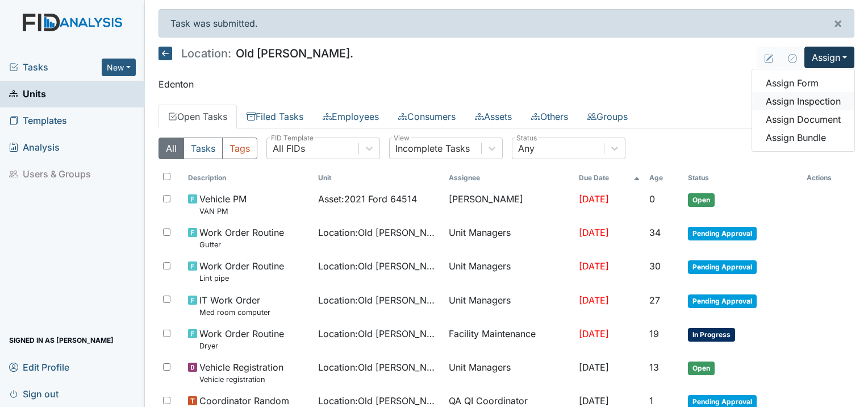
click at [789, 106] on link "Assign Inspection" at bounding box center [803, 101] width 102 height 18
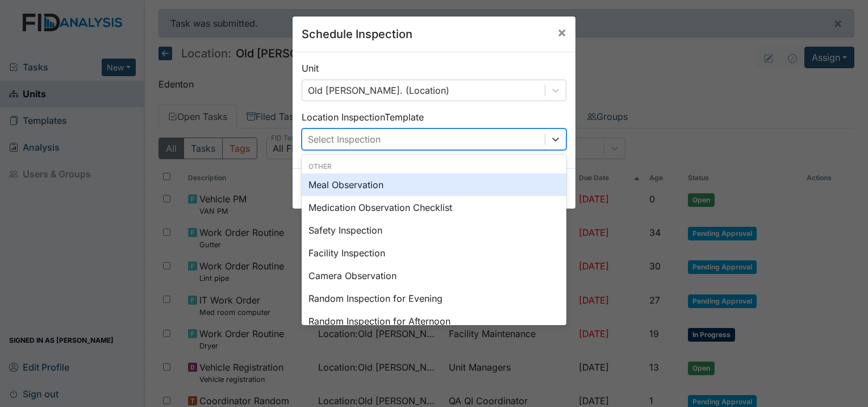
click at [352, 130] on div "Select Inspection" at bounding box center [423, 139] width 243 height 20
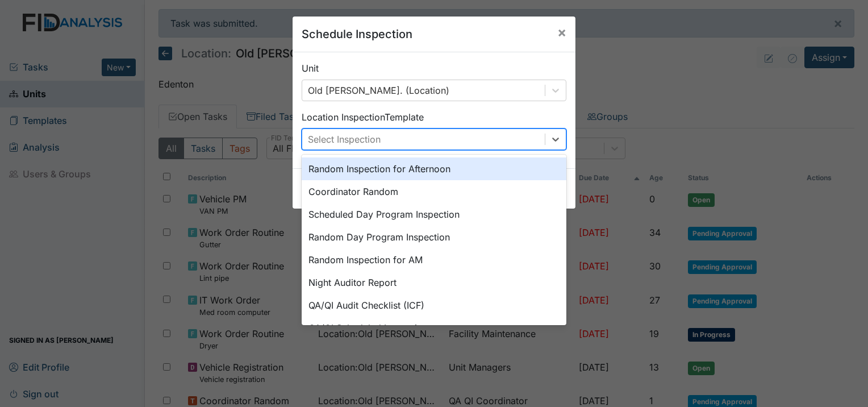
scroll to position [195, 0]
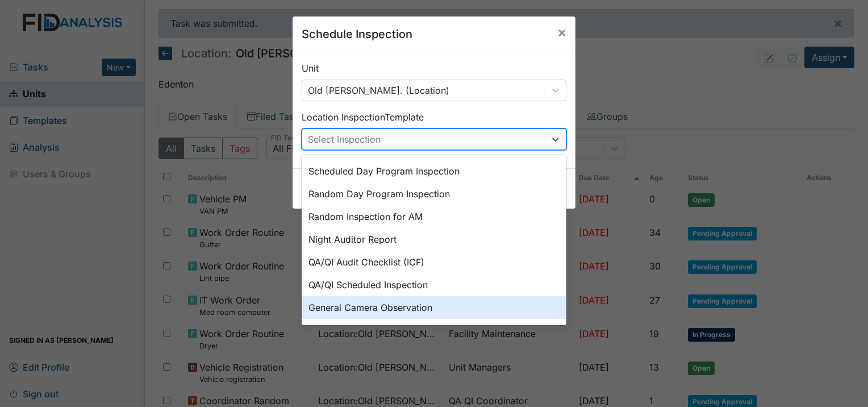
click at [374, 308] on div "General Camera Observation" at bounding box center [434, 307] width 265 height 23
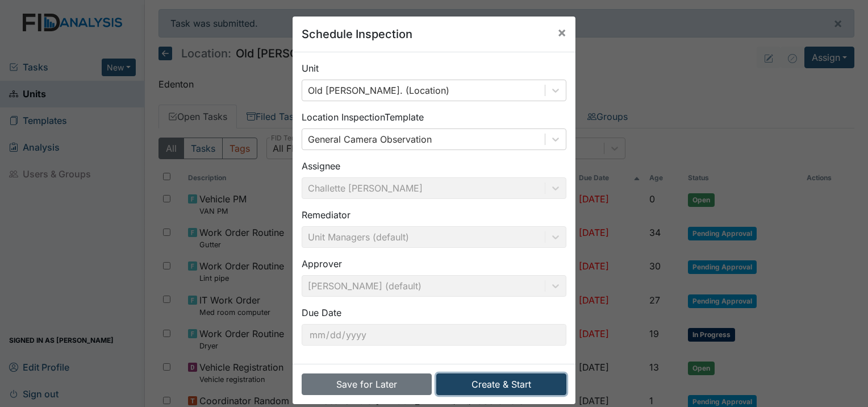
click at [472, 381] on button "Create & Start" at bounding box center [501, 384] width 130 height 22
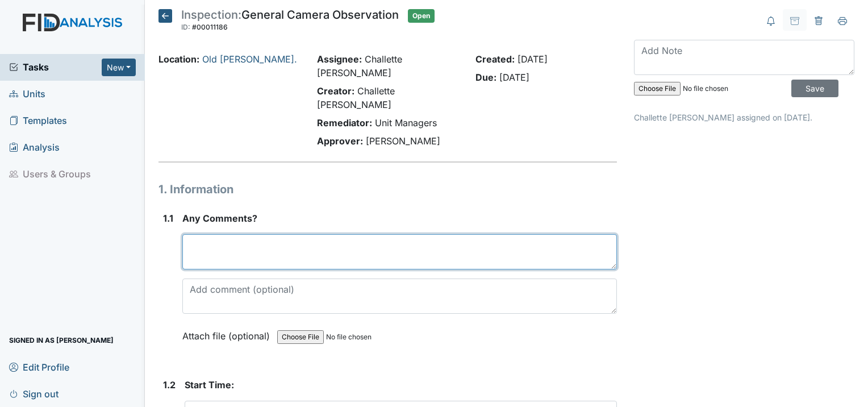
click at [220, 234] on textarea at bounding box center [399, 251] width 435 height 35
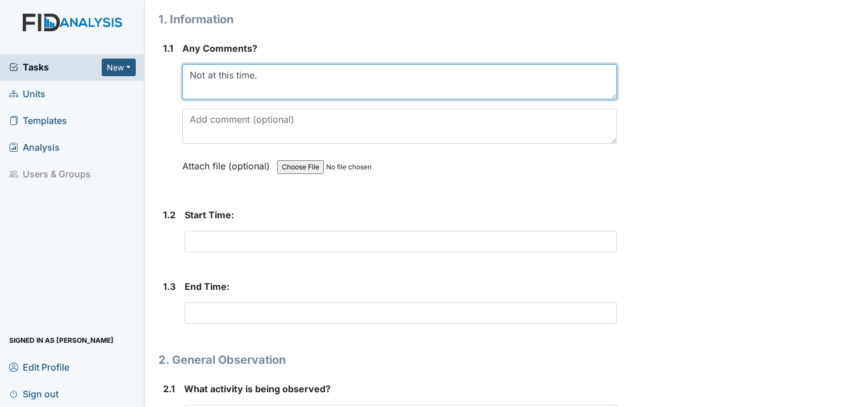
scroll to position [170, 0]
type textarea "Not at this time."
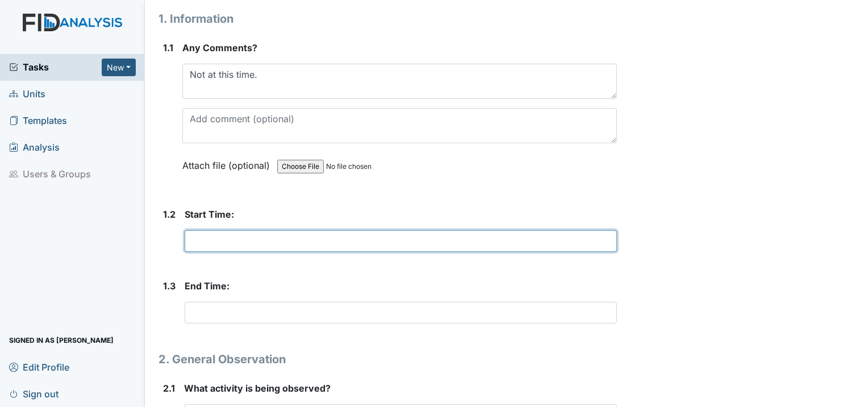
click at [224, 230] on input "text" at bounding box center [401, 241] width 432 height 22
type input "7:10"
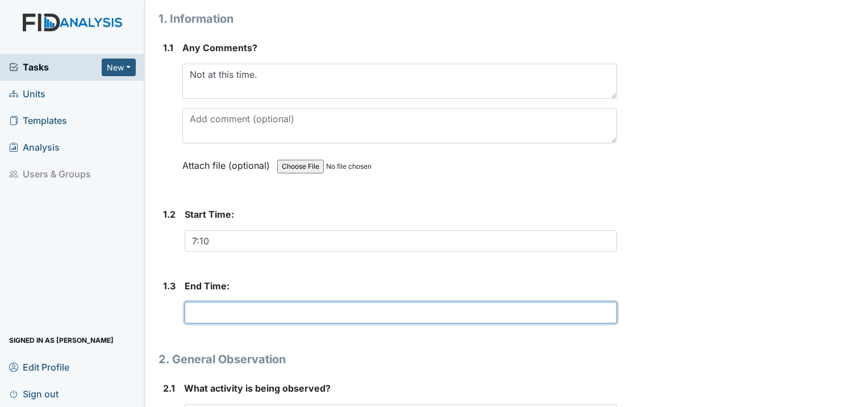
click at [185, 302] on input "text" at bounding box center [401, 313] width 432 height 22
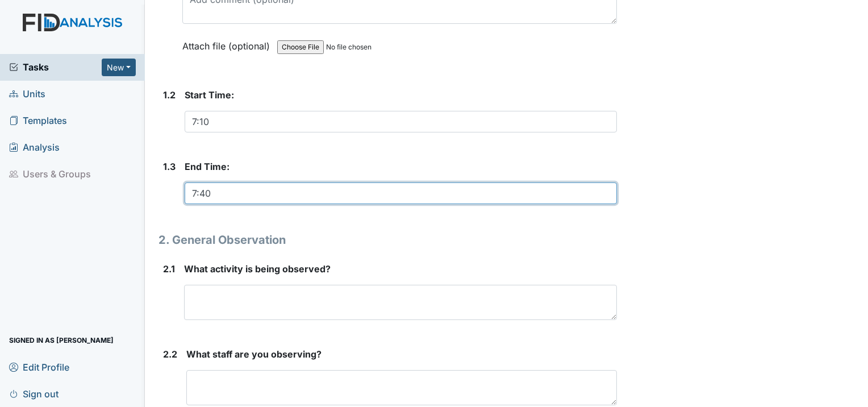
scroll to position [398, 0]
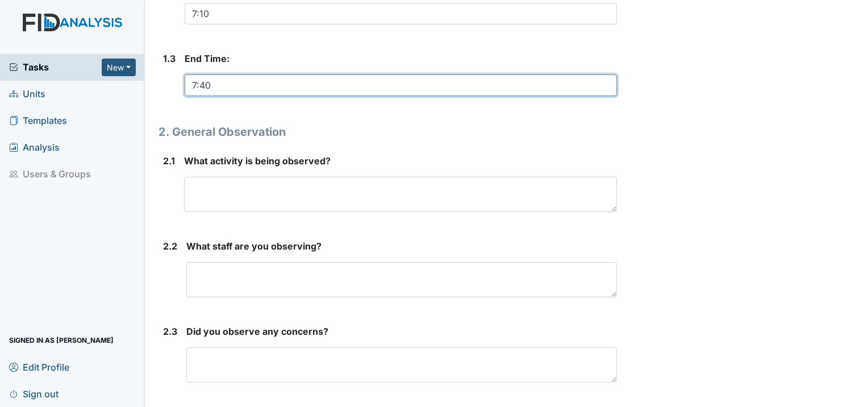
type input "7:40"
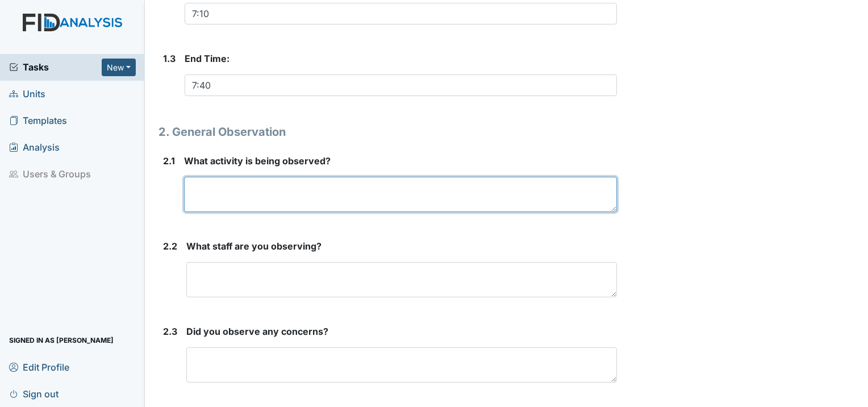
click at [241, 177] on textarea at bounding box center [400, 194] width 433 height 35
type textarea "Med pass"
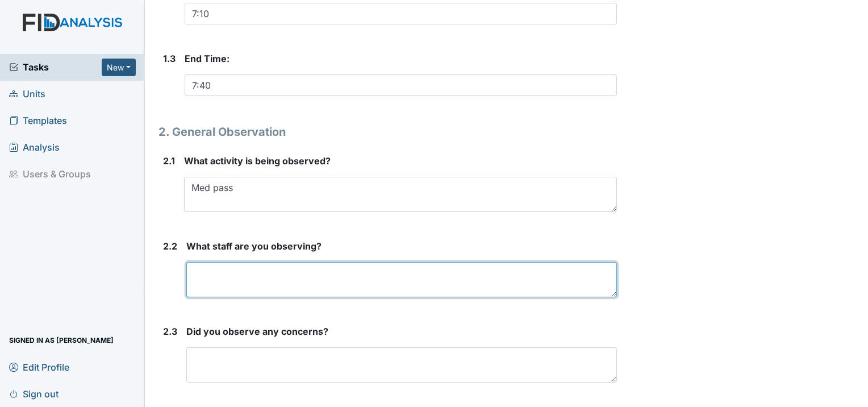
click at [241, 239] on div "What staff are you observing? This field is required." at bounding box center [401, 268] width 431 height 58
type textarea "Janice"
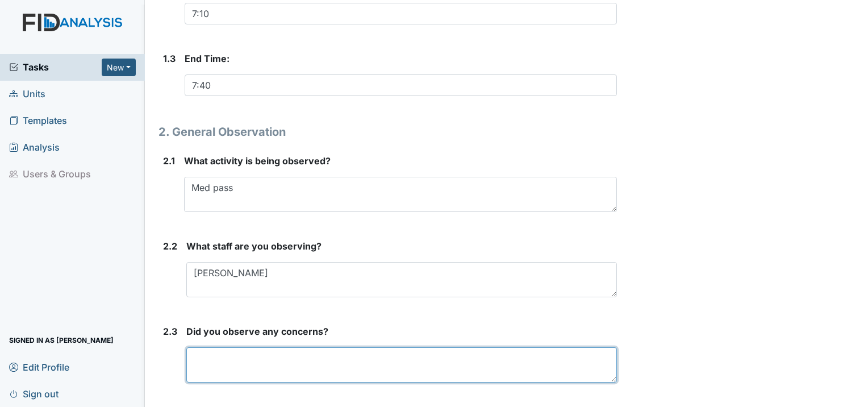
click at [219, 347] on textarea at bounding box center [401, 364] width 431 height 35
type textarea "No concerns at this time."
